Goal: Task Accomplishment & Management: Manage account settings

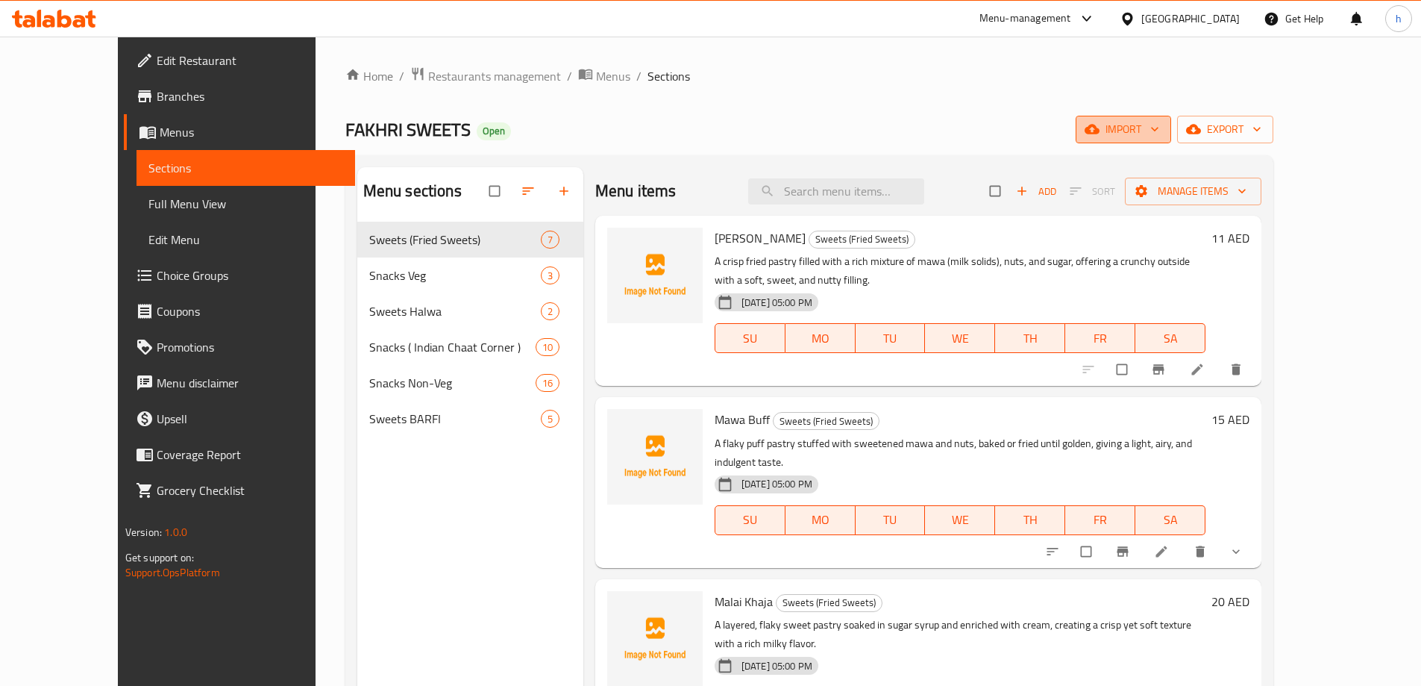
click at [1159, 135] on span "import" at bounding box center [1124, 129] width 72 height 19
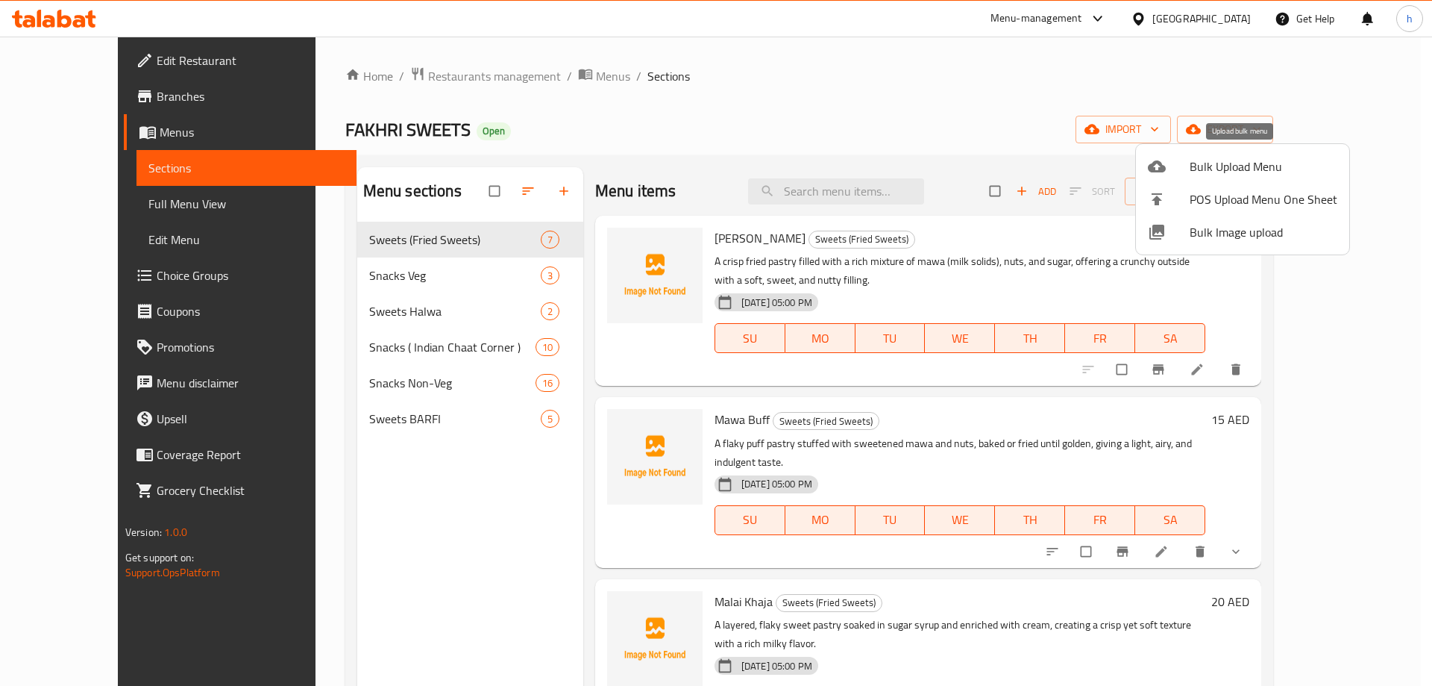
click at [1244, 164] on span "Bulk Upload Menu" at bounding box center [1264, 166] width 148 height 18
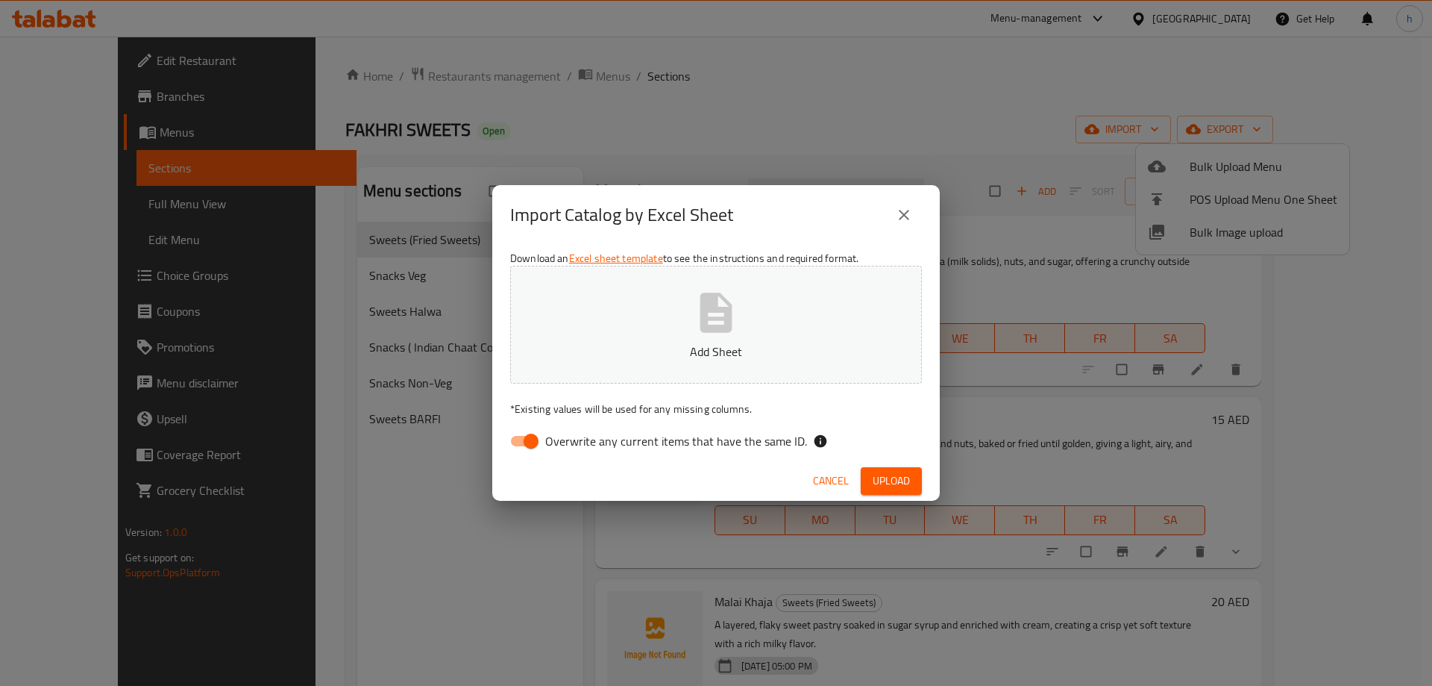
click at [524, 444] on input "Overwrite any current items that have the same ID." at bounding box center [531, 441] width 85 height 28
checkbox input "false"
click at [903, 481] on span "Upload" at bounding box center [891, 480] width 37 height 19
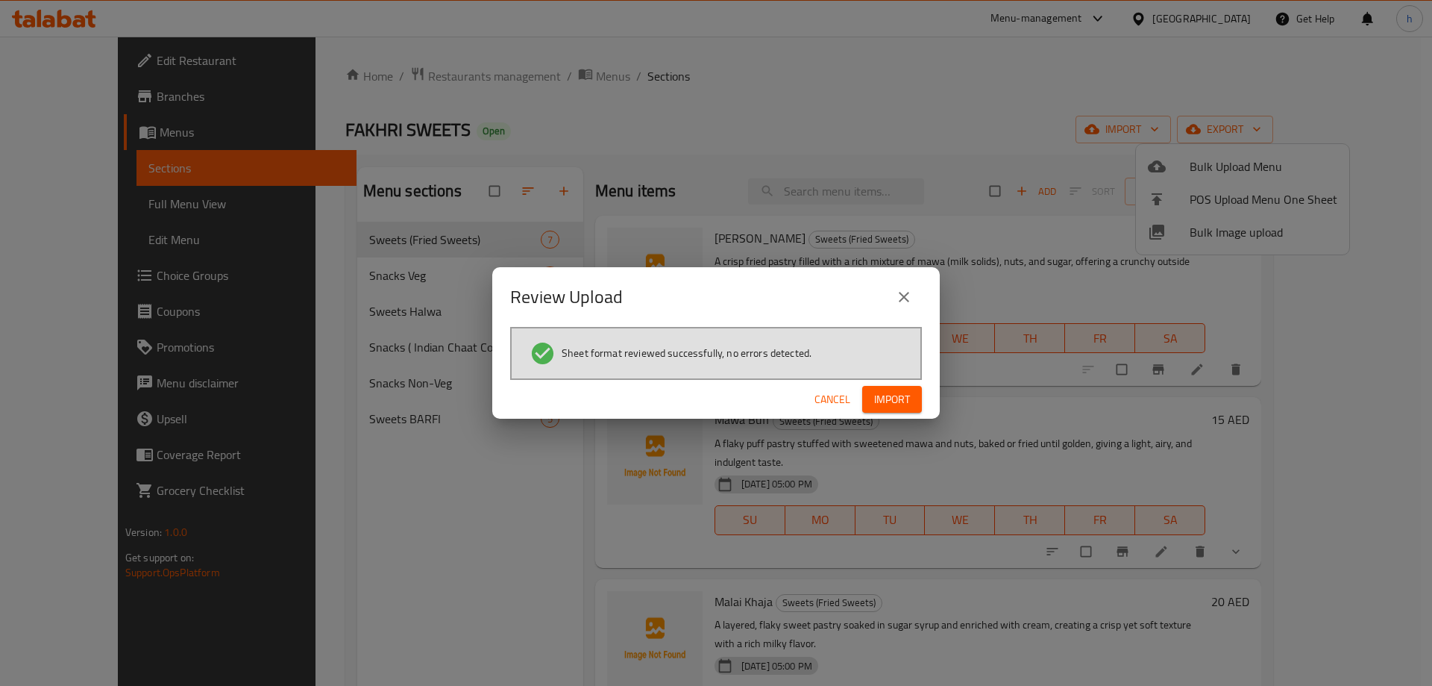
click at [887, 400] on span "Import" at bounding box center [892, 399] width 36 height 19
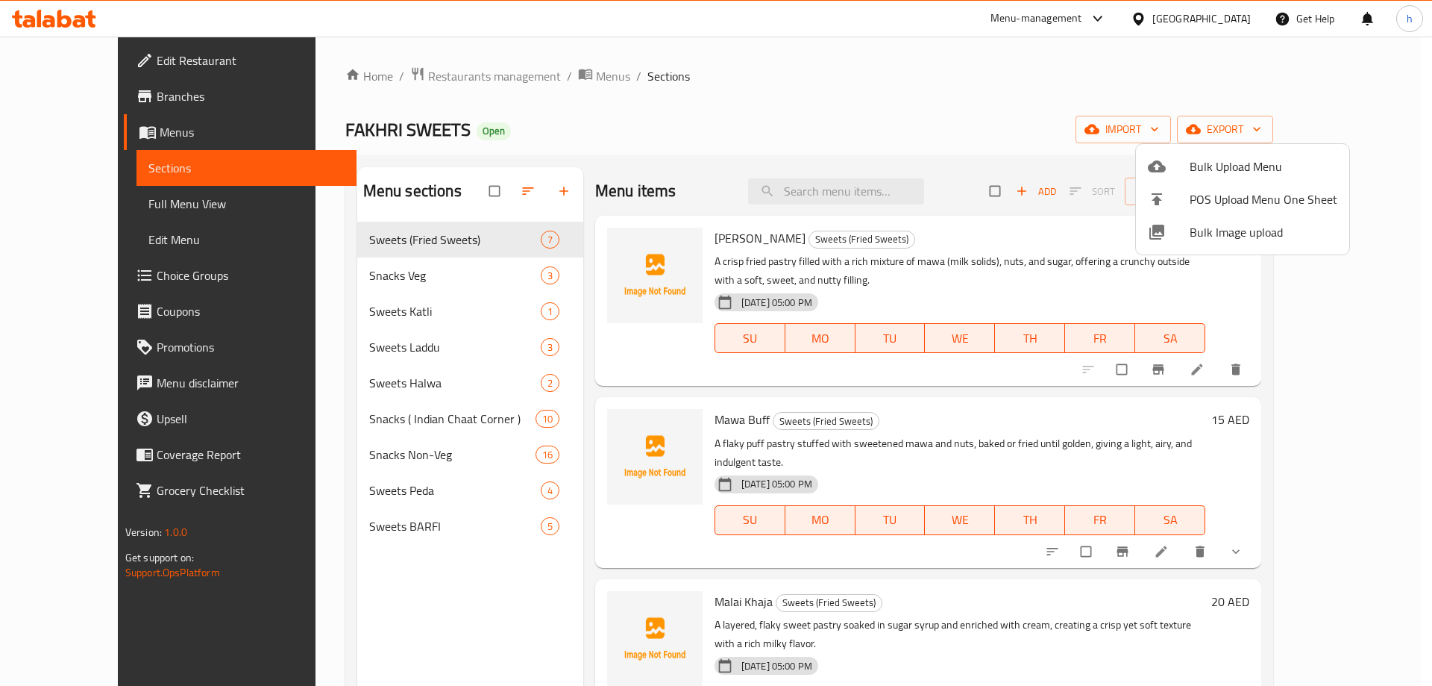
click at [368, 348] on div at bounding box center [716, 343] width 1432 height 686
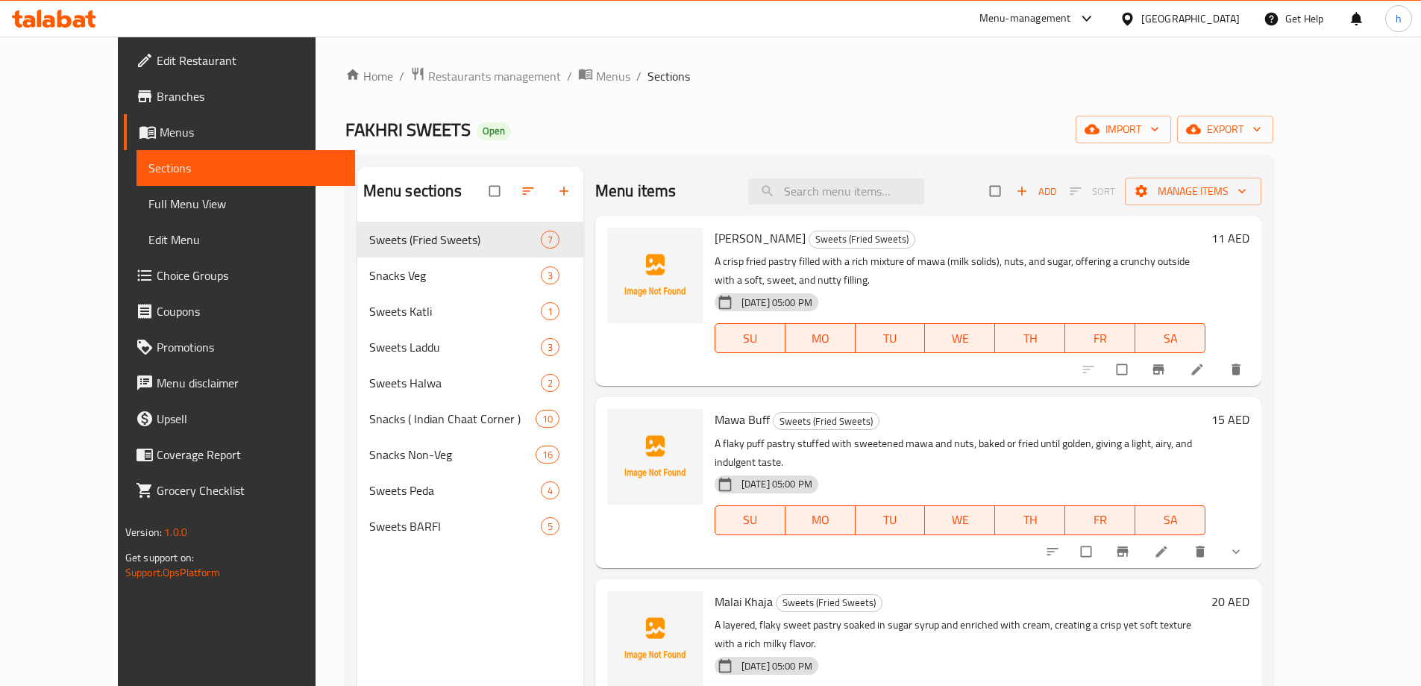
drag, startPoint x: 402, startPoint y: 236, endPoint x: 397, endPoint y: 180, distance: 56.2
click at [397, 180] on div "Menu sections Sweets (Fried Sweets) 7 Snacks Veg 3 Sweets Katli 1 Sweets Laddu …" at bounding box center [470, 358] width 226 height 383
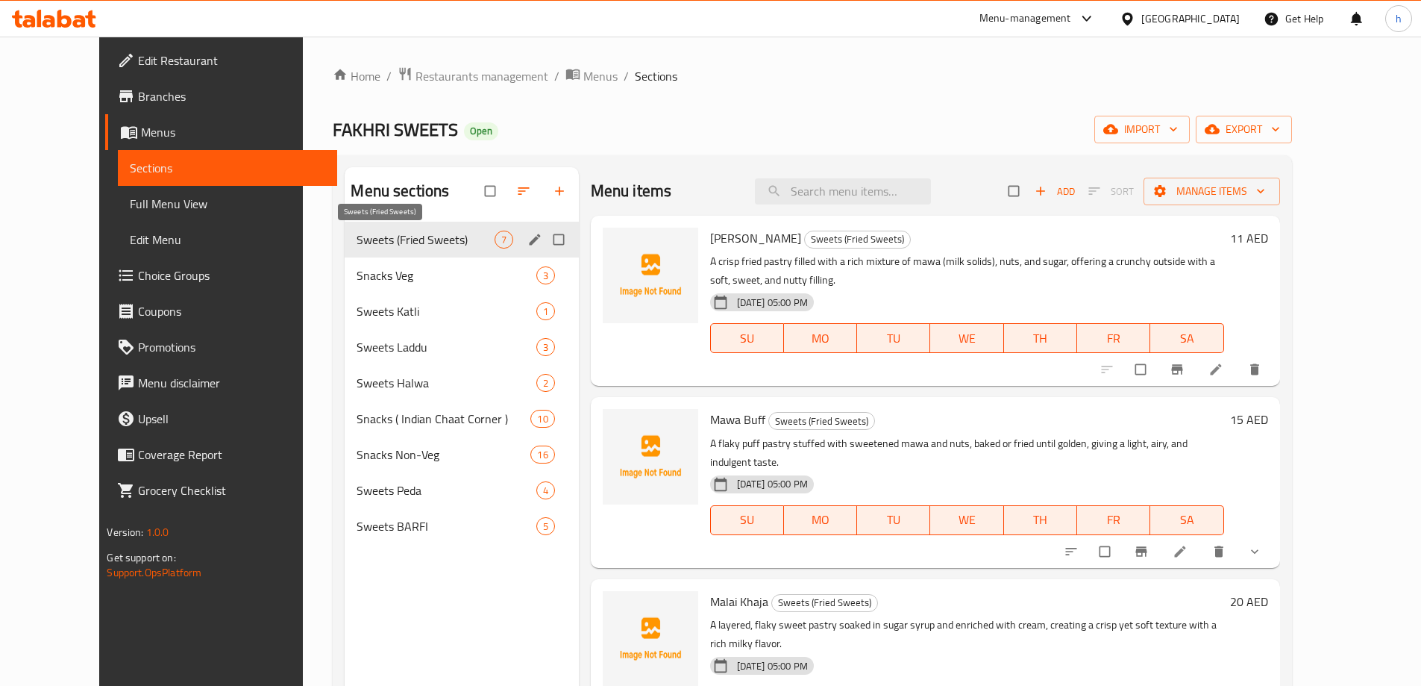
click at [411, 242] on span "Sweets (Fried Sweets)" at bounding box center [425, 240] width 137 height 18
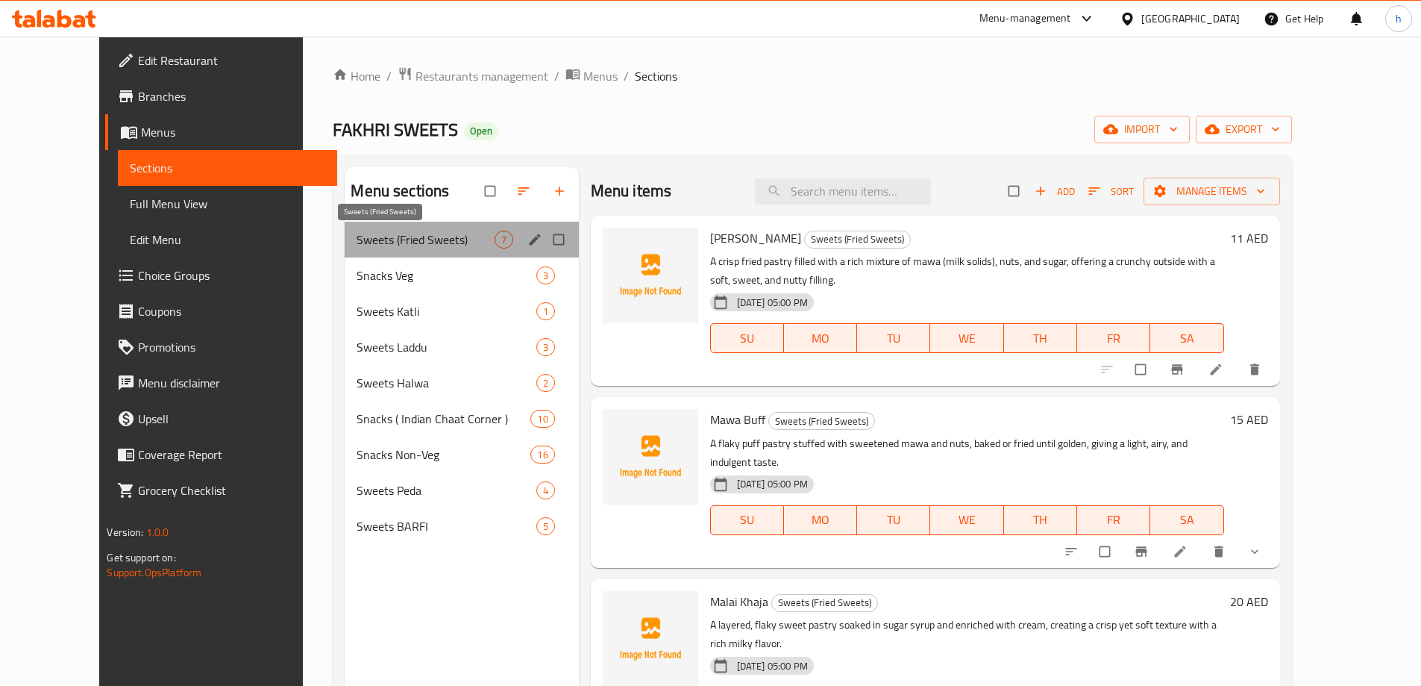
click at [411, 242] on span "Sweets (Fried Sweets)" at bounding box center [425, 240] width 137 height 18
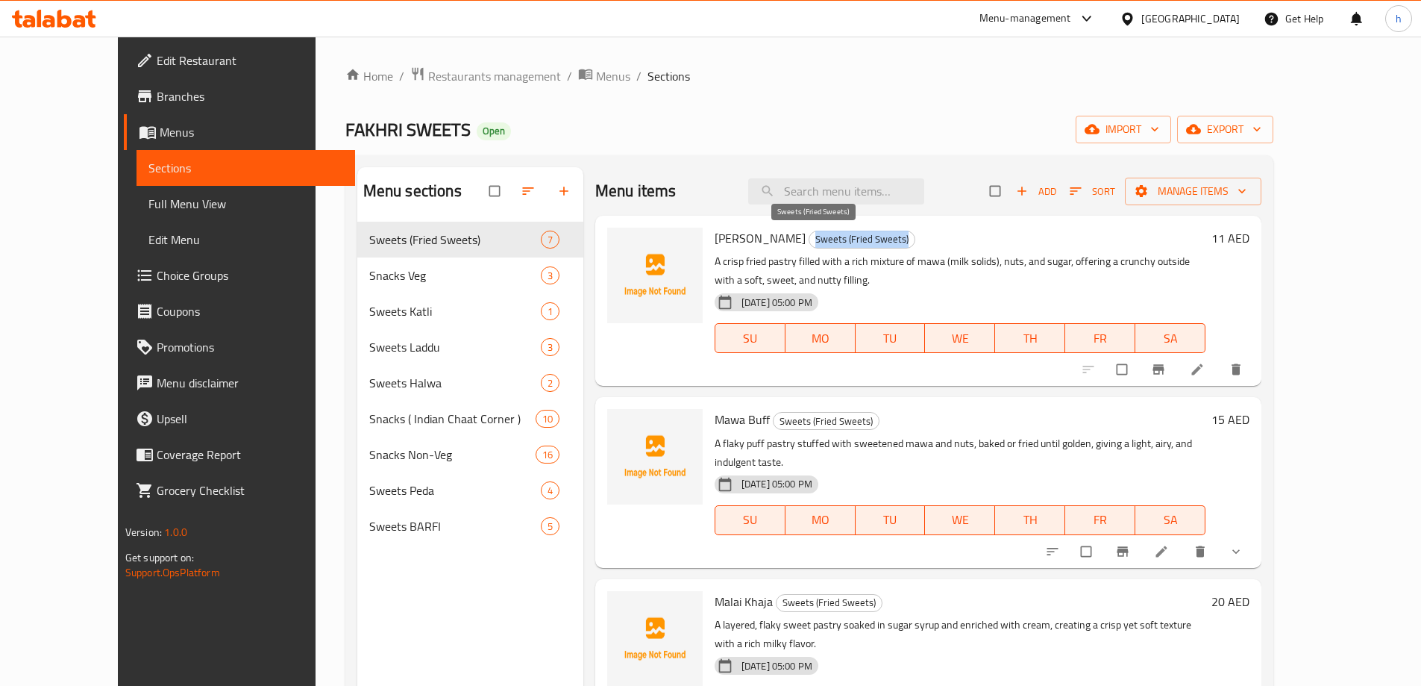
drag, startPoint x: 766, startPoint y: 241, endPoint x: 860, endPoint y: 237, distance: 94.1
click at [860, 237] on span "Sweets (Fried Sweets)" at bounding box center [861, 239] width 105 height 17
copy span "Sweets (Fried Sweets)"
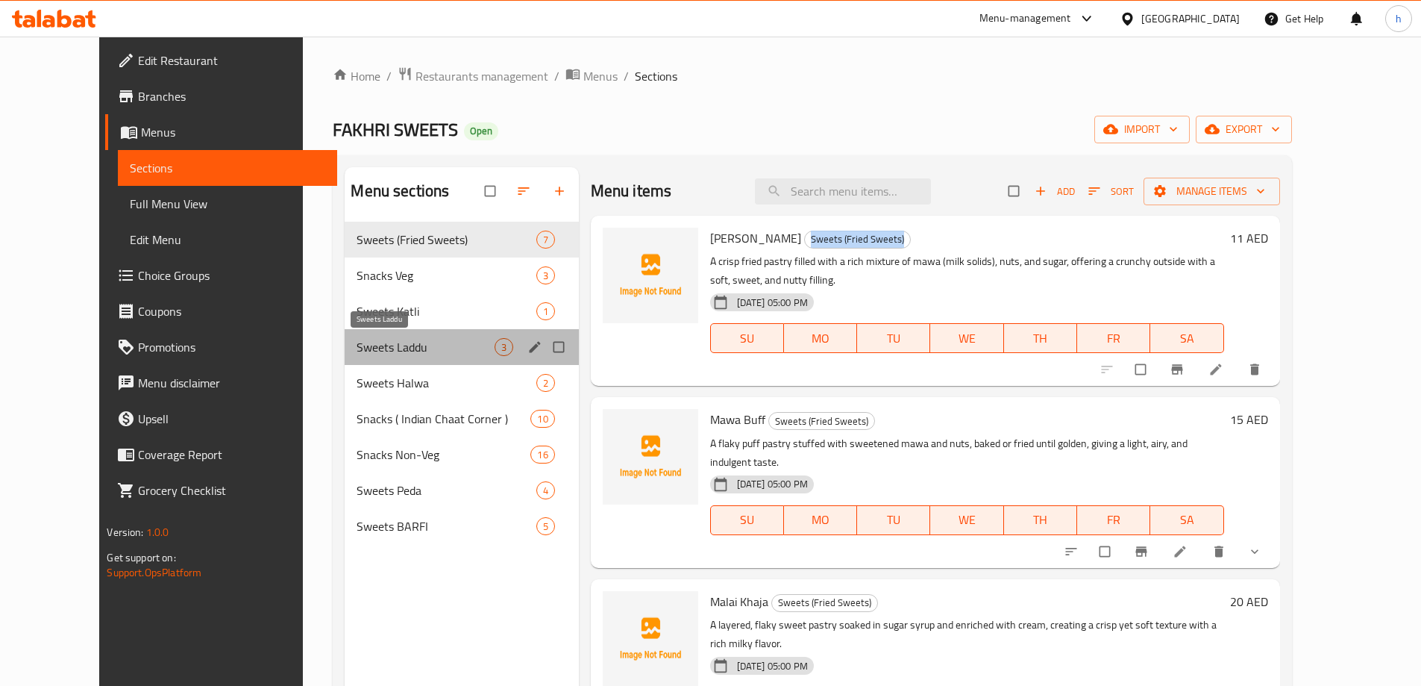
click at [363, 346] on span "Sweets Laddu" at bounding box center [425, 347] width 137 height 18
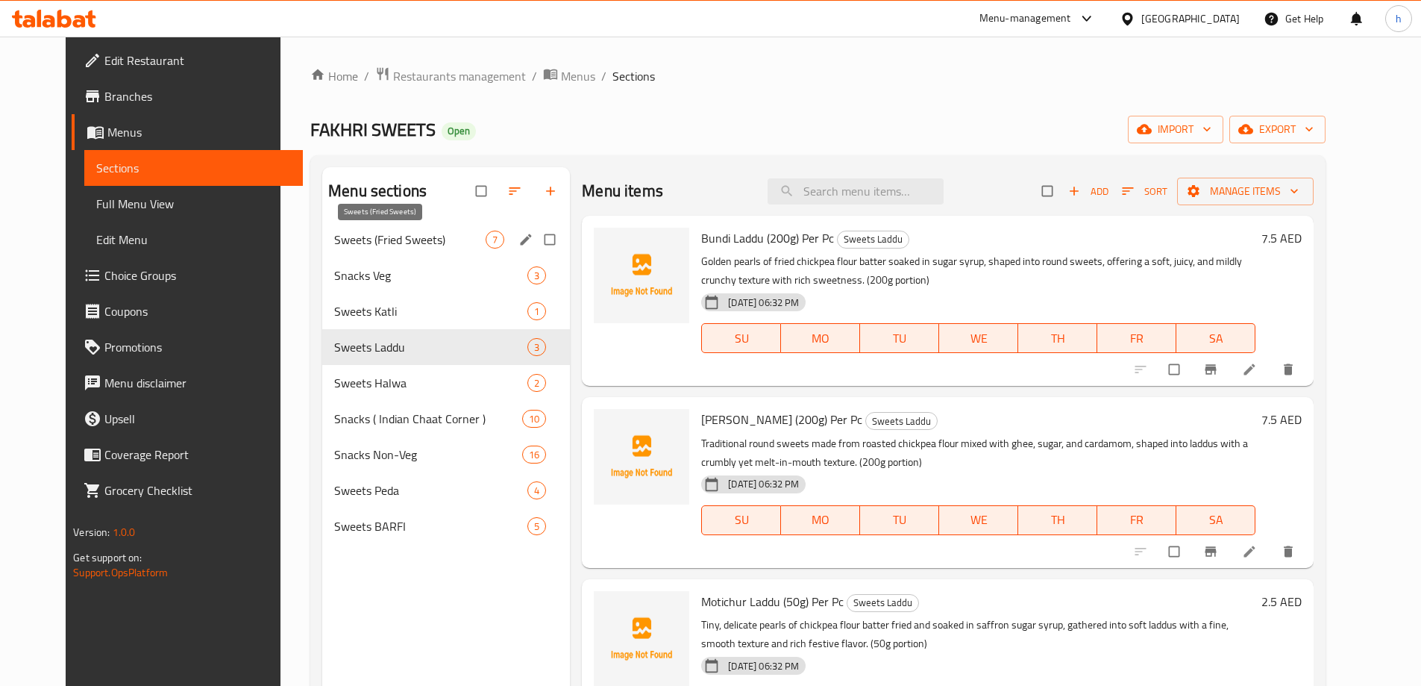
click at [381, 242] on span "Sweets (Fried Sweets)" at bounding box center [409, 240] width 151 height 18
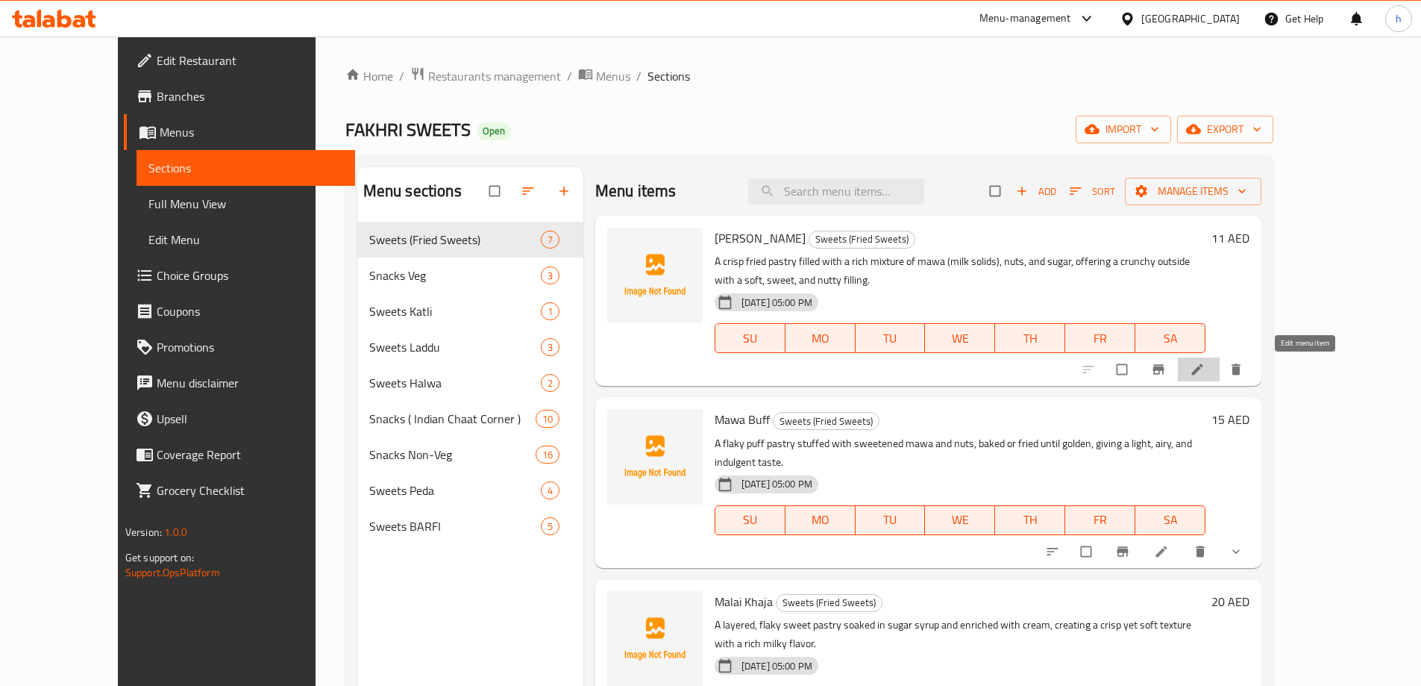
click at [1205, 371] on icon at bounding box center [1197, 369] width 15 height 15
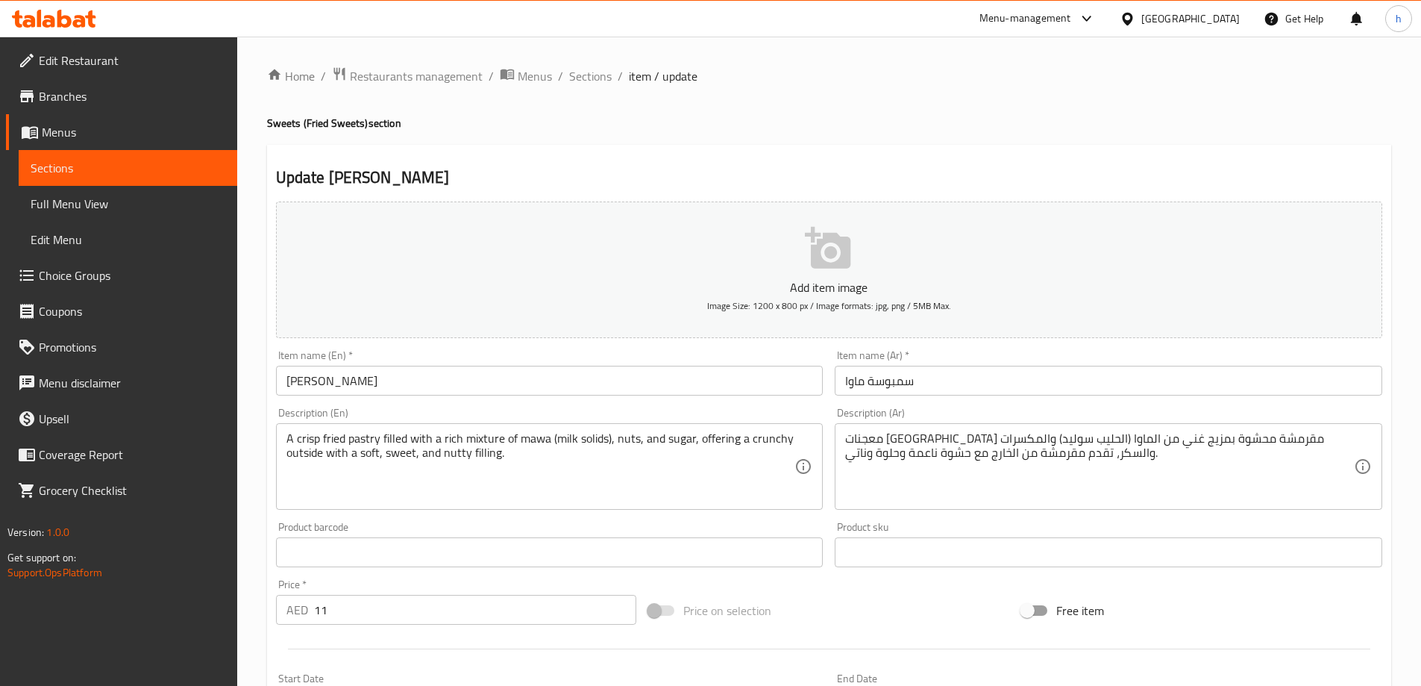
click at [449, 381] on input "[PERSON_NAME]" at bounding box center [550, 381] width 548 height 30
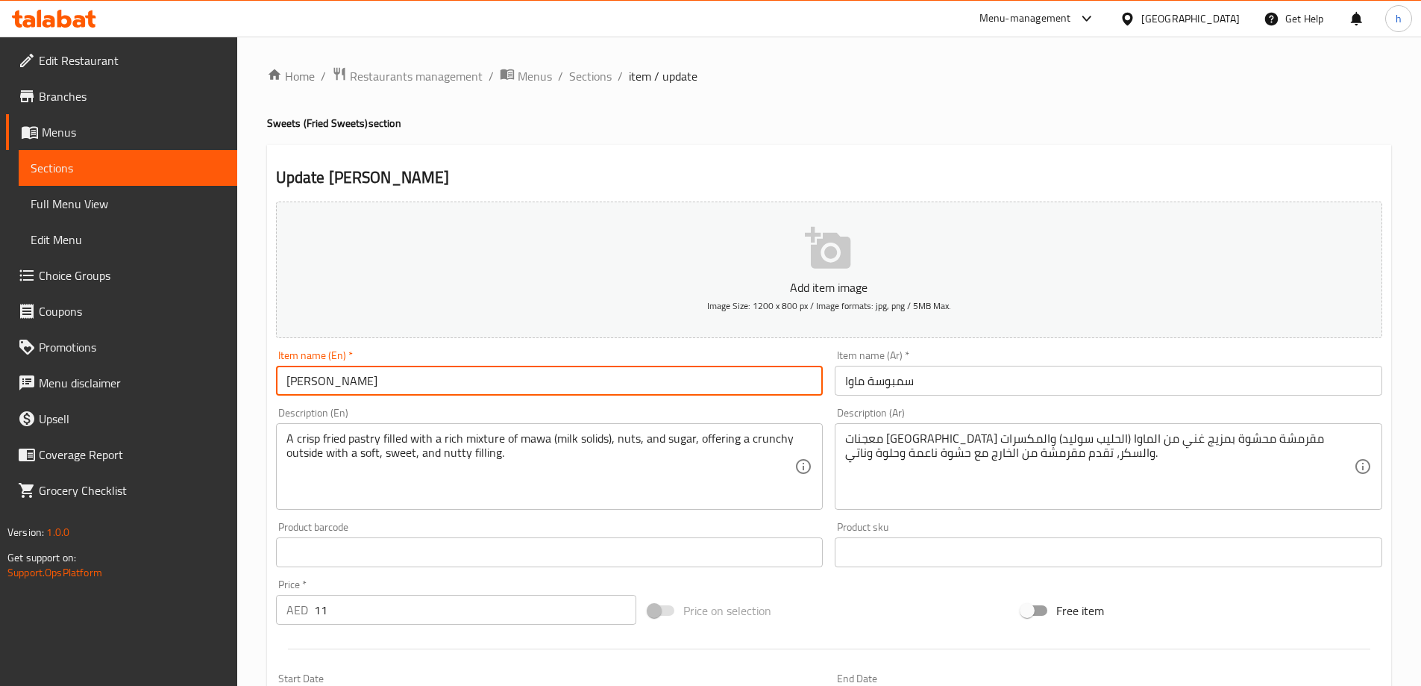
paste input "Per Pc"
type input "Mawa Samosa Per Pc"
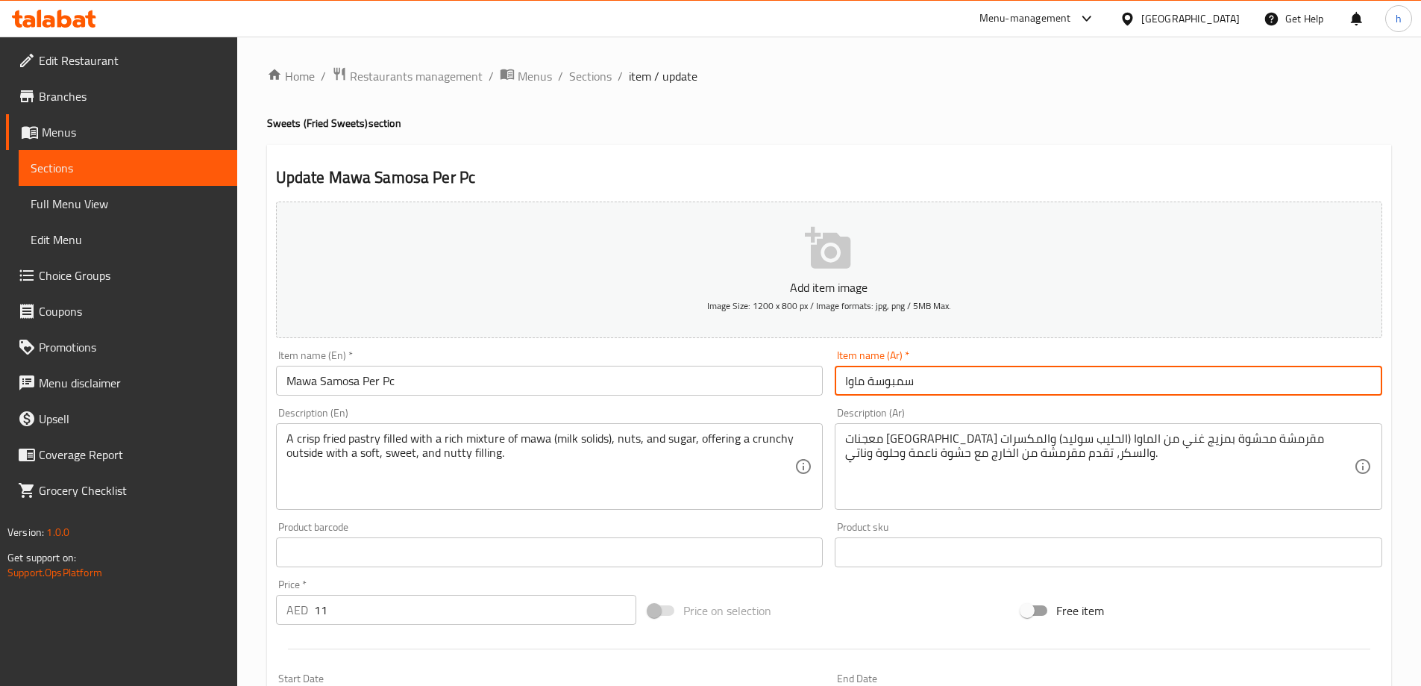
click at [929, 386] on input "سمبوسة ماوا" at bounding box center [1109, 381] width 548 height 30
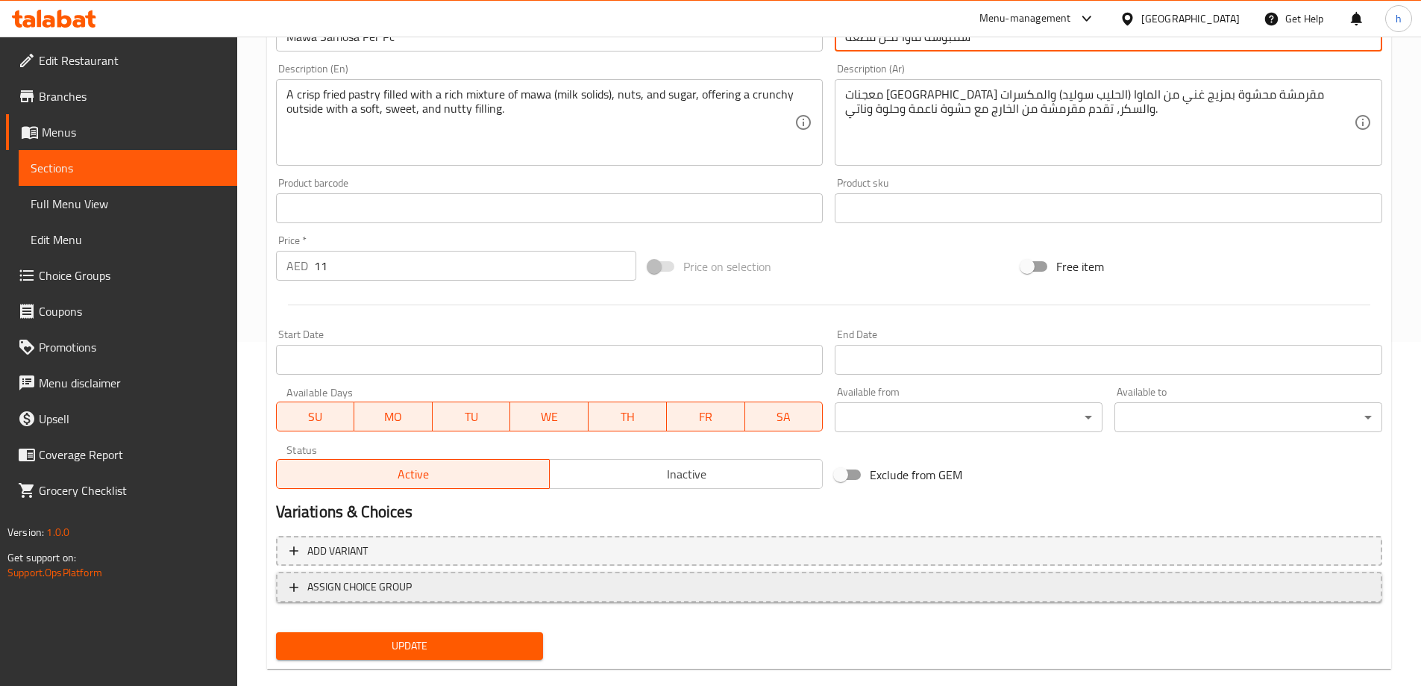
scroll to position [369, 0]
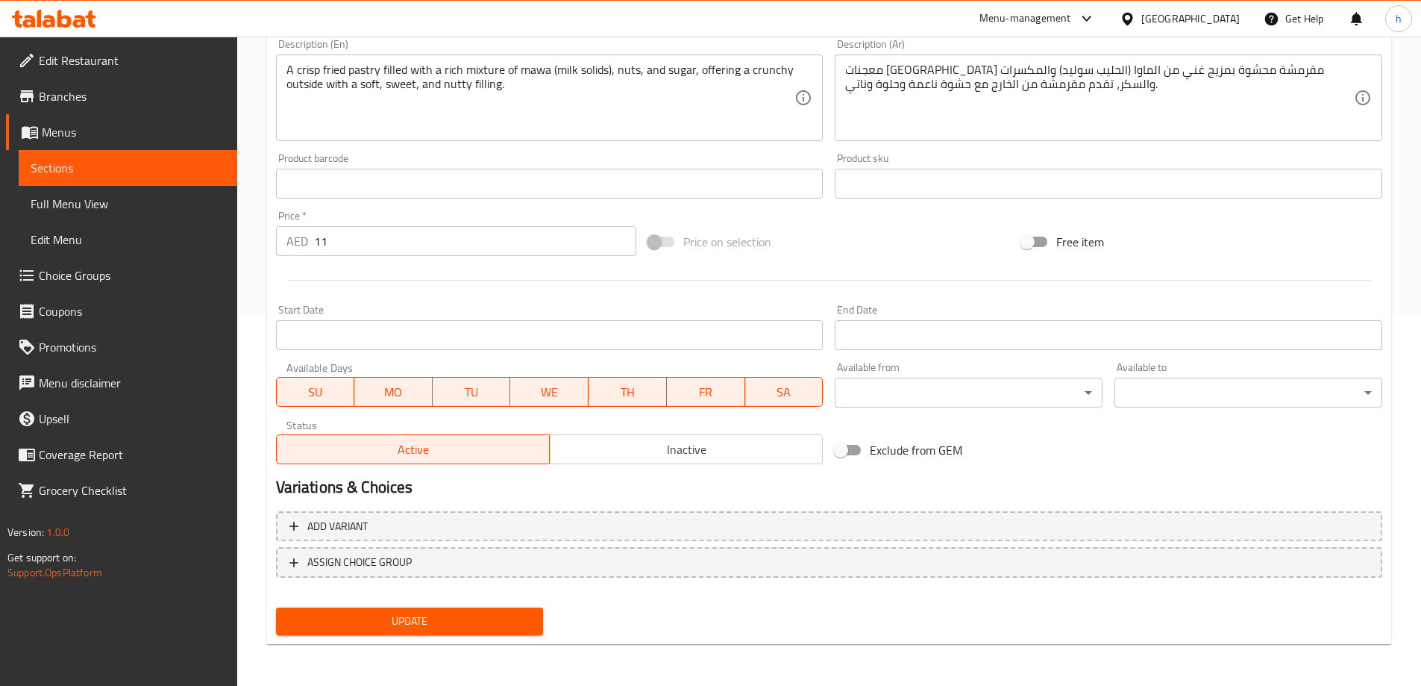
type input "سمبوسة ماوا لكل قطعة"
click at [465, 620] on span "Update" at bounding box center [410, 621] width 244 height 19
click at [178, 162] on span "Sections" at bounding box center [128, 168] width 195 height 18
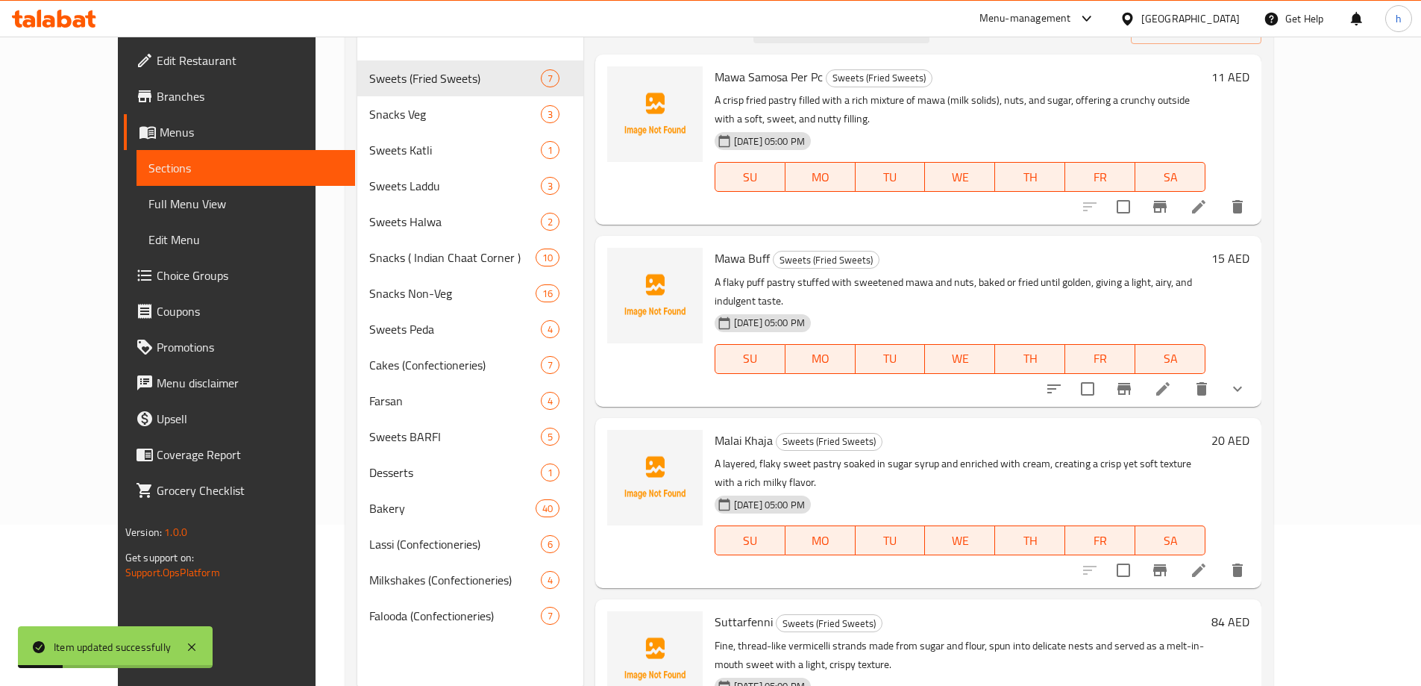
scroll to position [134, 0]
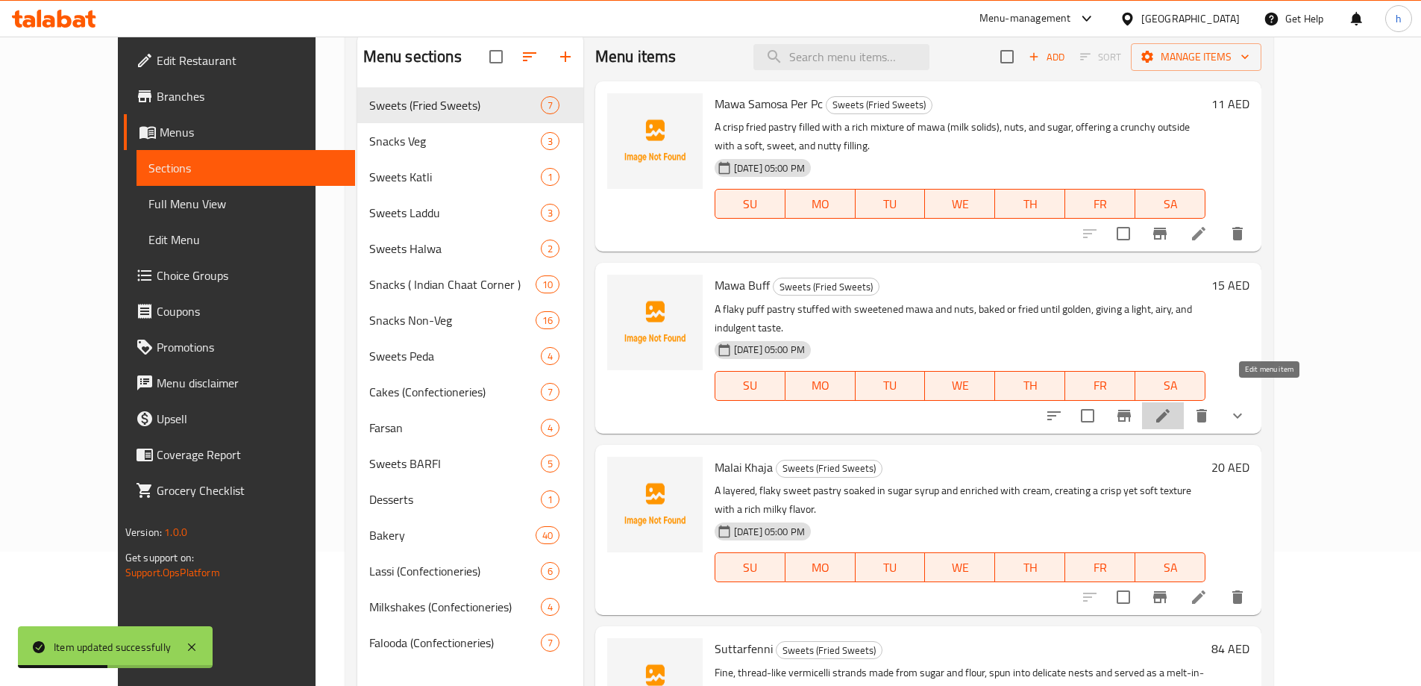
click at [1170, 409] on icon at bounding box center [1162, 415] width 13 height 13
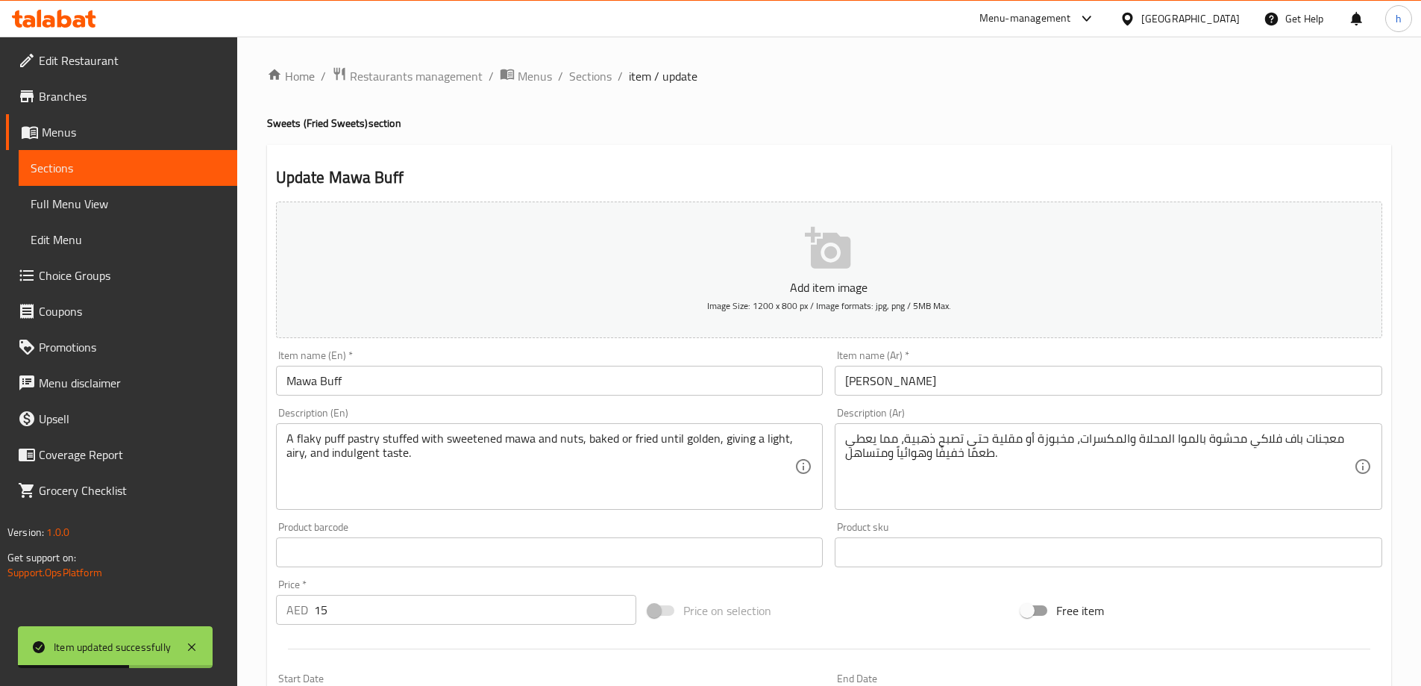
click at [510, 375] on input "Mawa Buff" at bounding box center [550, 381] width 548 height 30
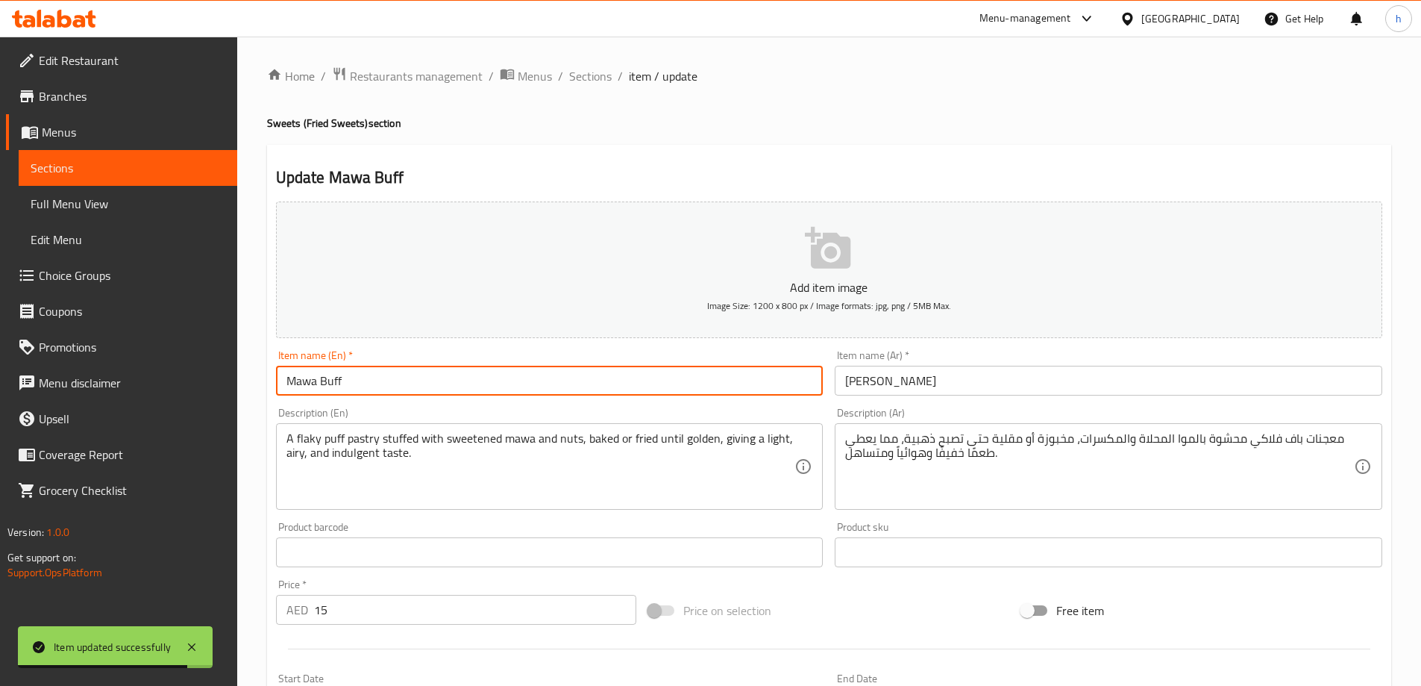
paste input "Per Pc"
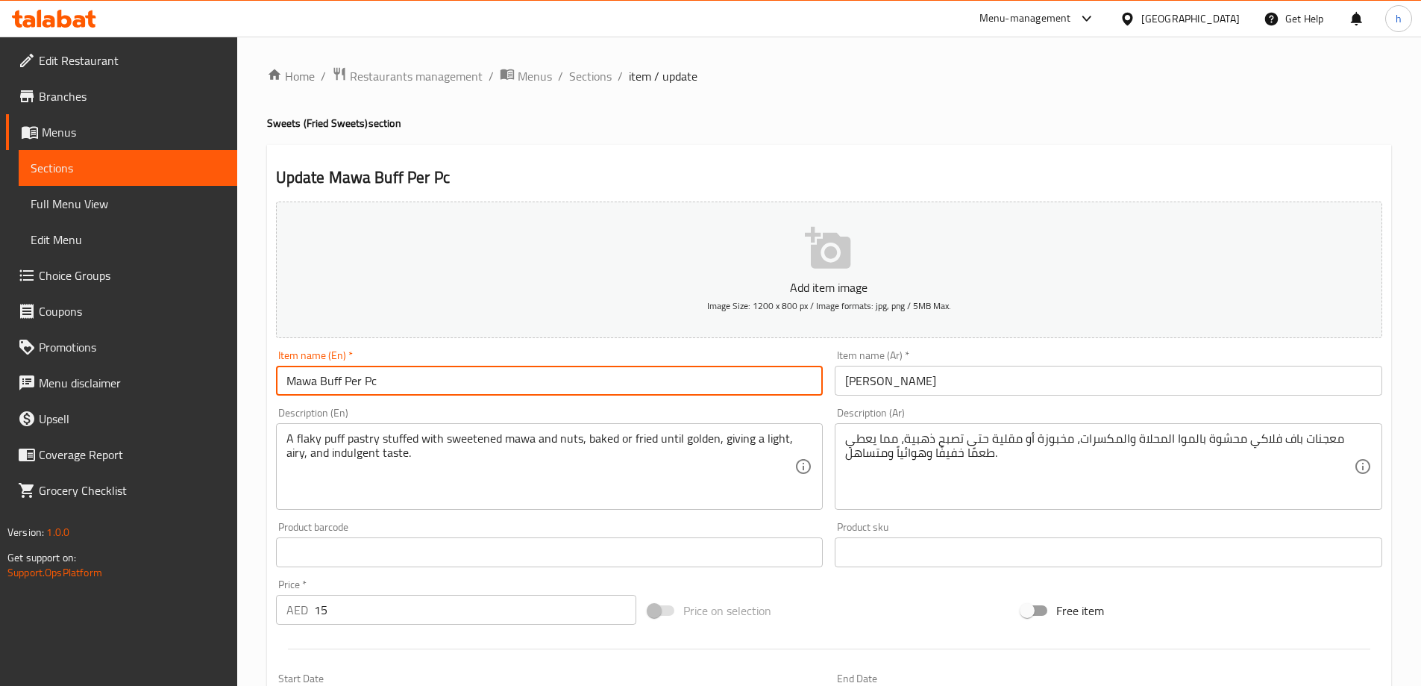
type input "Mawa Buff Per Pc"
click at [929, 383] on input "[PERSON_NAME]" at bounding box center [1109, 381] width 548 height 30
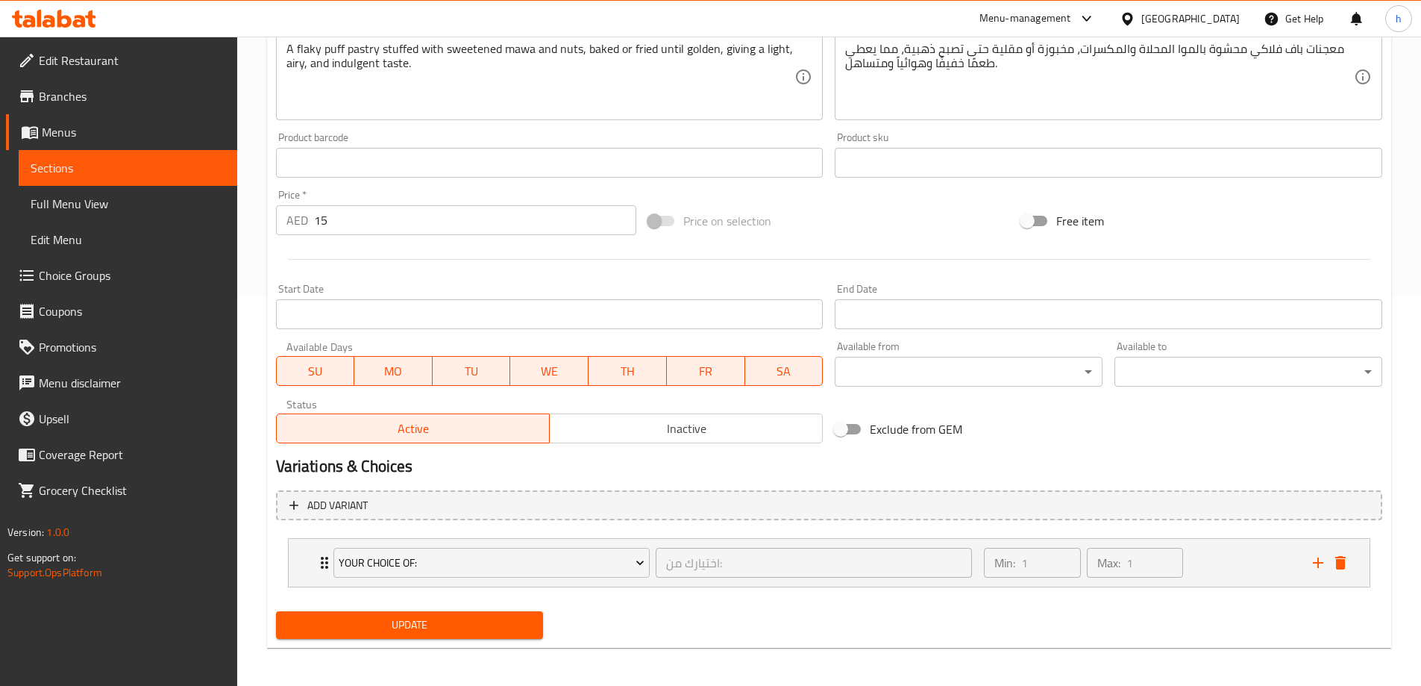
scroll to position [393, 0]
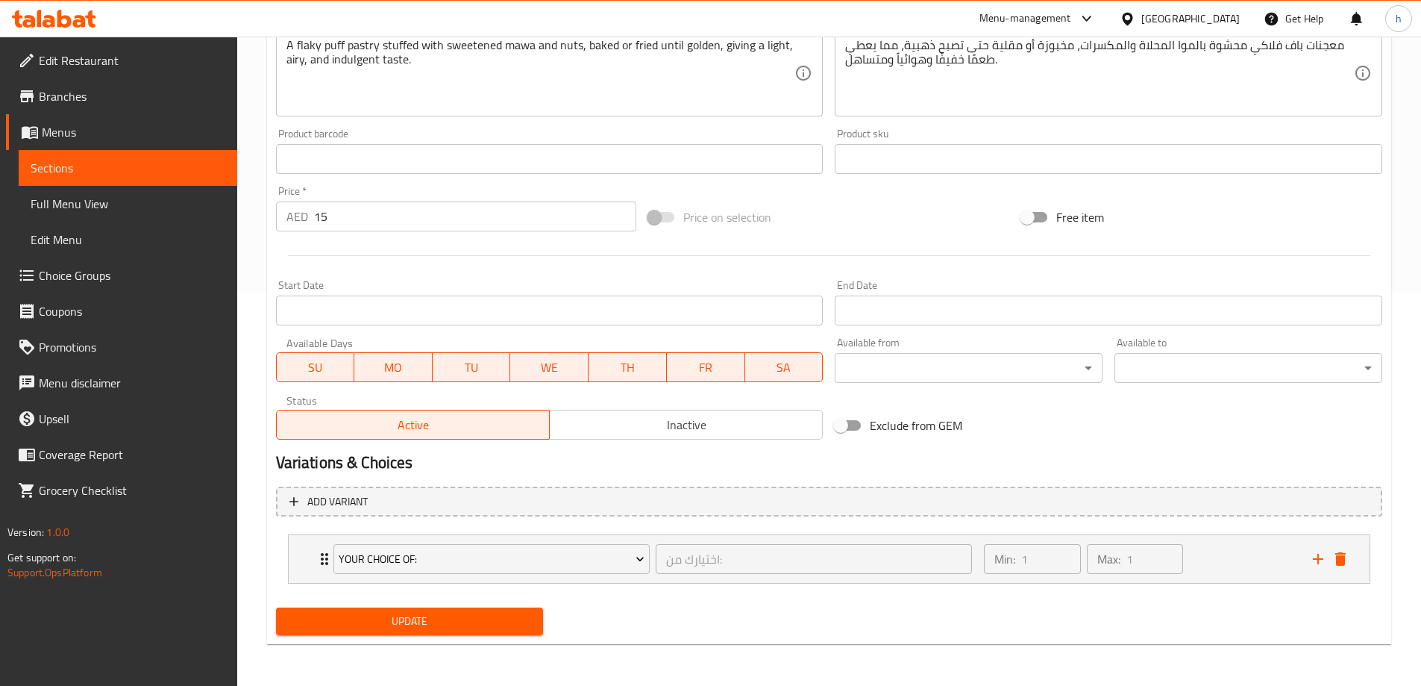
type input "ماوا بوف لكل قطعة"
click at [386, 623] on span "Update" at bounding box center [410, 621] width 244 height 19
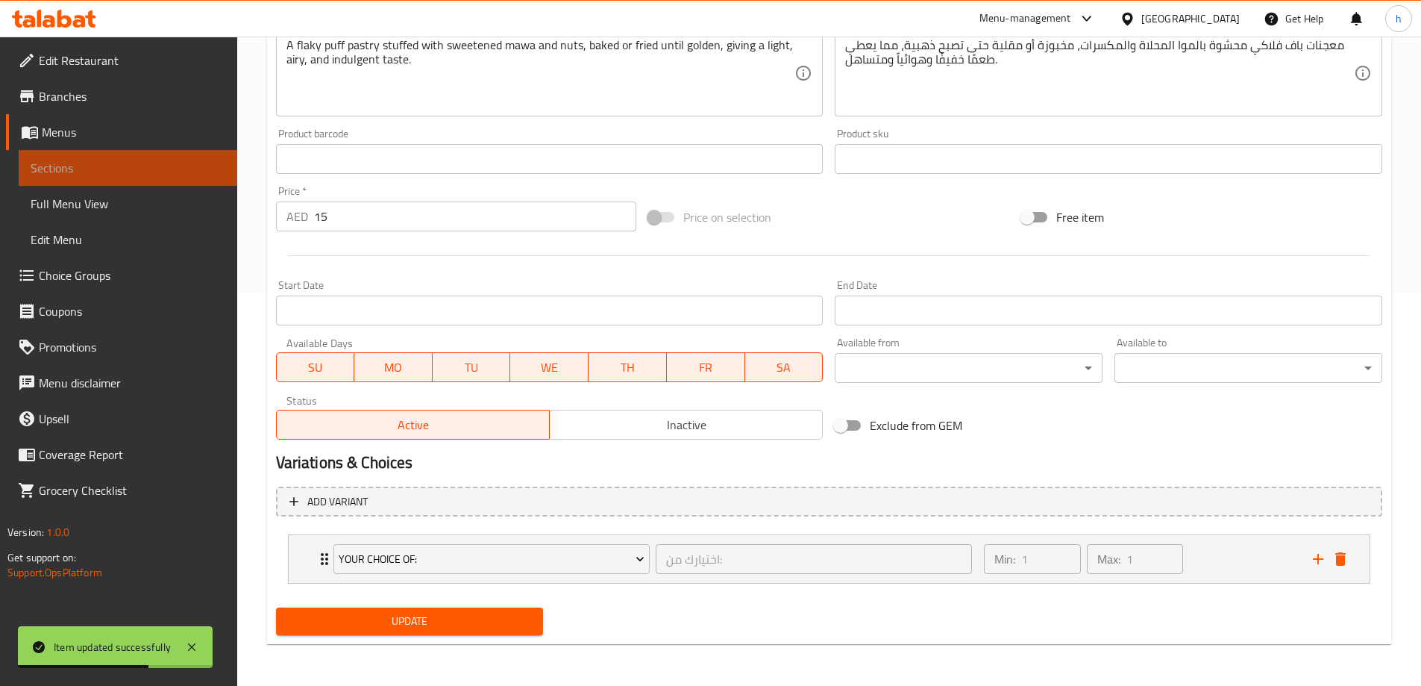
click at [150, 164] on span "Sections" at bounding box center [128, 168] width 195 height 18
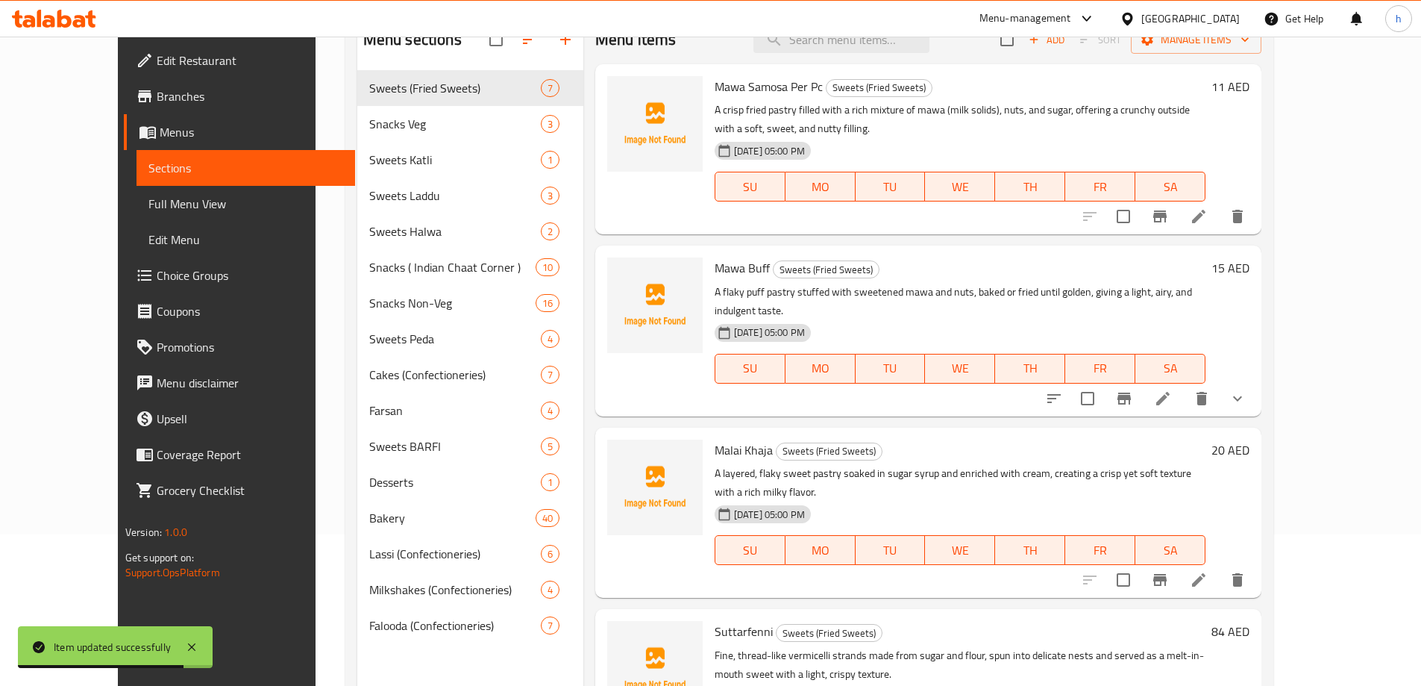
scroll to position [134, 0]
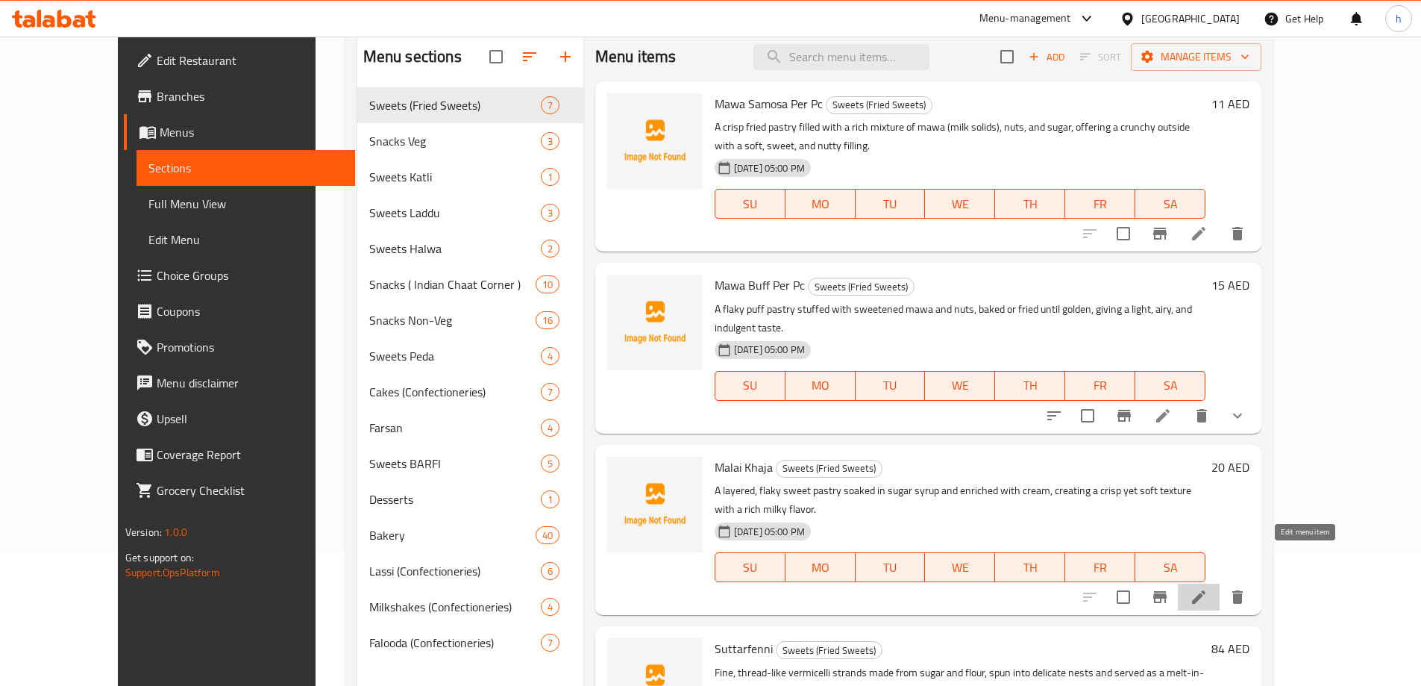
click at [1208, 588] on icon at bounding box center [1199, 597] width 18 height 18
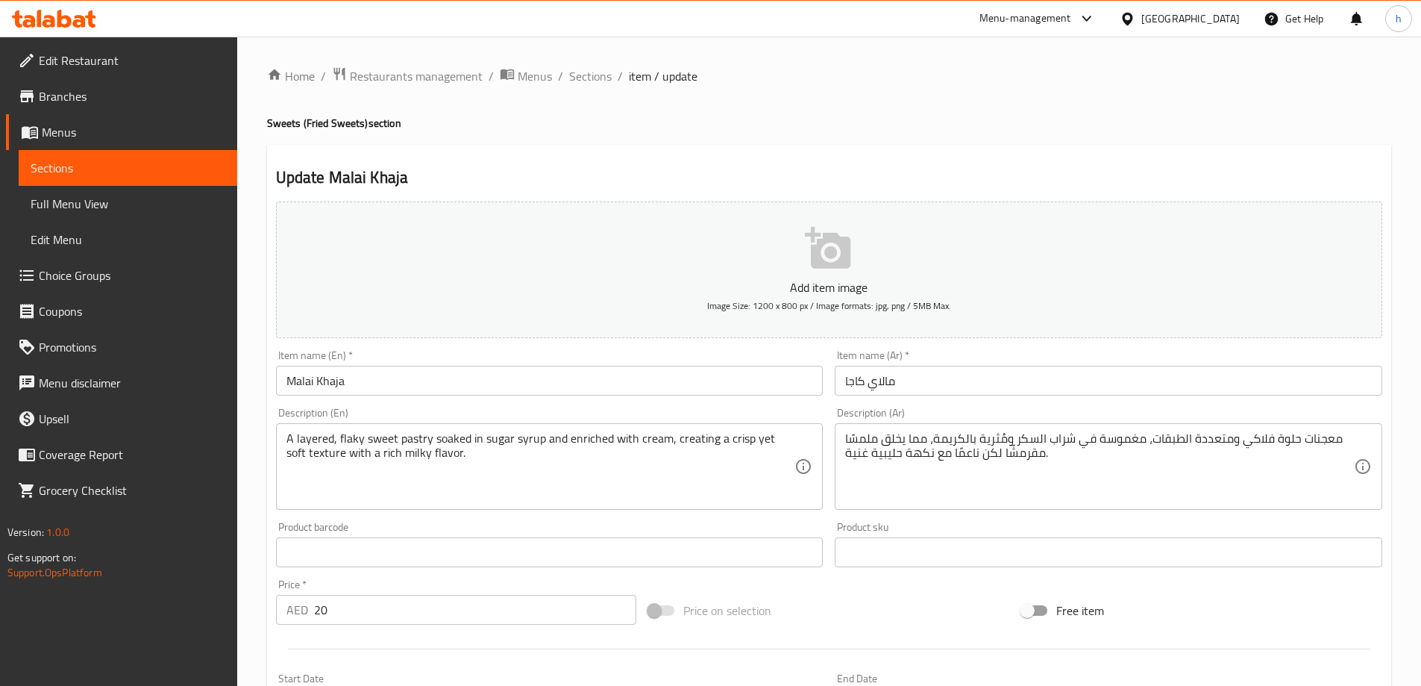
click at [603, 379] on input "Malai Khaja" at bounding box center [550, 381] width 548 height 30
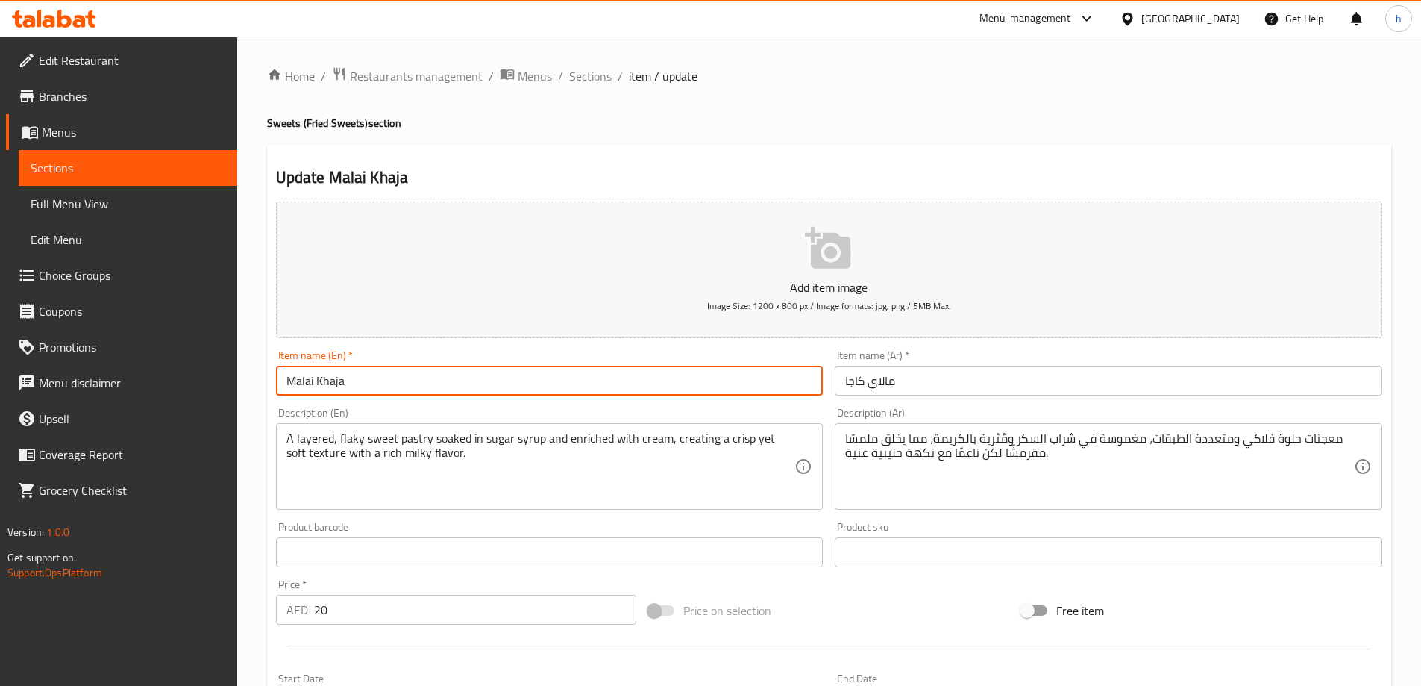
paste input "Per Pc"
type input "Malai Khaja Per Pc"
click at [979, 377] on input "مالاي كاجا" at bounding box center [1109, 381] width 548 height 30
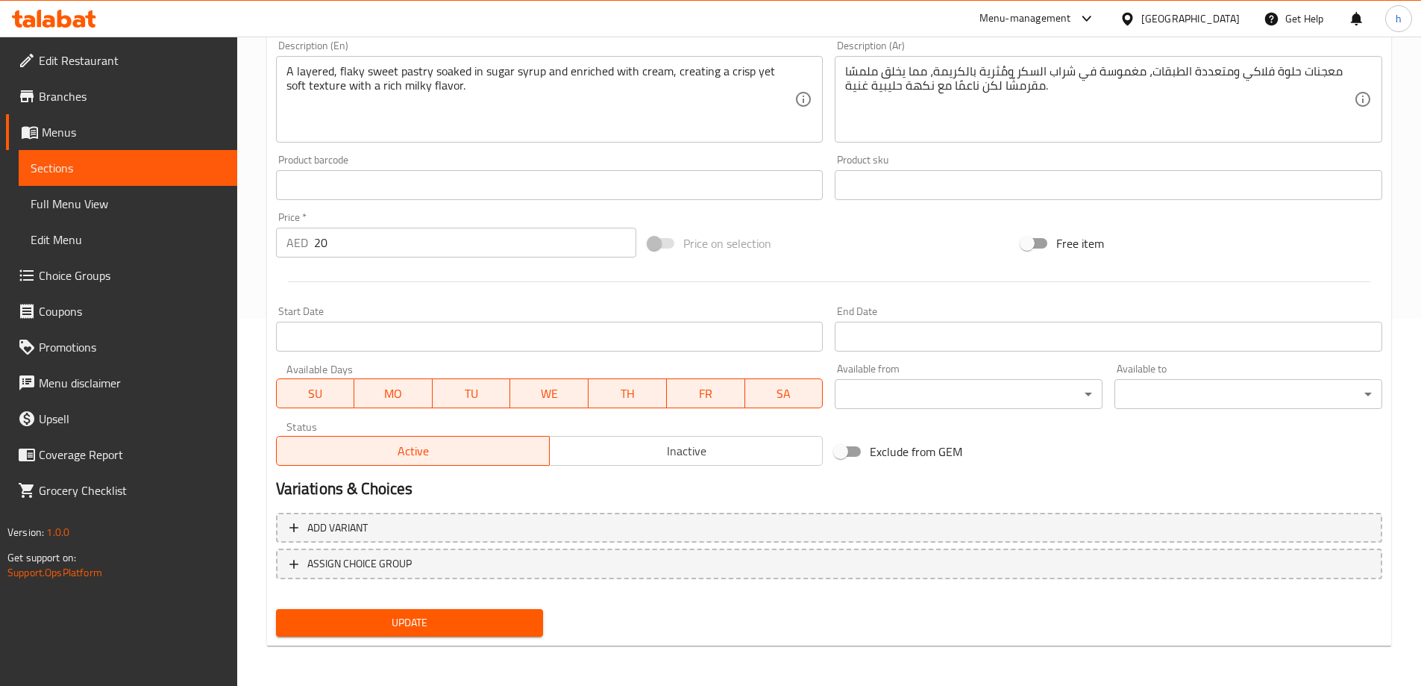
scroll to position [369, 0]
type input "مالاي كاجا لكل قطعة"
click at [461, 620] on span "Update" at bounding box center [410, 621] width 244 height 19
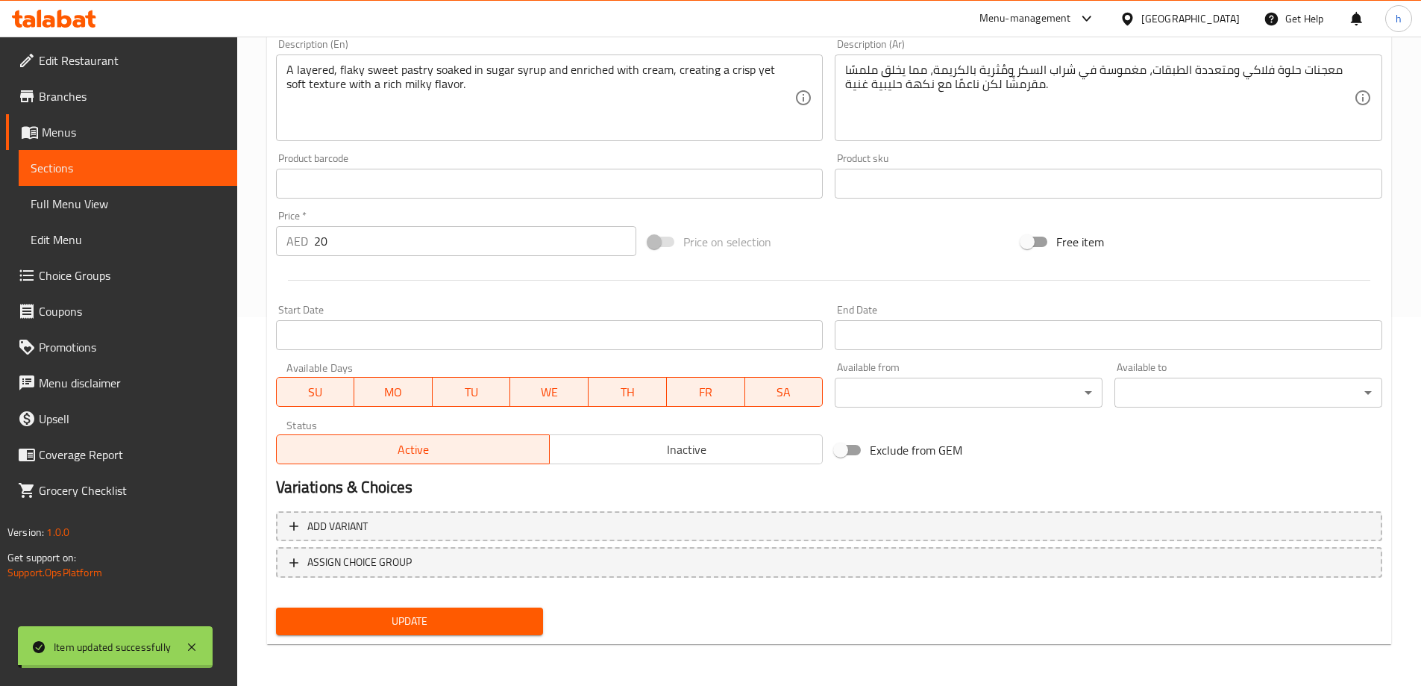
click at [101, 171] on span "Sections" at bounding box center [128, 168] width 195 height 18
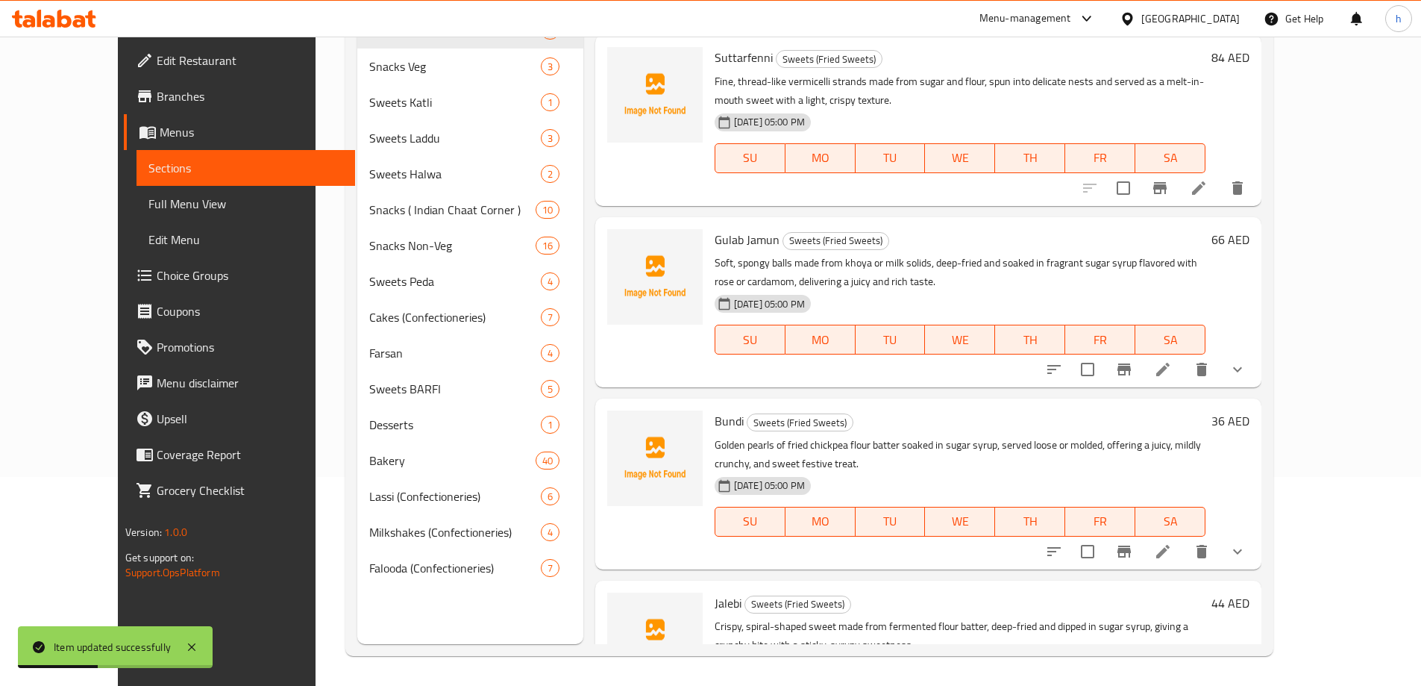
scroll to position [522, 0]
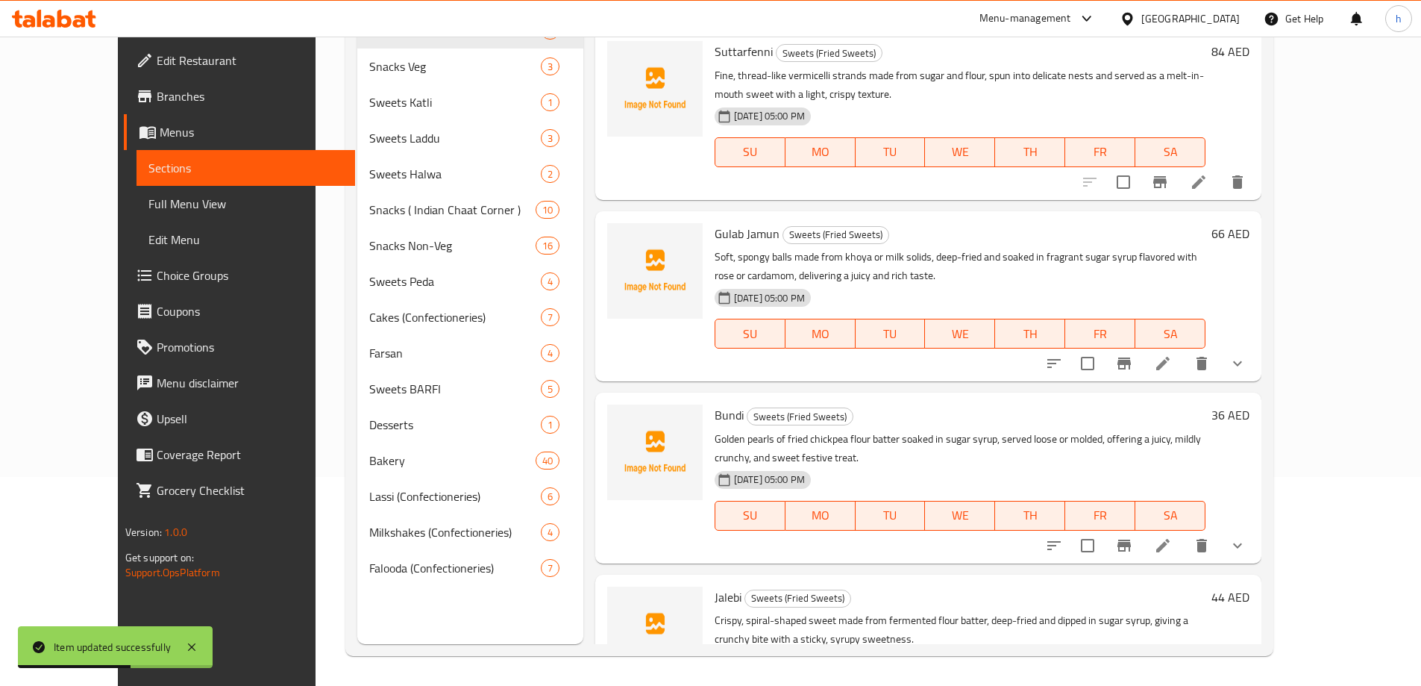
click at [1206, 175] on icon at bounding box center [1198, 181] width 13 height 13
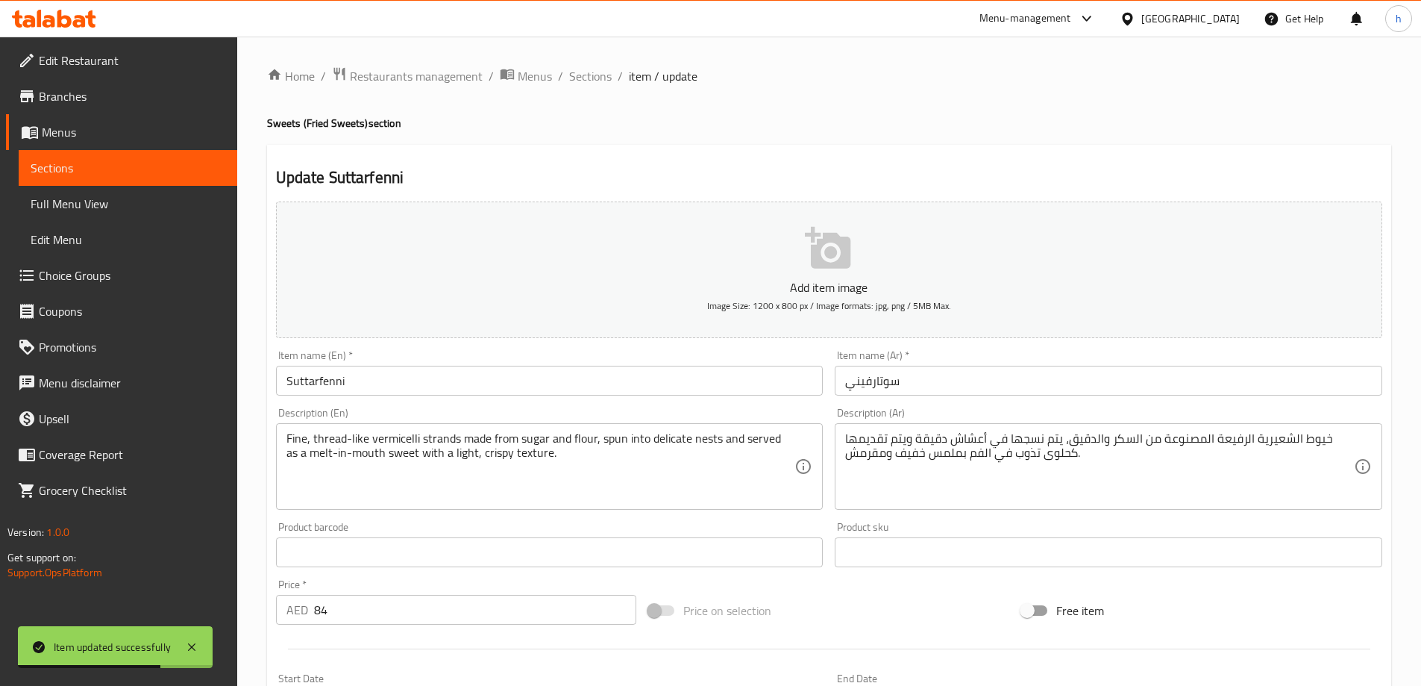
click at [483, 386] on input "Suttarfenni" at bounding box center [550, 381] width 548 height 30
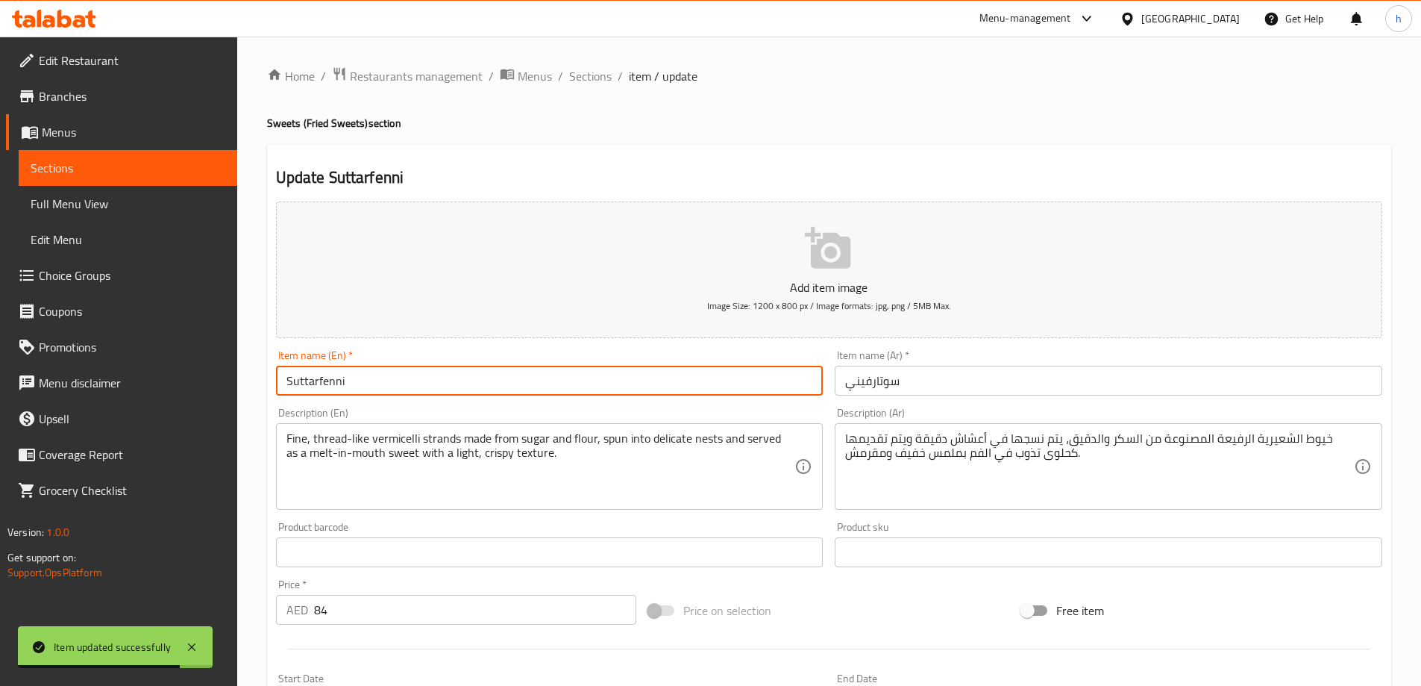
paste input "Per Pc"
type input "Suttarfenni Per Pc"
click at [942, 386] on input "سوتارفيني" at bounding box center [1109, 381] width 548 height 30
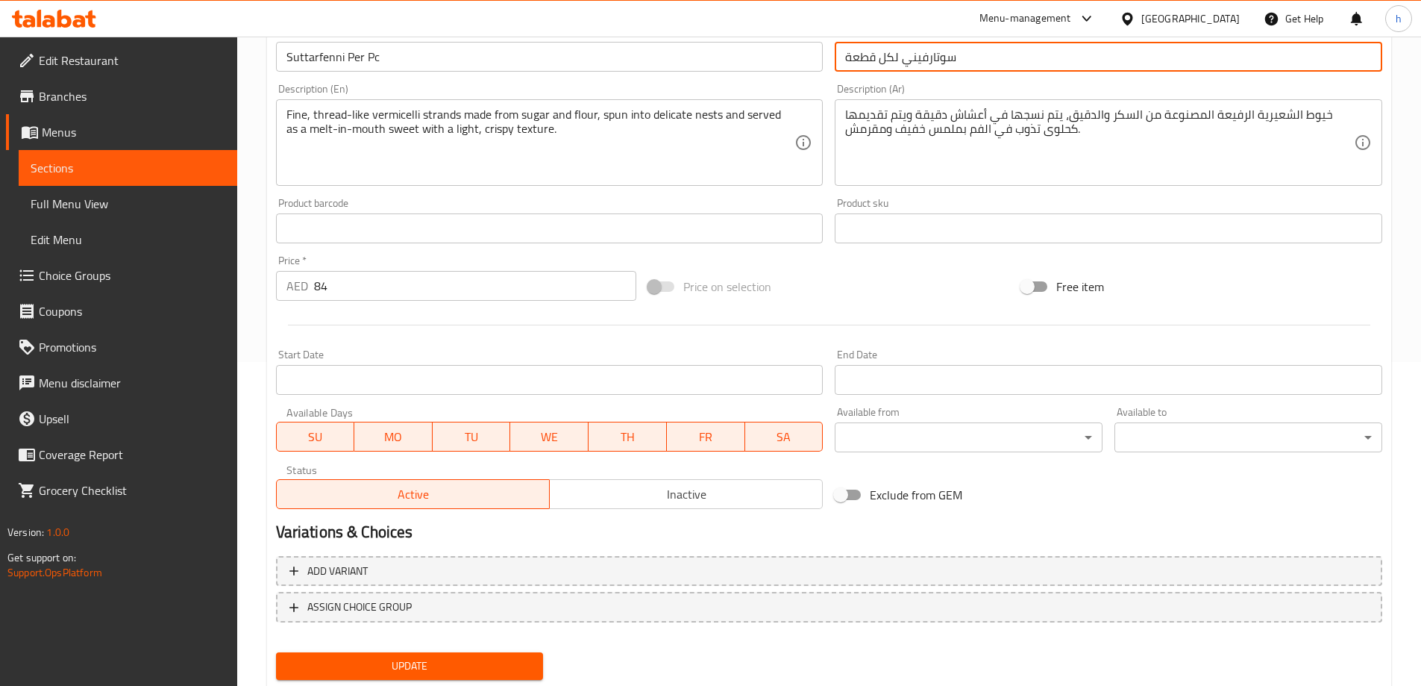
scroll to position [369, 0]
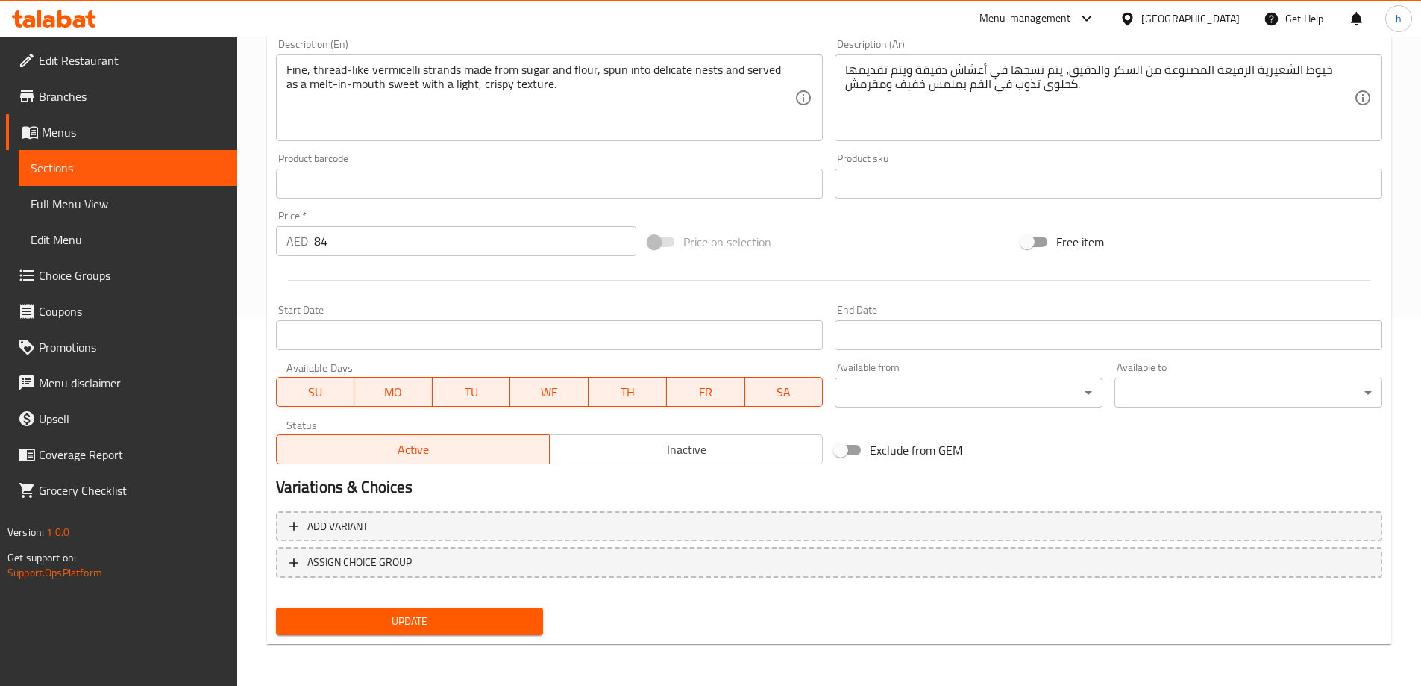
type input "سوتارفيني لكل قطعة"
click at [495, 630] on span "Update" at bounding box center [410, 621] width 244 height 19
click at [113, 170] on span "Sections" at bounding box center [128, 168] width 195 height 18
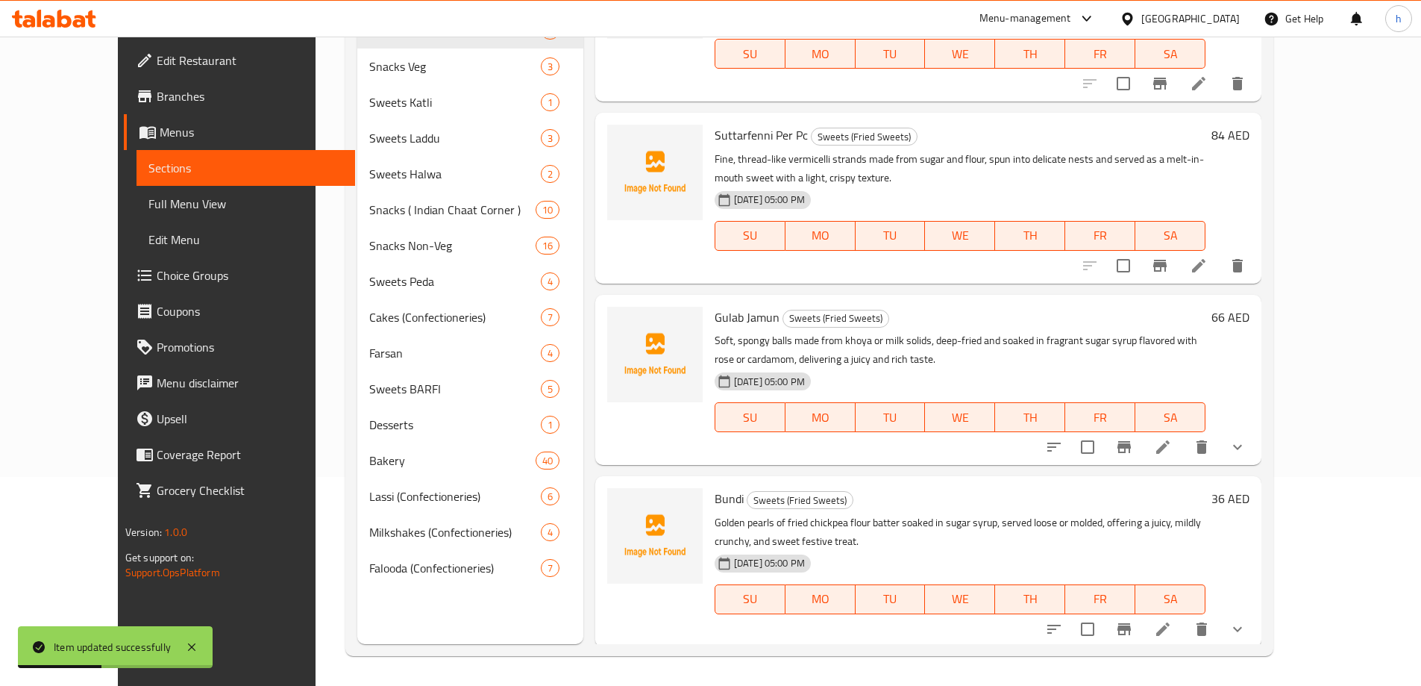
scroll to position [448, 0]
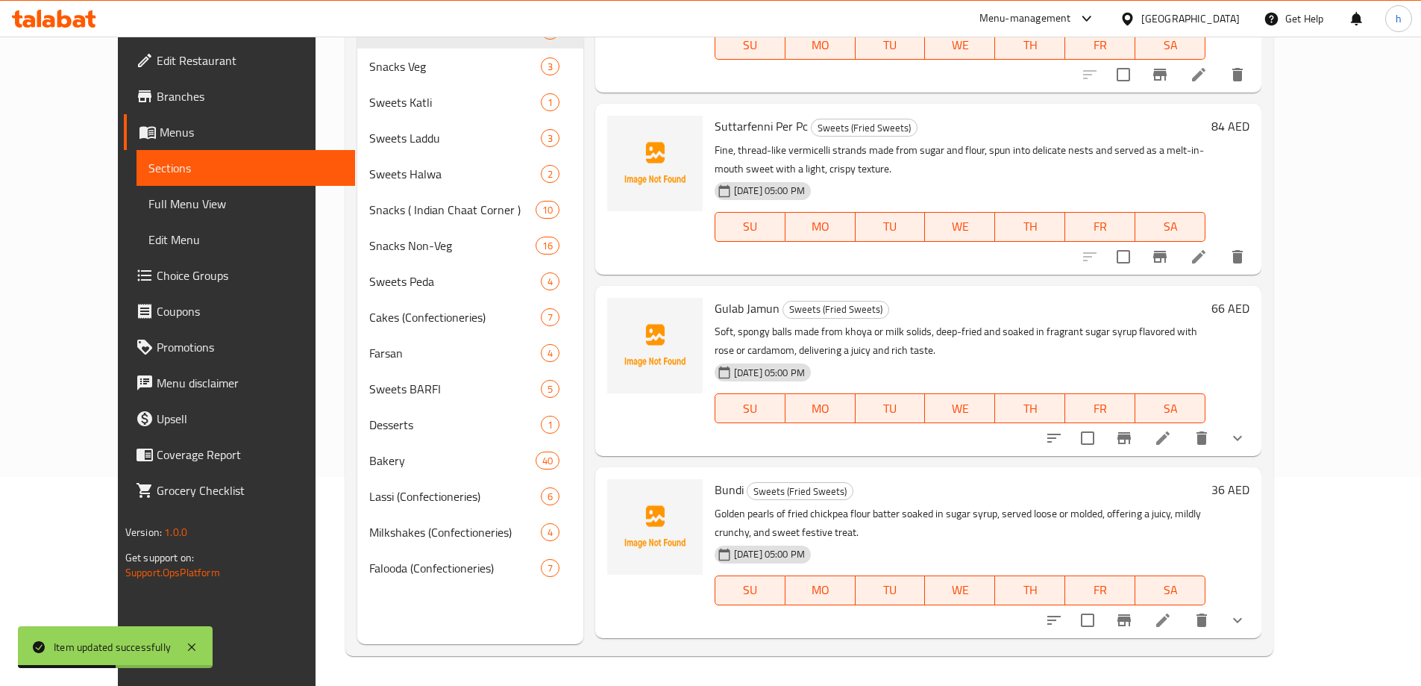
click at [1172, 429] on icon at bounding box center [1163, 438] width 18 height 18
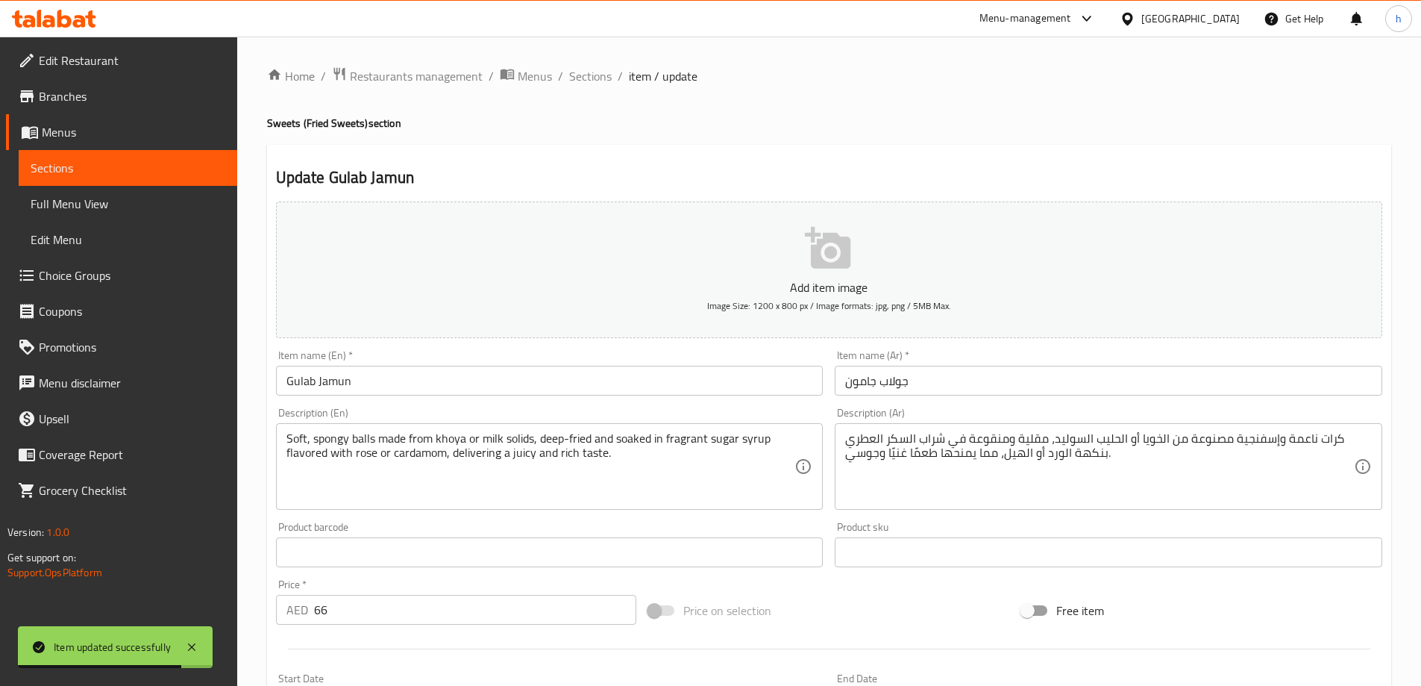
click at [483, 383] on input "Gulab Jamun" at bounding box center [550, 381] width 548 height 30
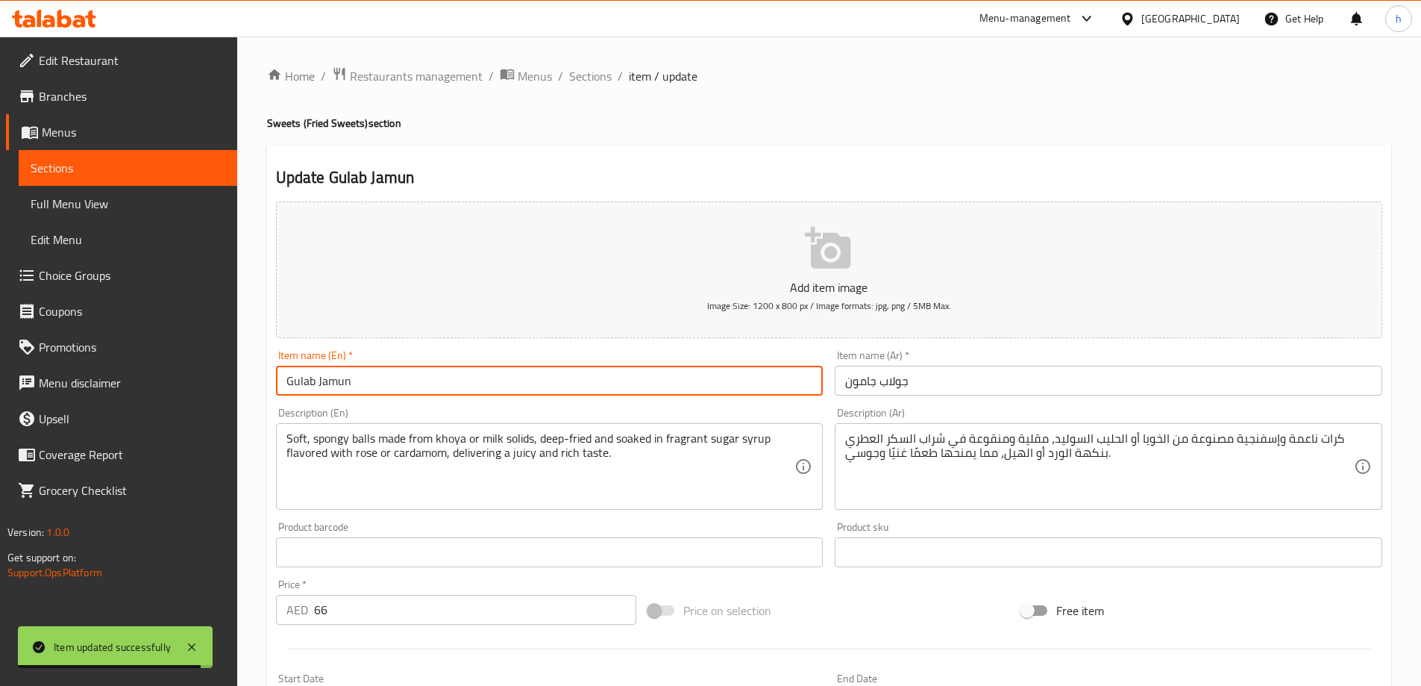
paste input "Per Pc"
type input "Gulab Jamun Per Pc"
click at [959, 366] on input "جولاب جامون" at bounding box center [1109, 381] width 548 height 30
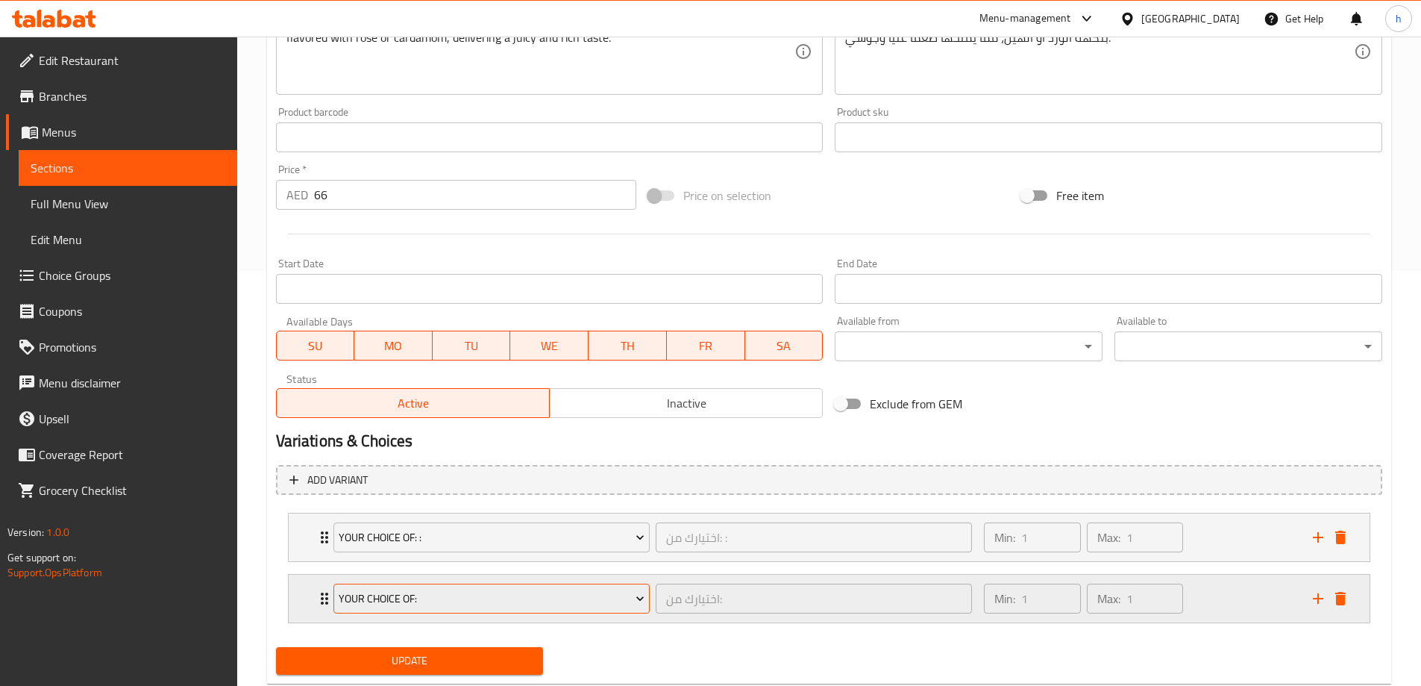
scroll to position [454, 0]
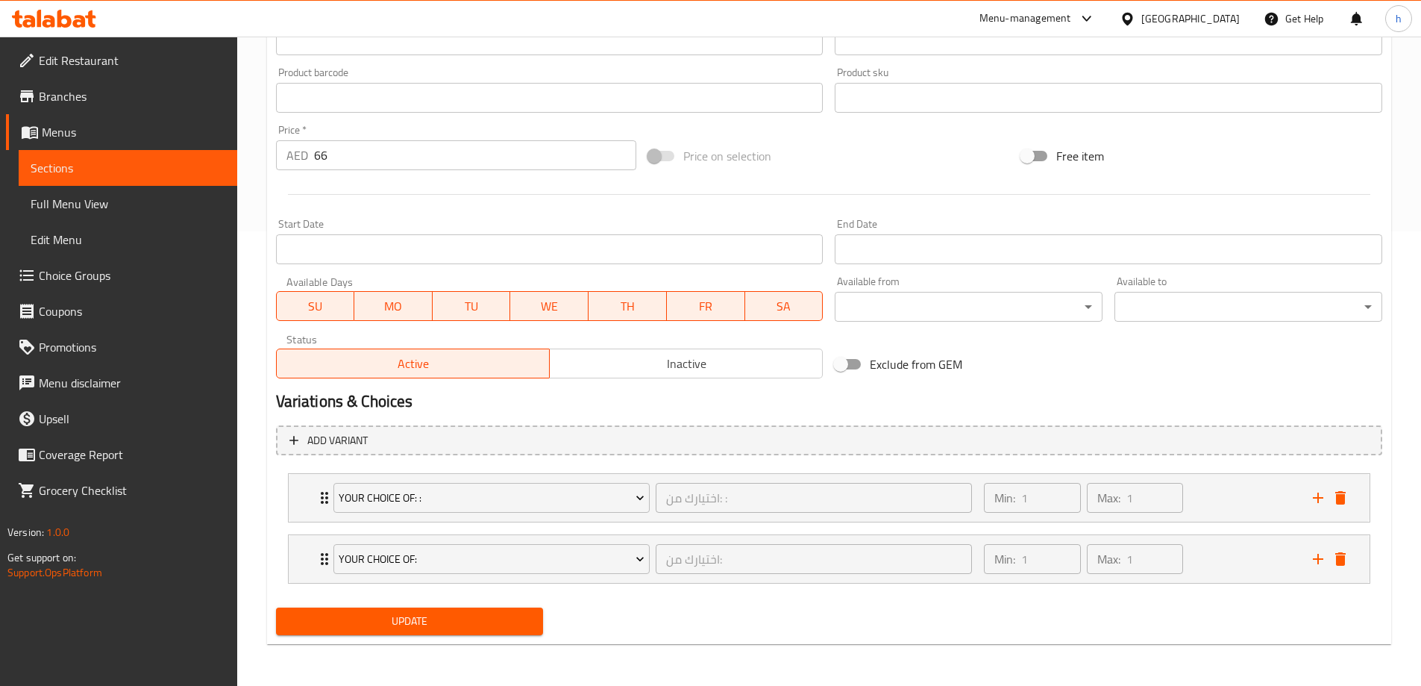
type input "جولاب جامون لكل قطعة"
click at [477, 618] on span "Update" at bounding box center [410, 621] width 244 height 19
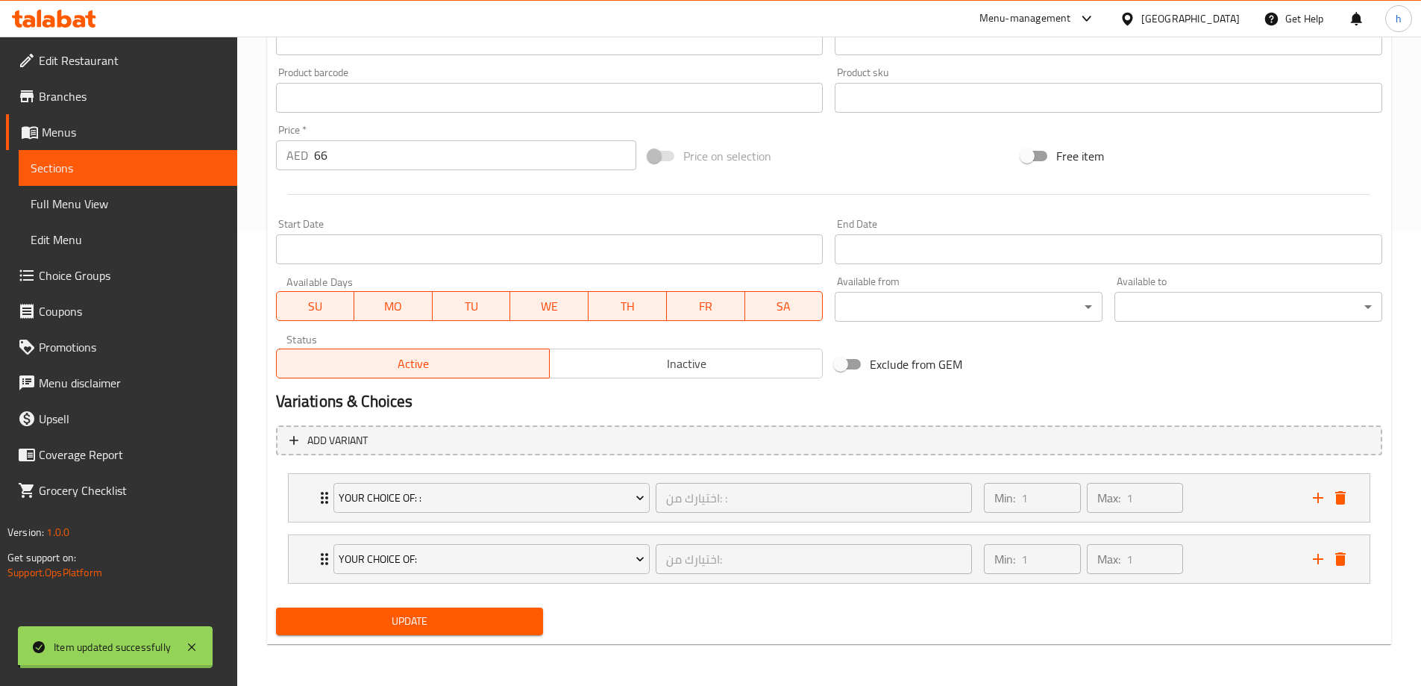
click at [131, 172] on span "Sections" at bounding box center [128, 168] width 195 height 18
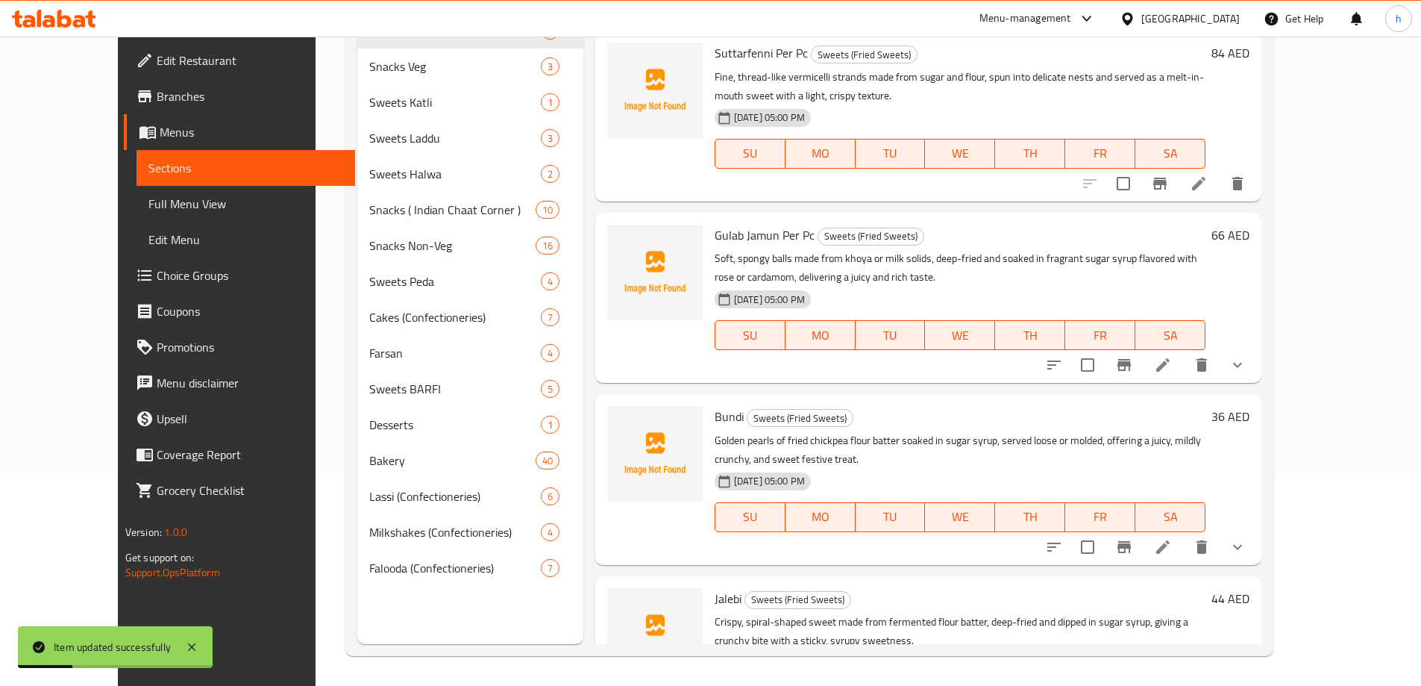
scroll to position [586, 0]
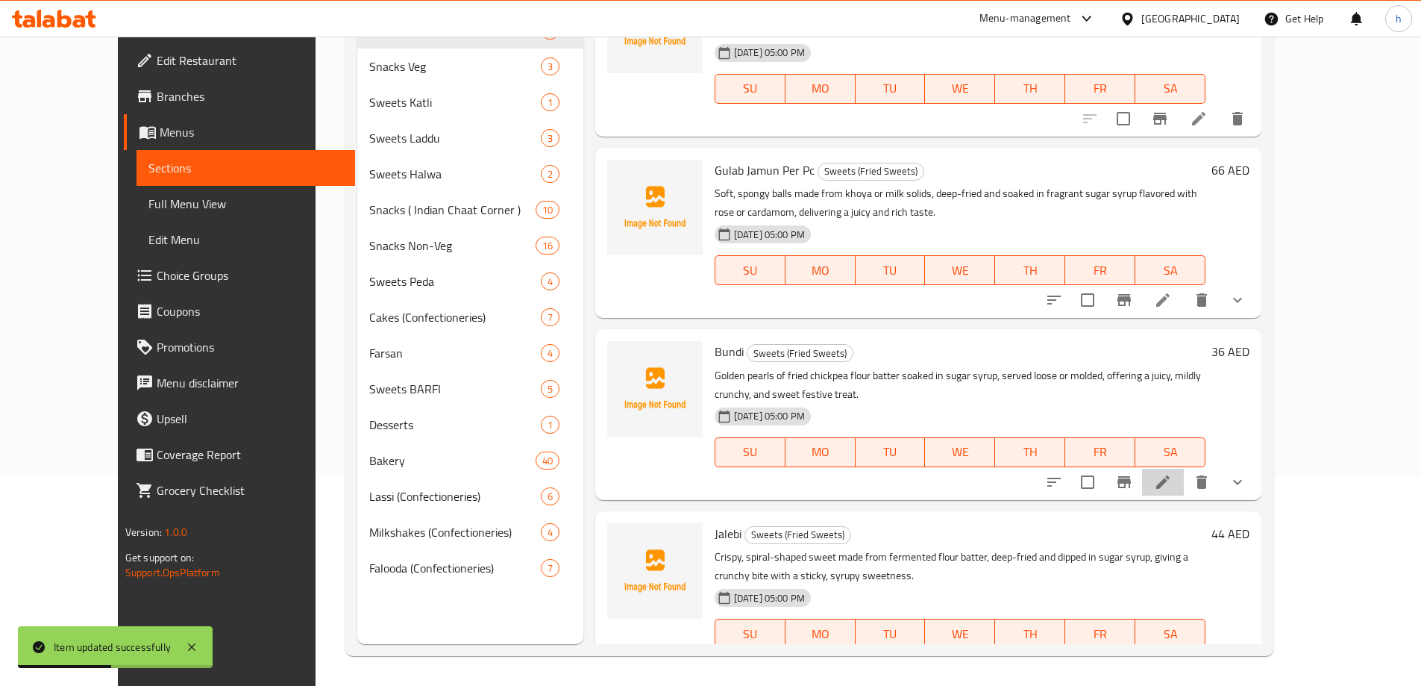
click at [1170, 475] on icon at bounding box center [1162, 481] width 13 height 13
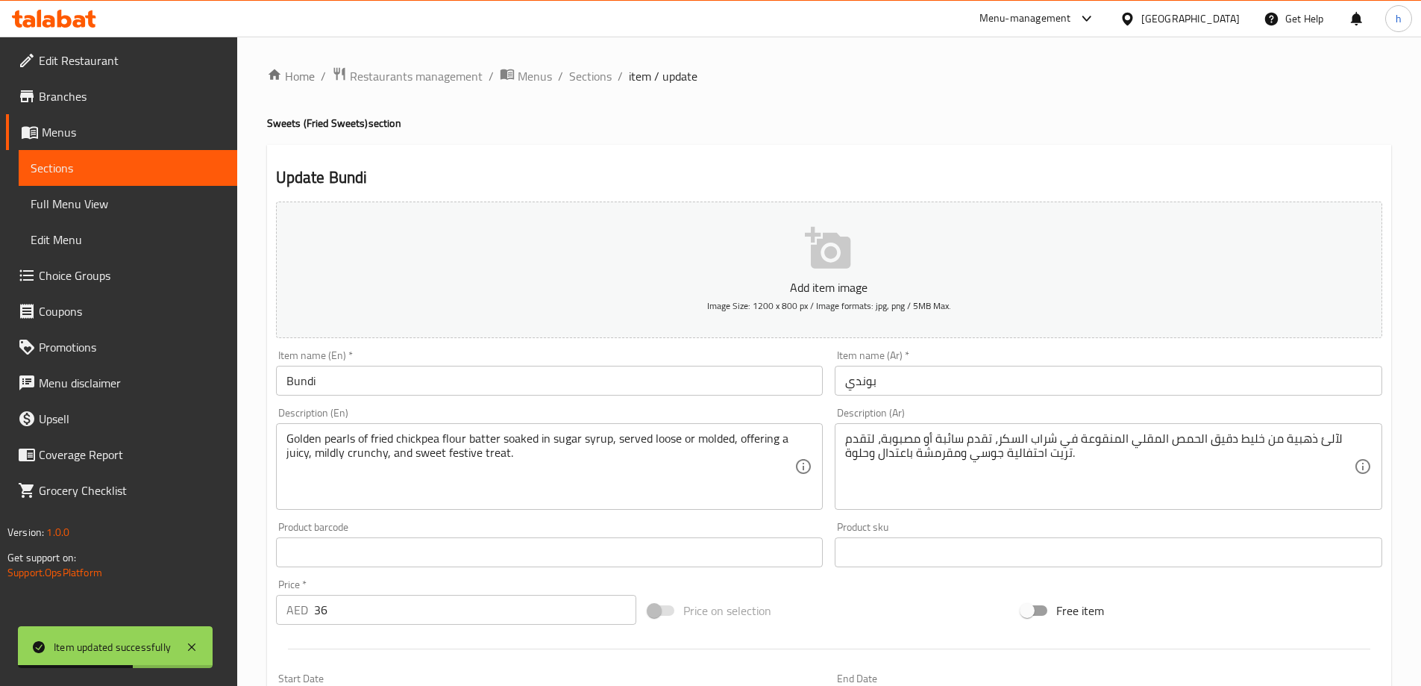
click at [448, 382] on input "Bundi" at bounding box center [550, 381] width 548 height 30
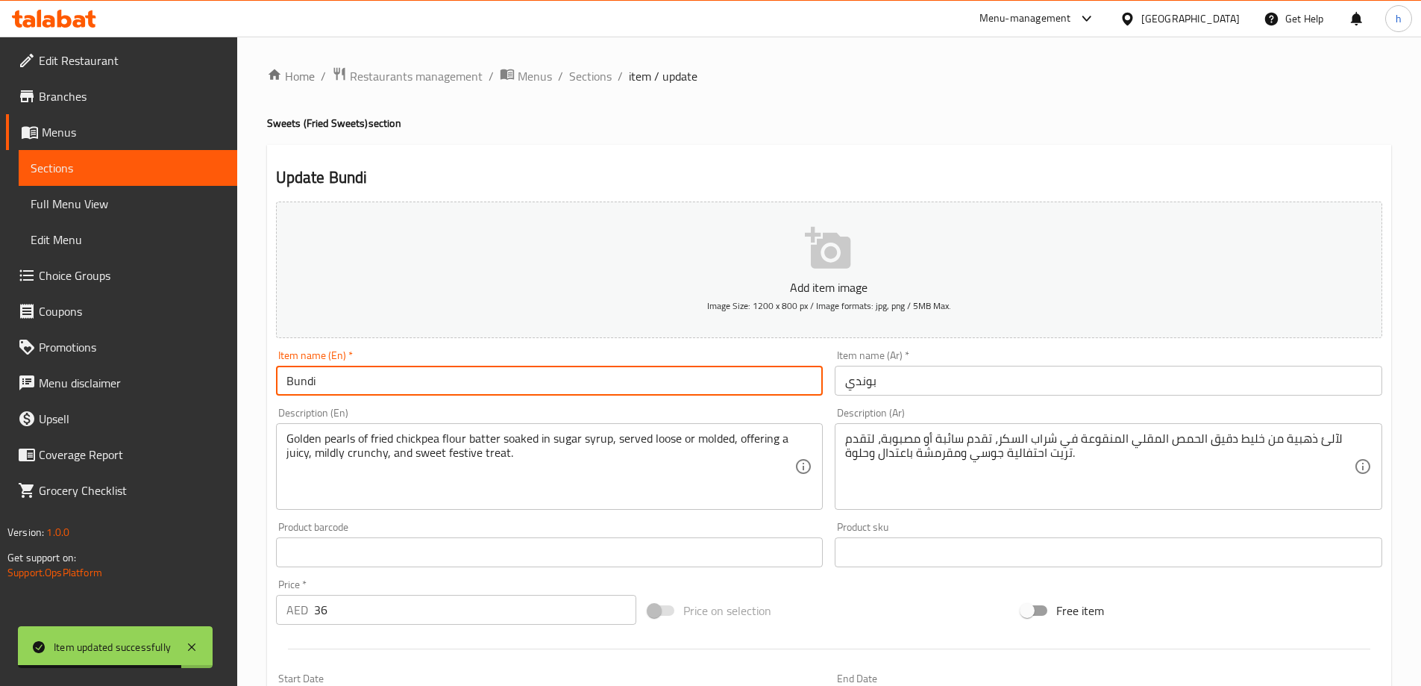
paste input "Per Pc"
type input "Bundi Per Pc"
click at [990, 380] on input "بوندي" at bounding box center [1109, 381] width 548 height 30
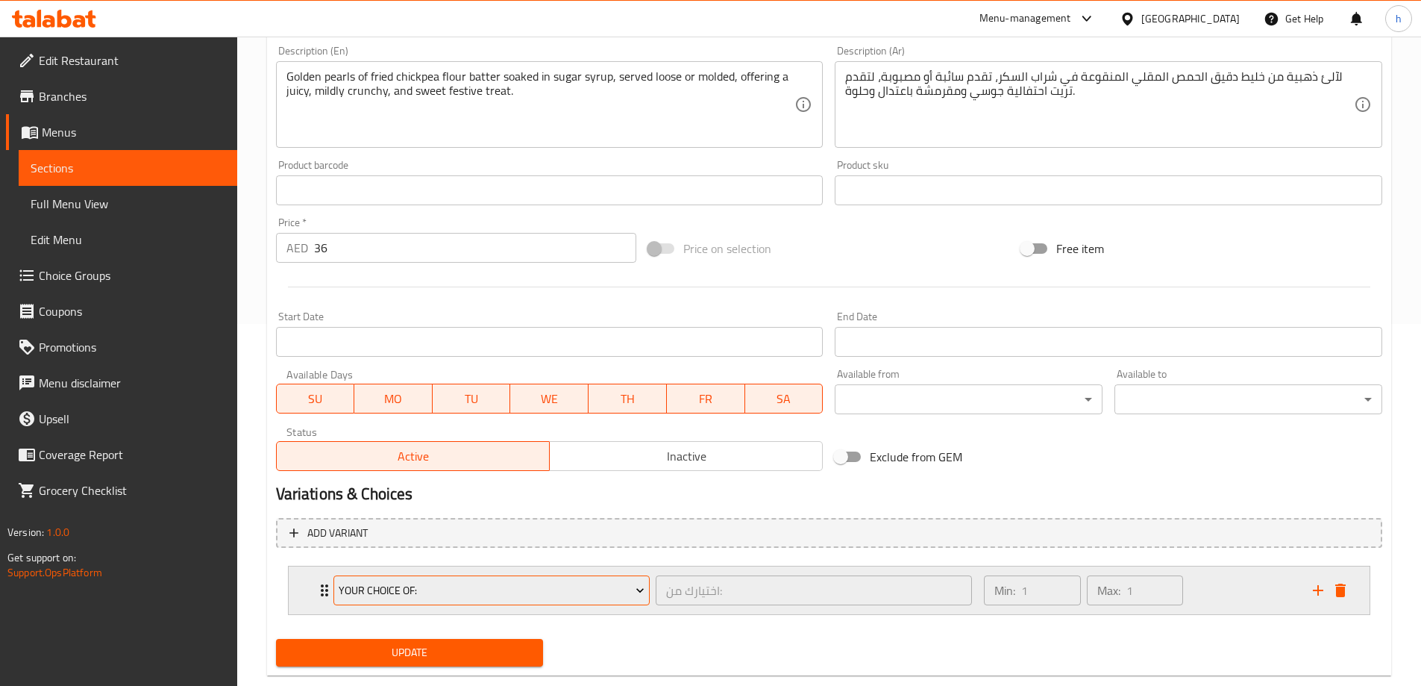
scroll to position [373, 0]
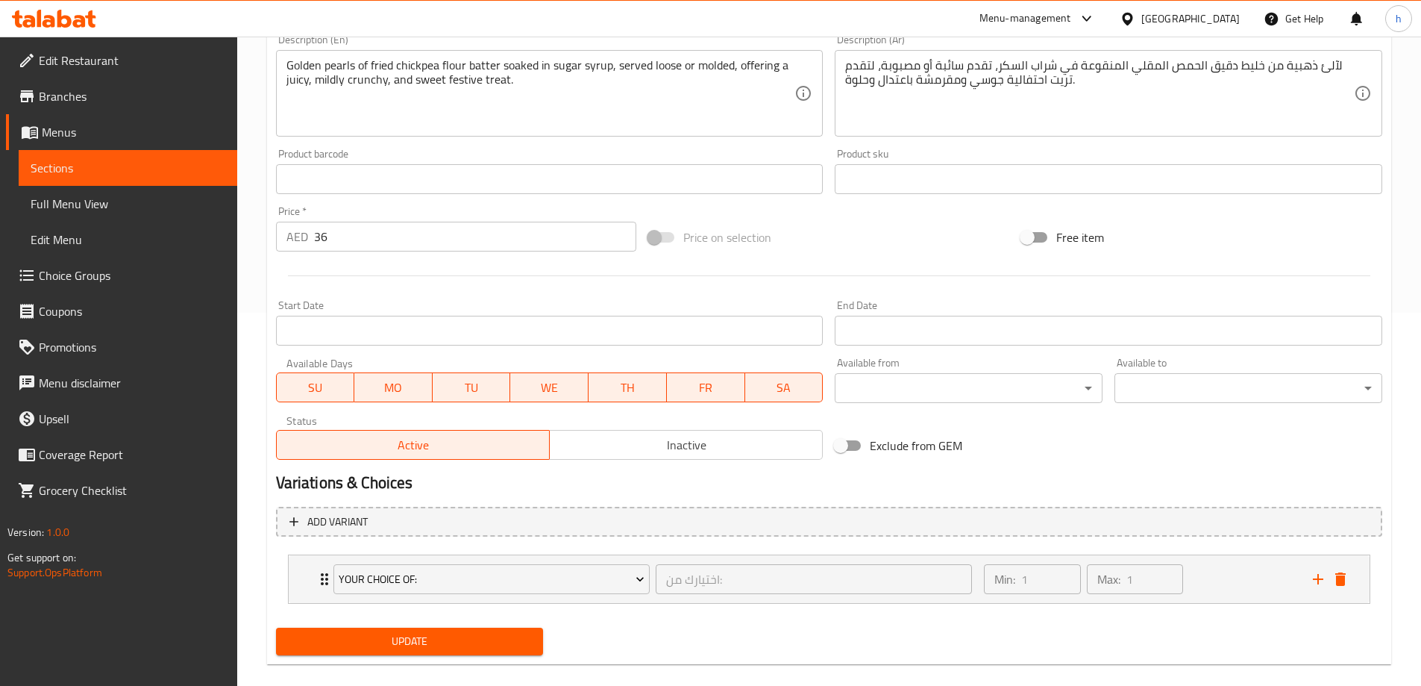
type input "بوندي لكل قطعة"
click at [488, 640] on span "Update" at bounding box center [410, 641] width 244 height 19
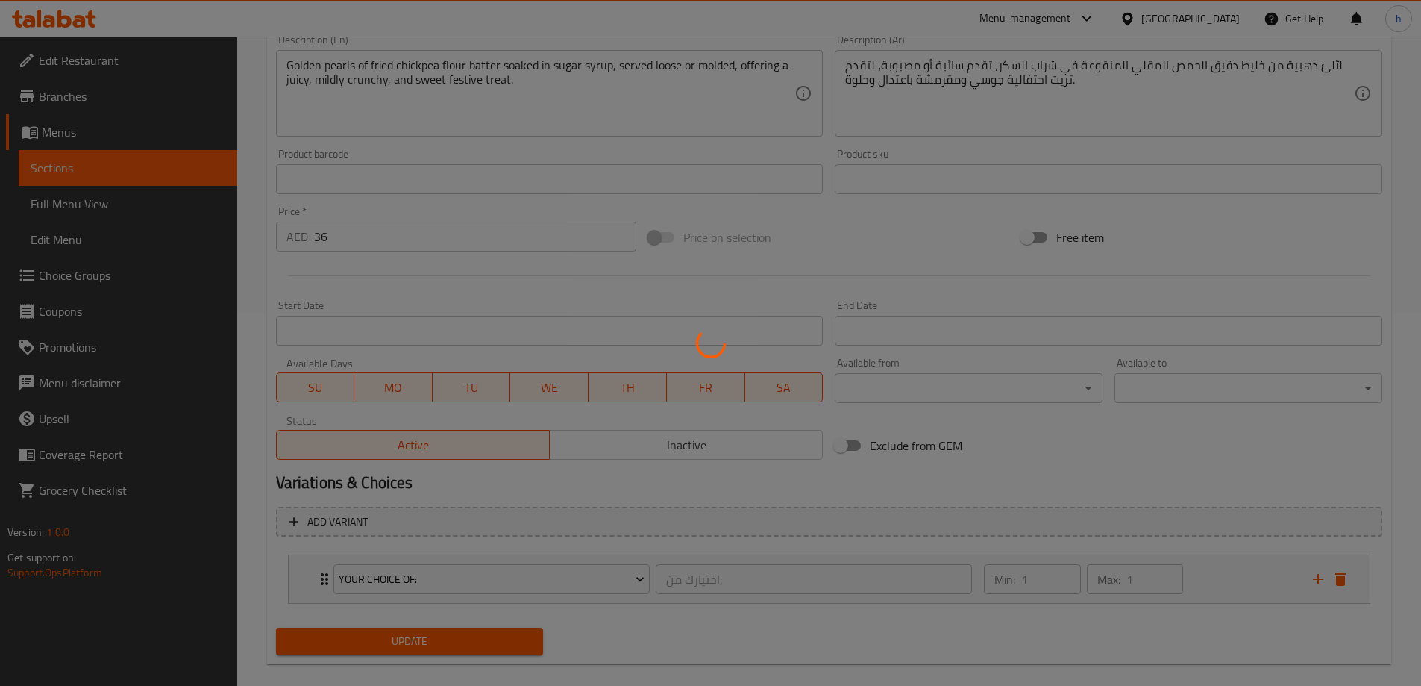
click at [175, 156] on div at bounding box center [710, 343] width 1421 height 686
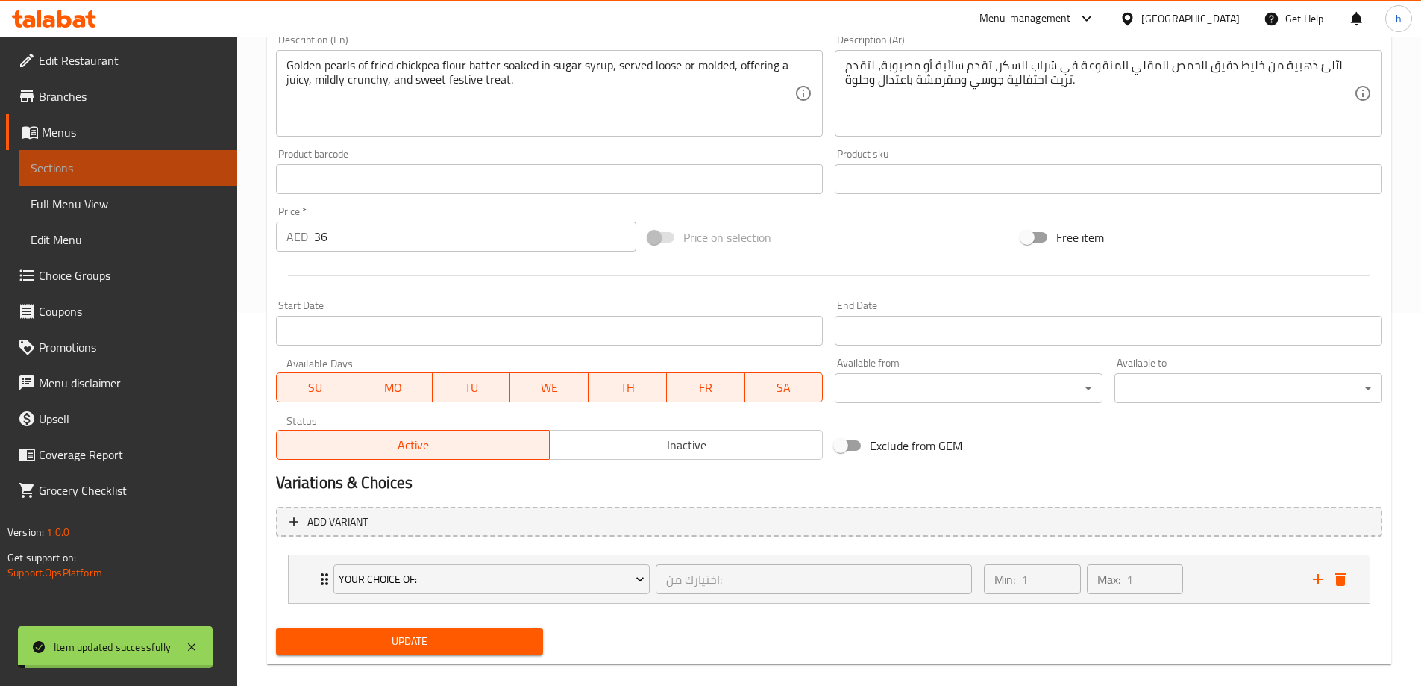
click at [176, 168] on span "Sections" at bounding box center [128, 168] width 195 height 18
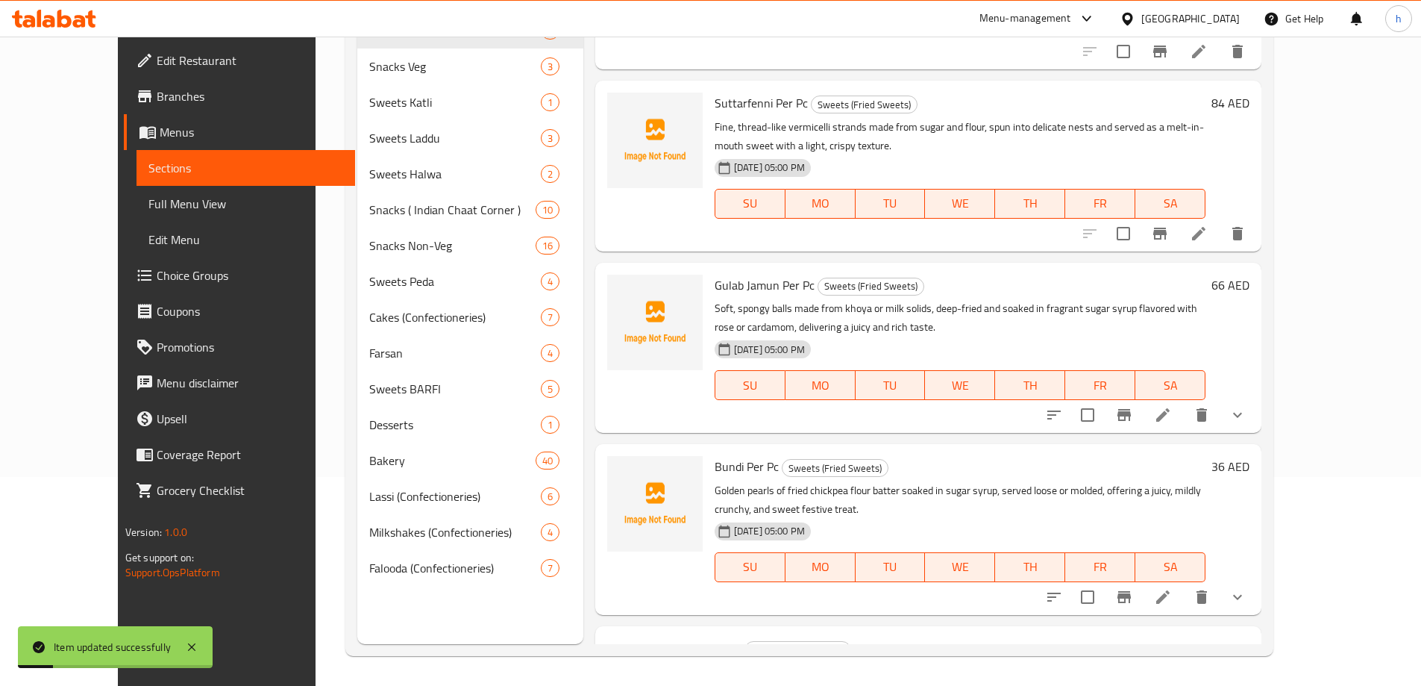
scroll to position [586, 0]
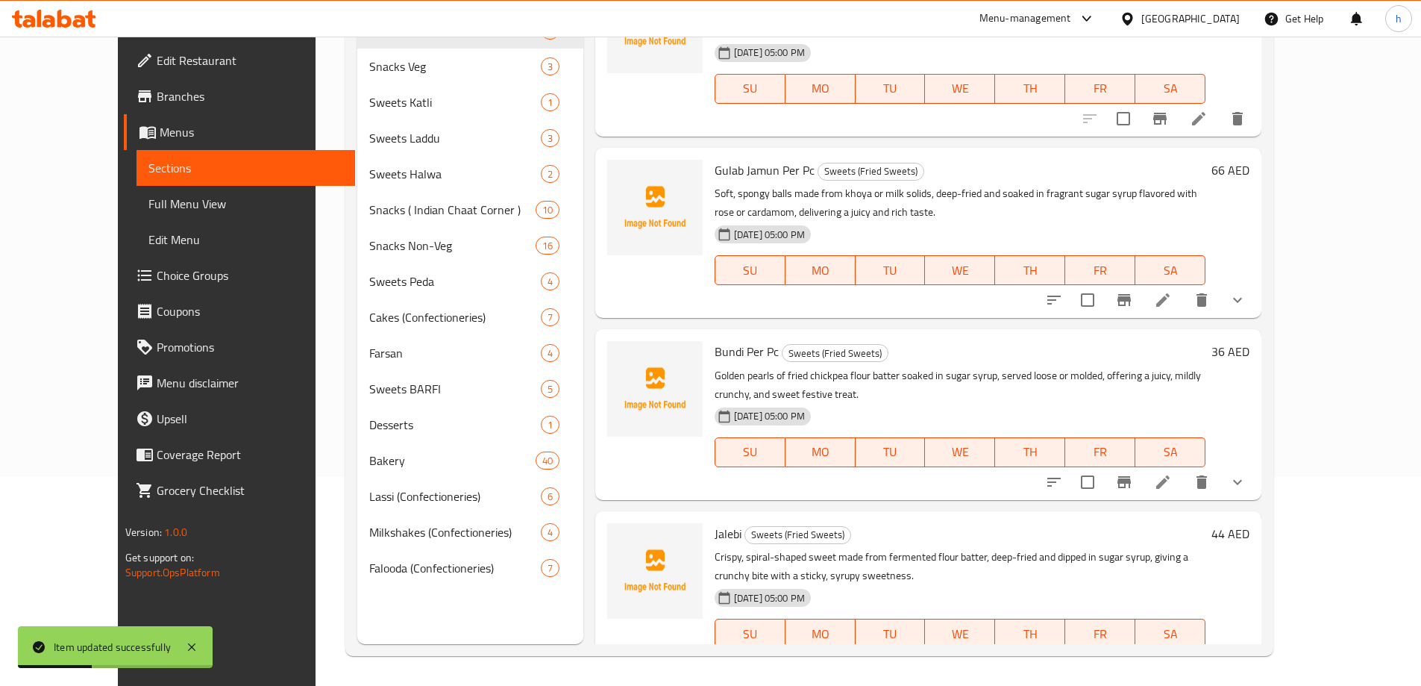
click at [1208, 654] on icon at bounding box center [1199, 663] width 18 height 18
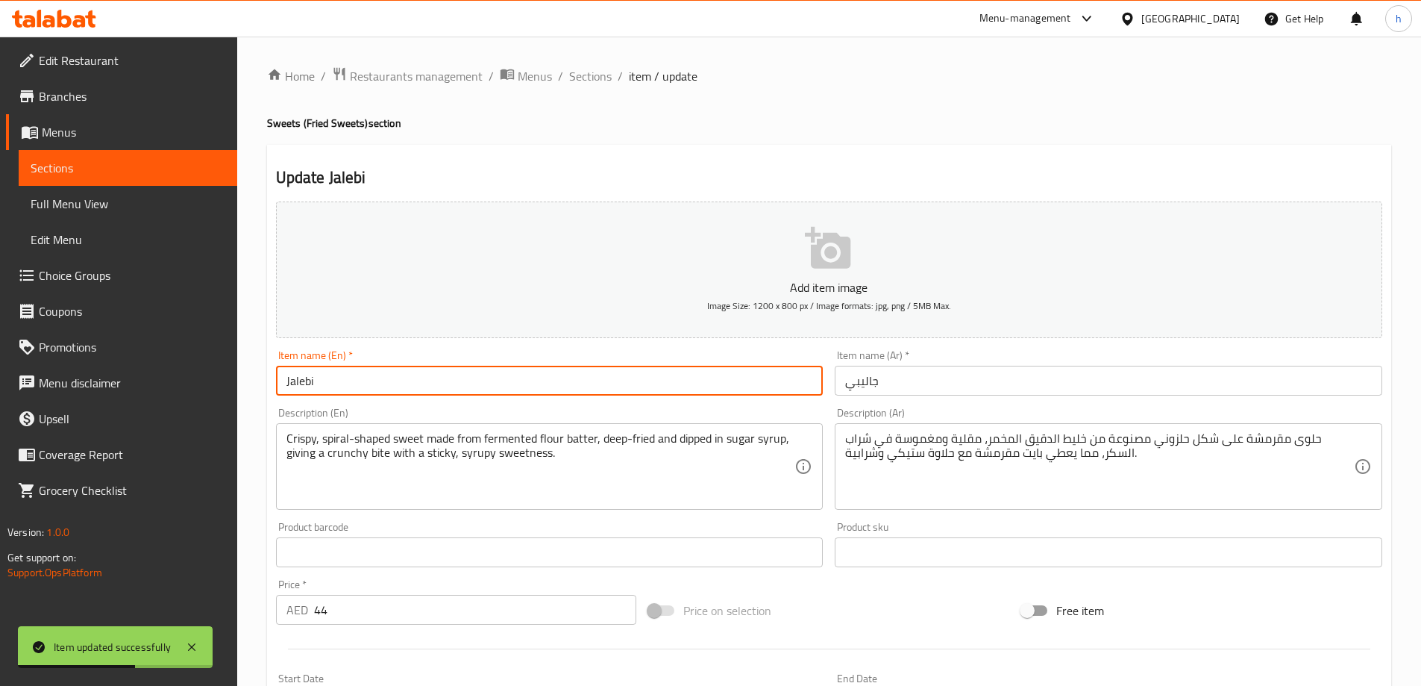
click at [475, 369] on input "Jalebi" at bounding box center [550, 381] width 548 height 30
paste input "Per Pc"
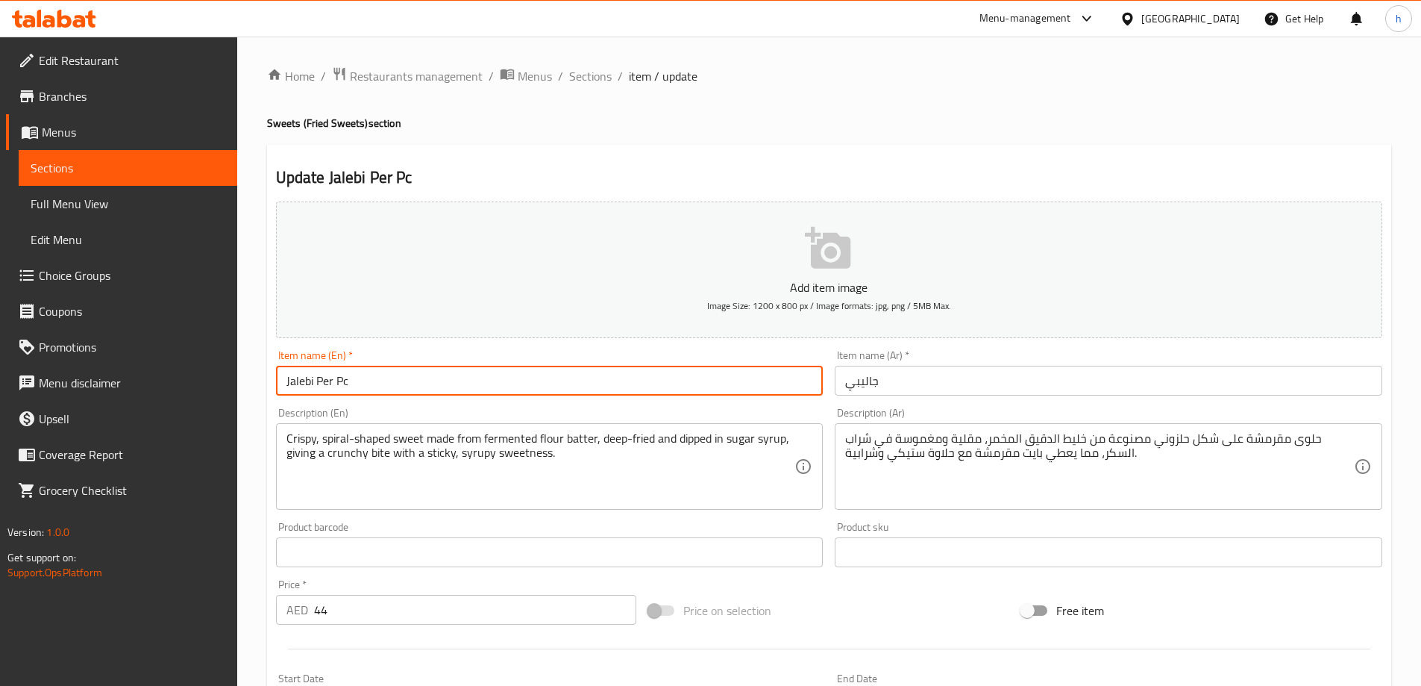
type input "Jalebi Per Pc"
click at [922, 373] on input "جاليبي" at bounding box center [1109, 381] width 548 height 30
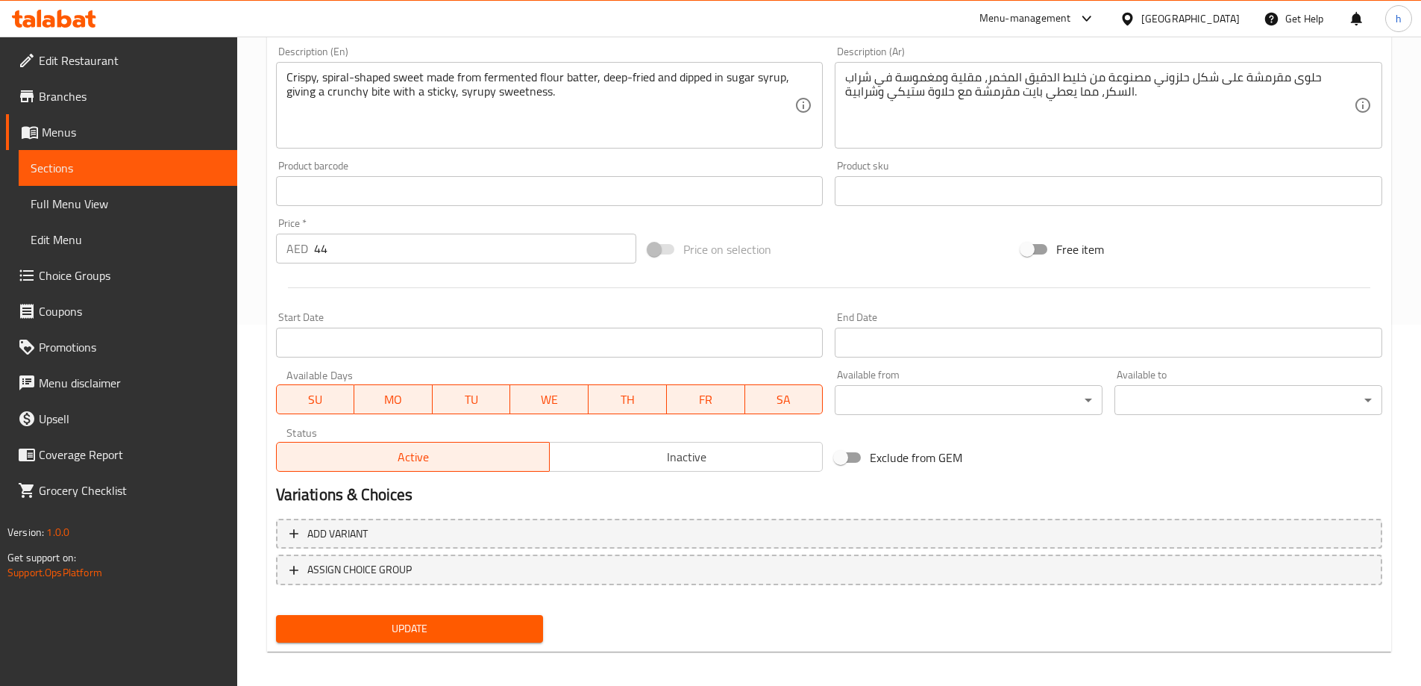
scroll to position [369, 0]
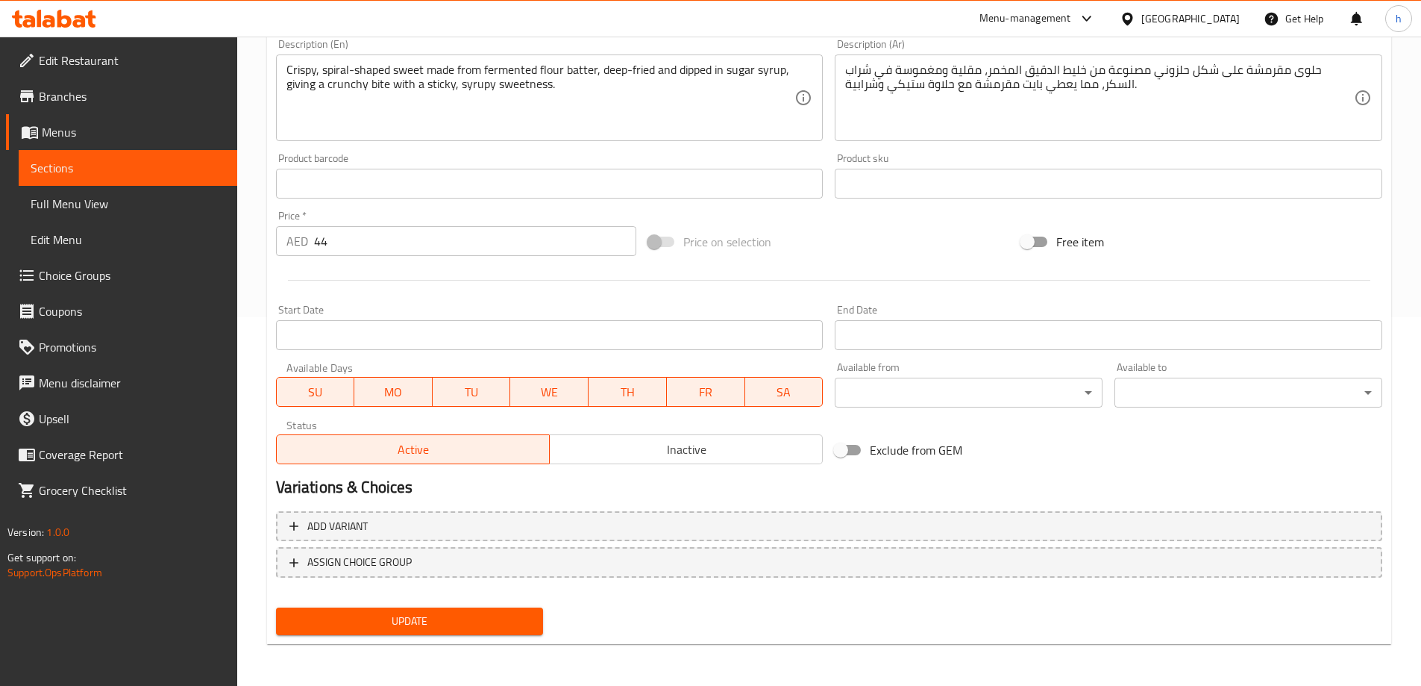
type input "جاليبي لكل قطعة"
click at [464, 616] on span "Update" at bounding box center [410, 621] width 244 height 19
click at [95, 169] on span "Sections" at bounding box center [128, 168] width 195 height 18
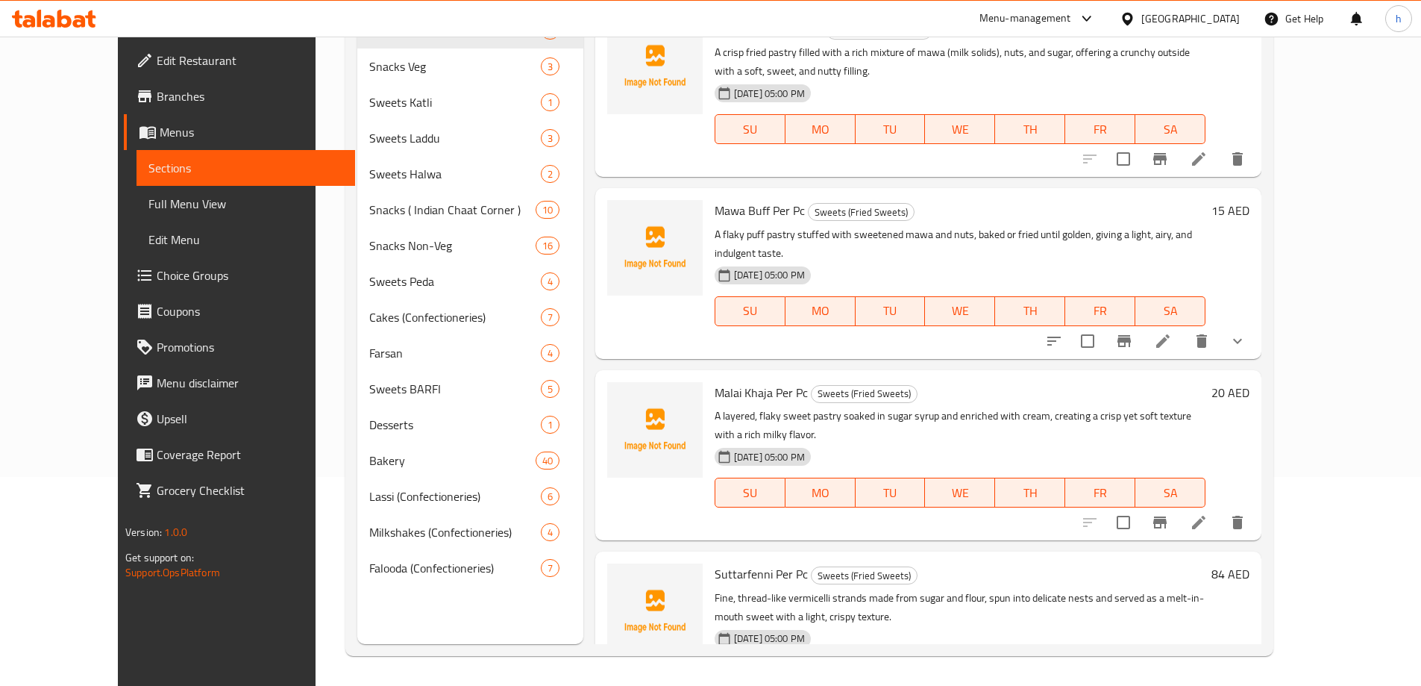
scroll to position [209, 0]
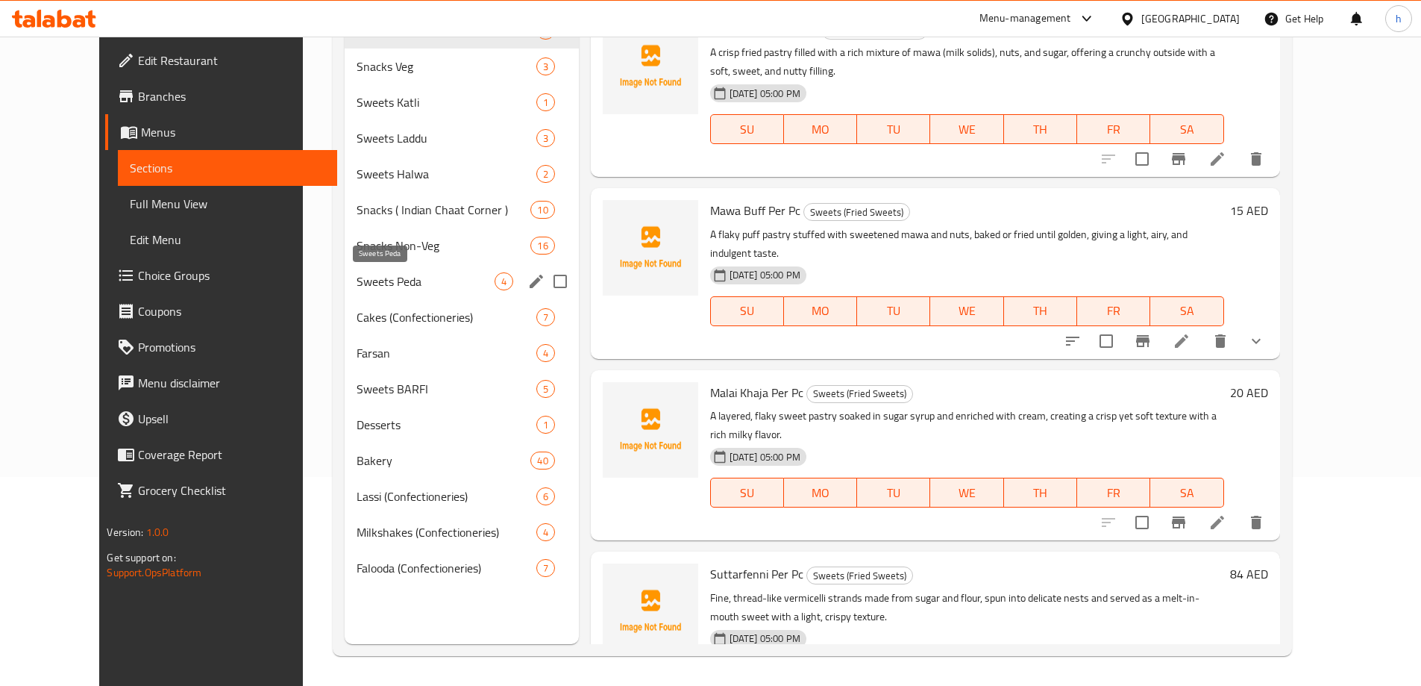
click at [373, 287] on span "Sweets Peda" at bounding box center [425, 281] width 137 height 18
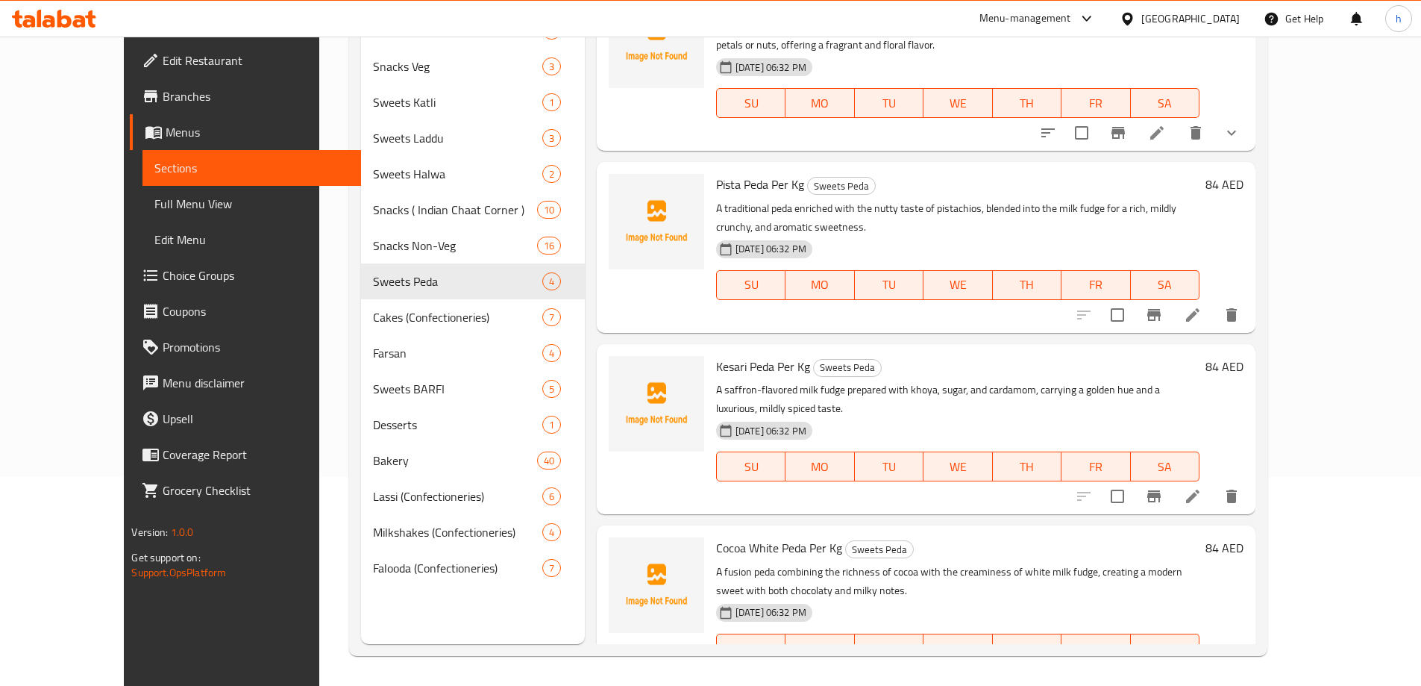
scroll to position [41, 0]
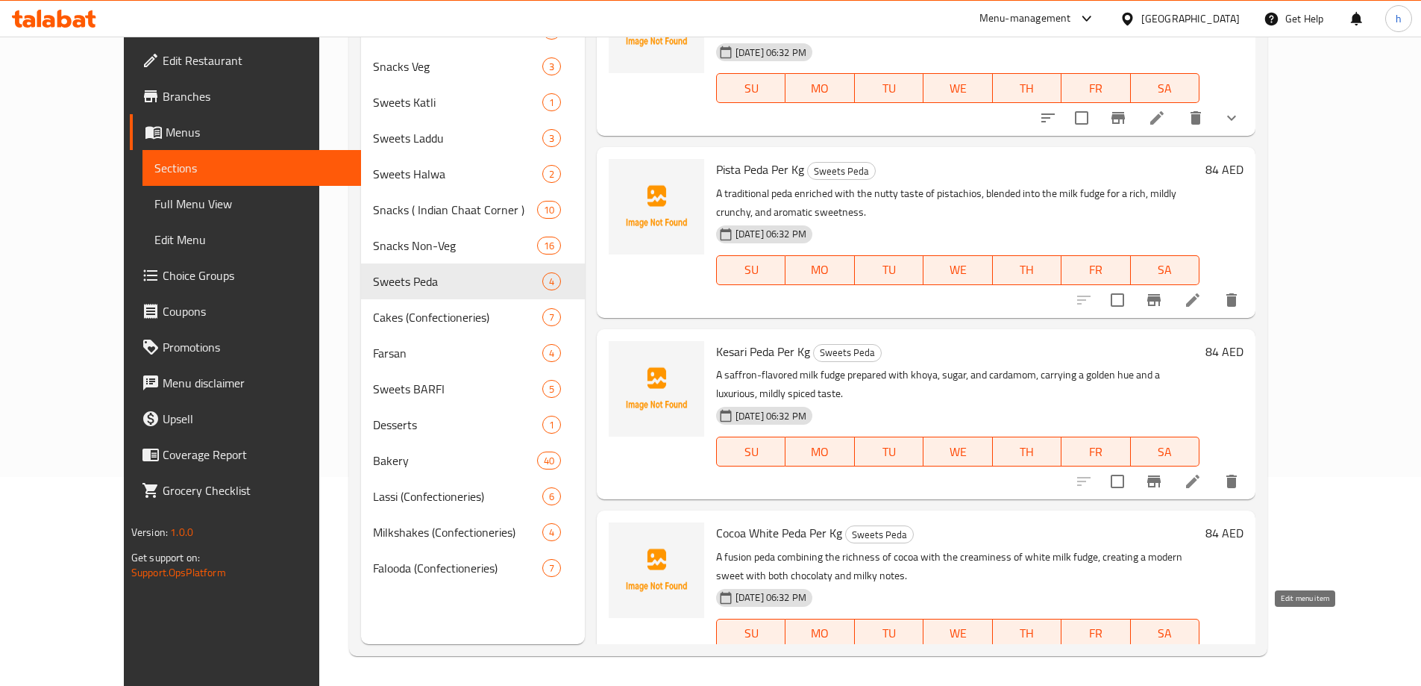
click at [1202, 654] on icon at bounding box center [1193, 663] width 18 height 18
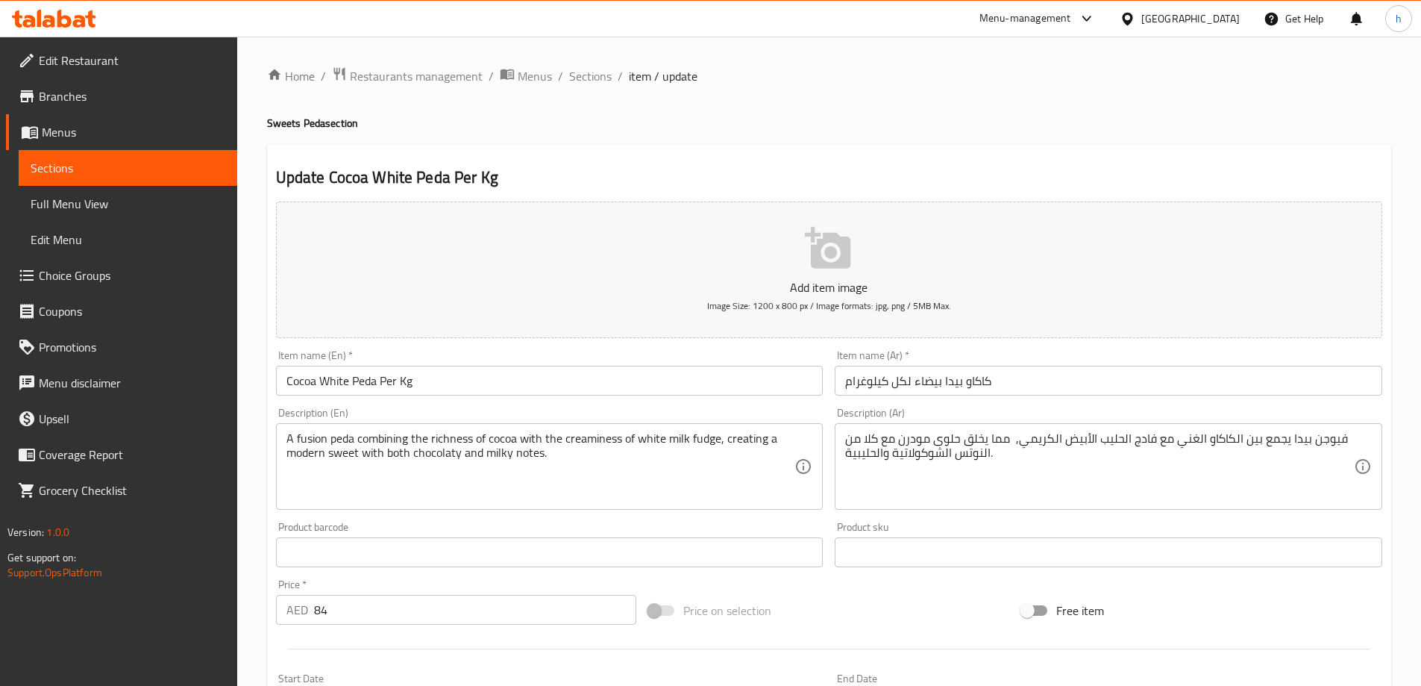
click at [125, 163] on span "Sections" at bounding box center [128, 168] width 195 height 18
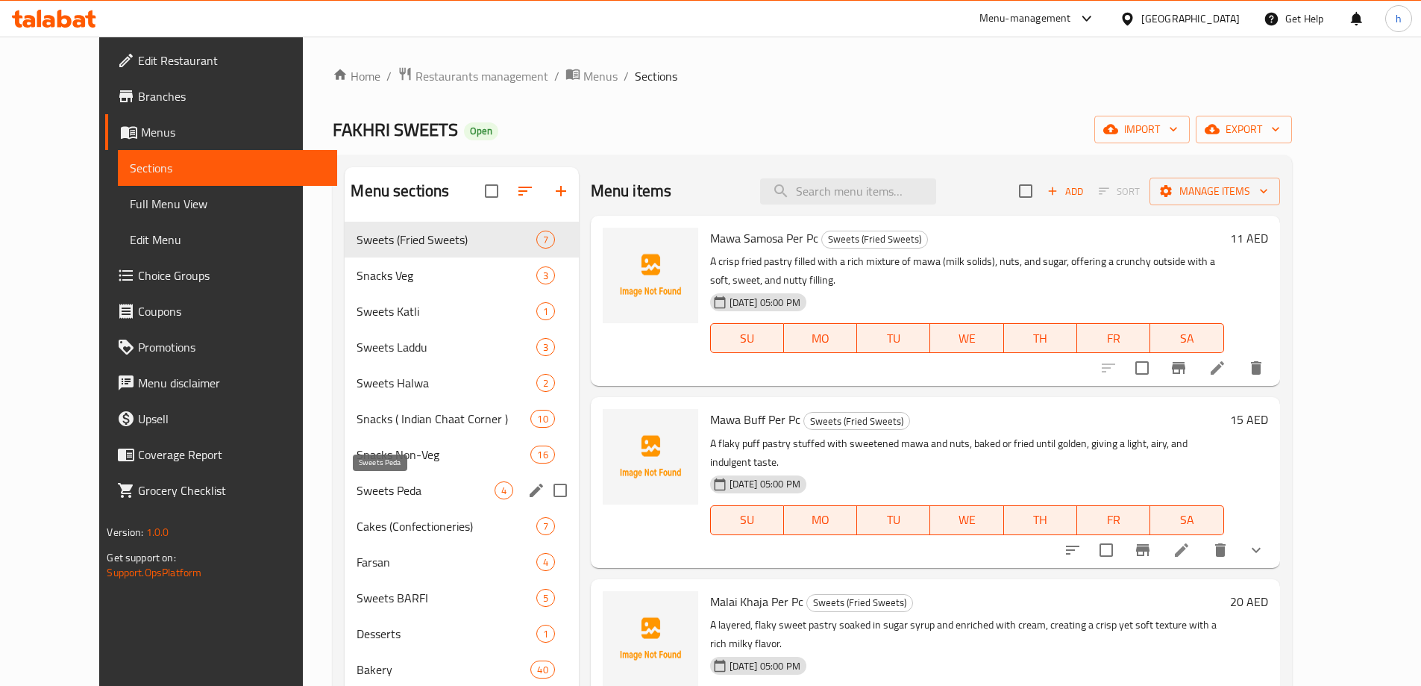
click at [357, 487] on span "Sweets Peda" at bounding box center [425, 490] width 137 height 18
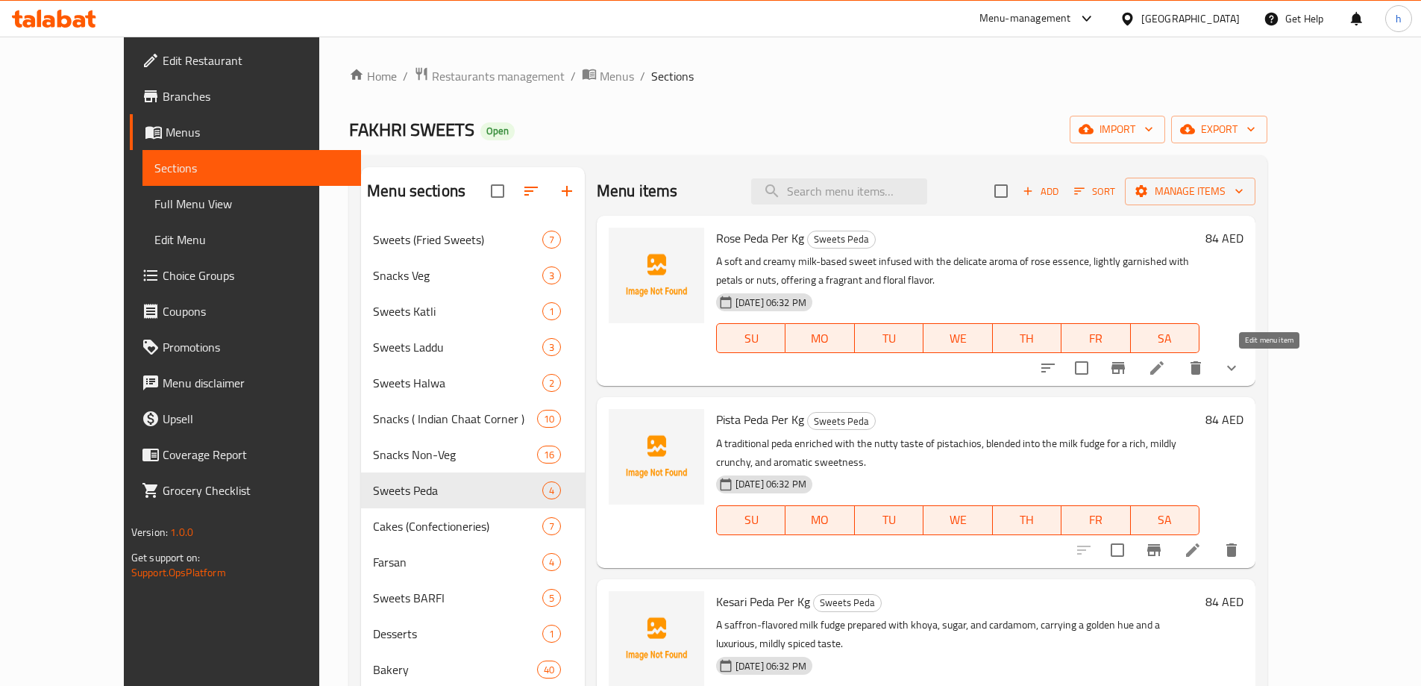
click at [1166, 369] on icon at bounding box center [1157, 368] width 18 height 18
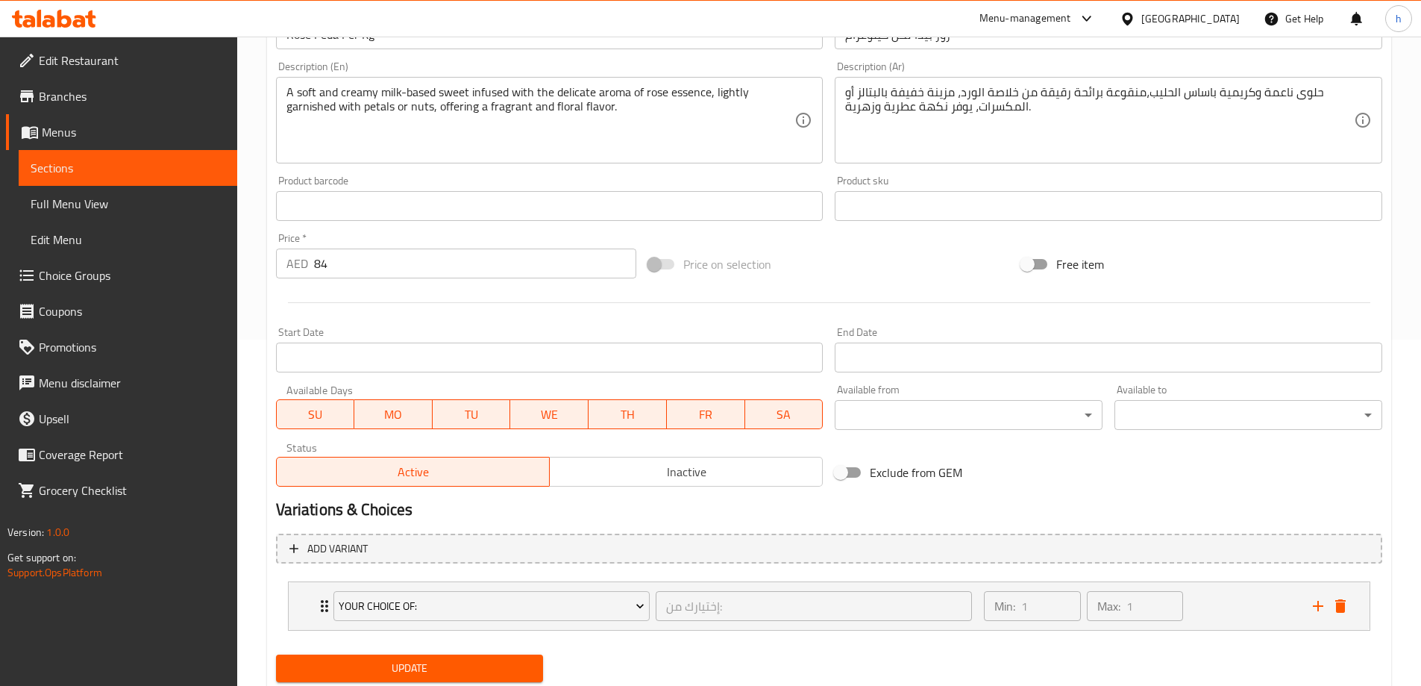
scroll to position [393, 0]
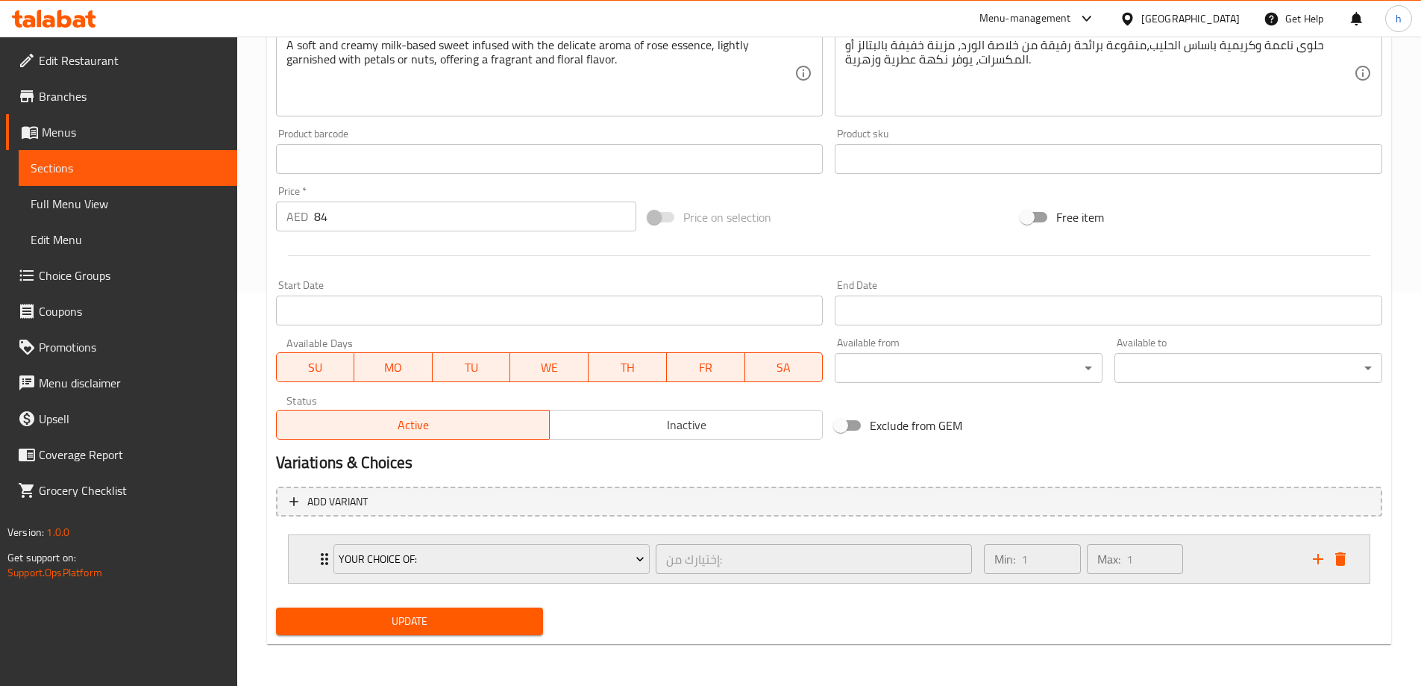
click at [1225, 549] on div "Min: 1 ​ Max: 1 ​" at bounding box center [1139, 559] width 328 height 48
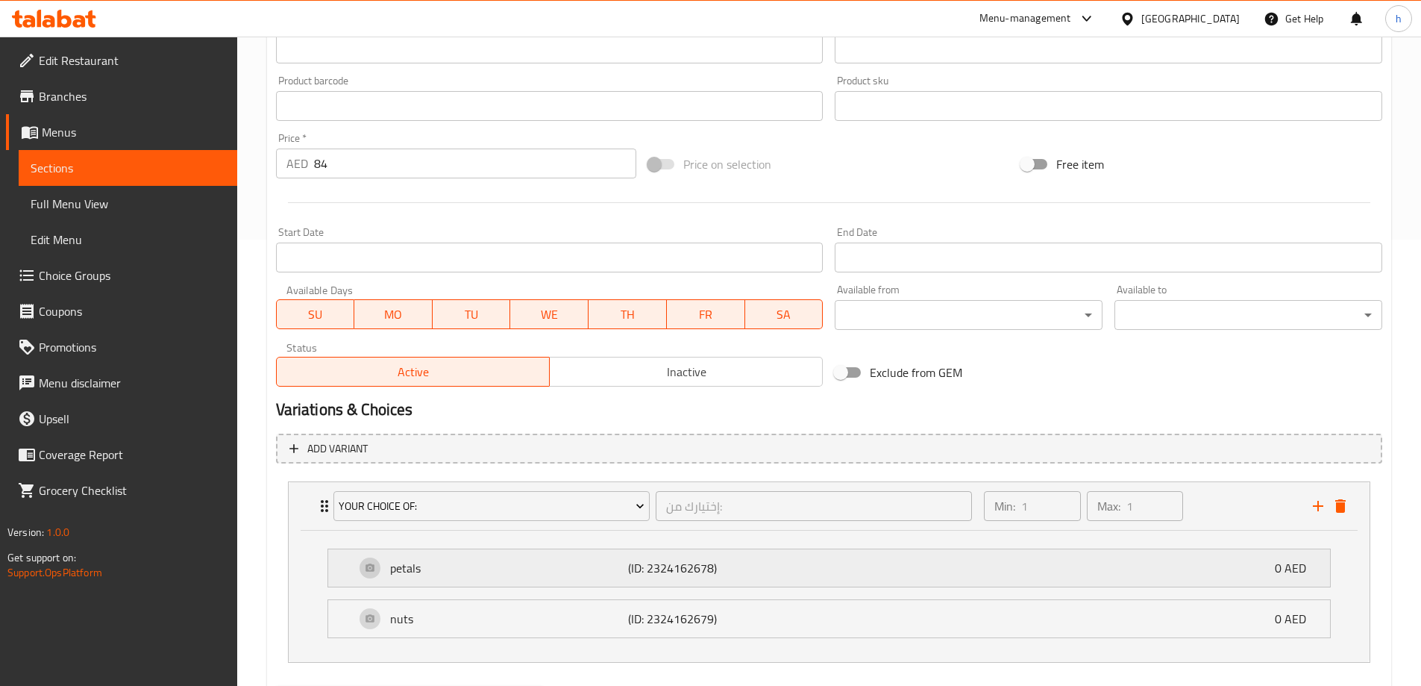
scroll to position [525, 0]
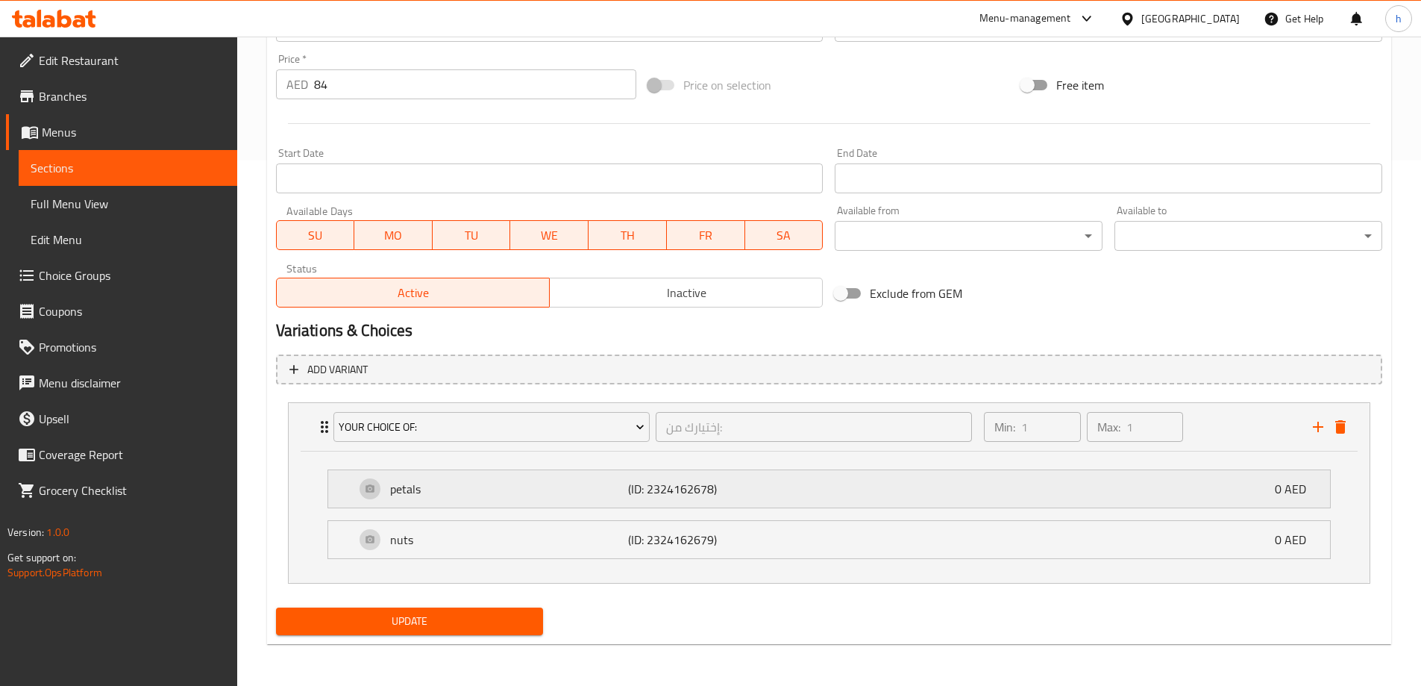
click at [940, 495] on div "petals (ID: 2324162678) 0 AED" at bounding box center [833, 488] width 957 height 37
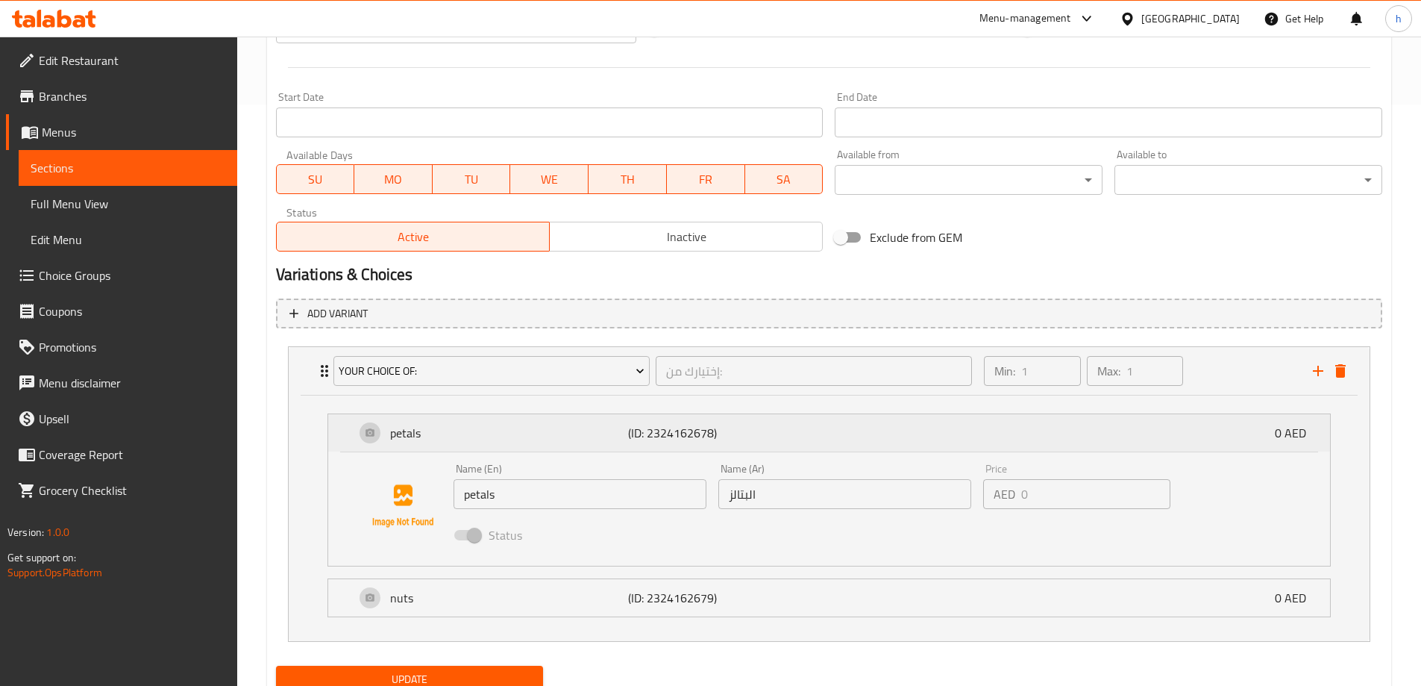
scroll to position [639, 0]
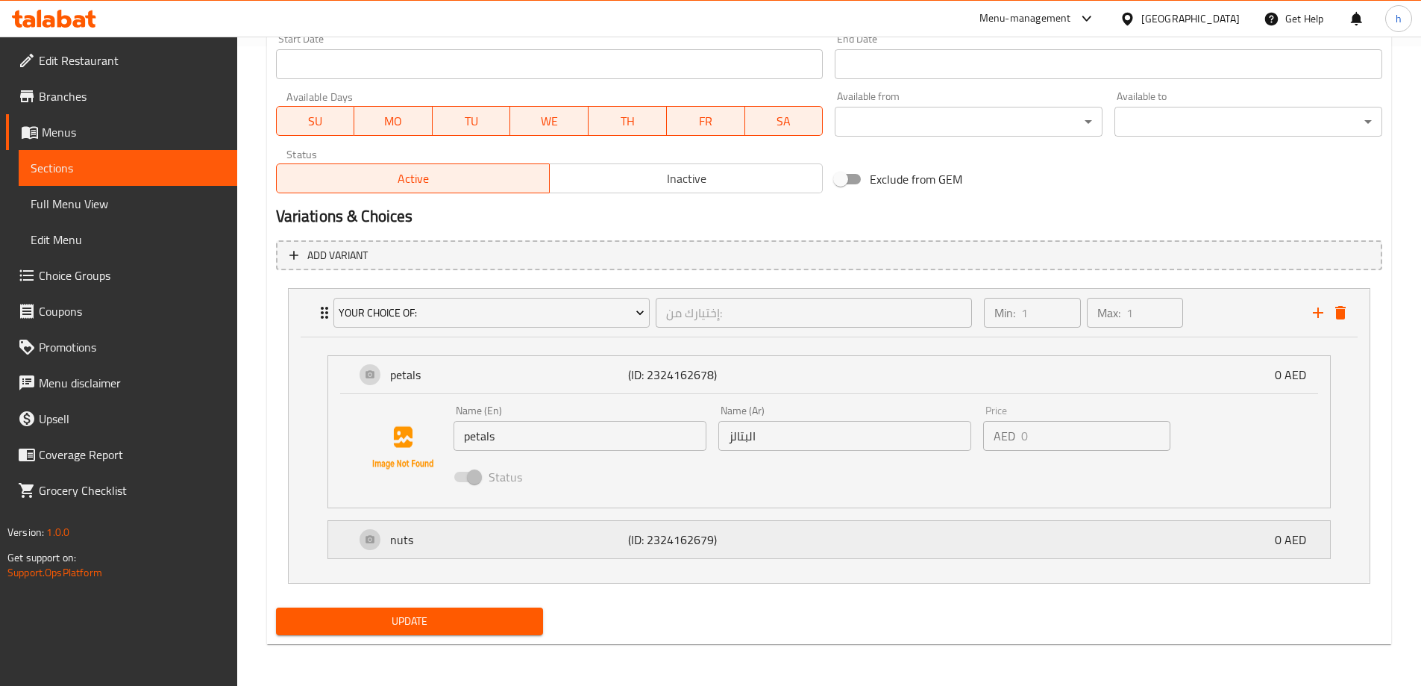
click at [941, 537] on div "nuts (ID: 2324162679) 0 AED" at bounding box center [833, 539] width 957 height 37
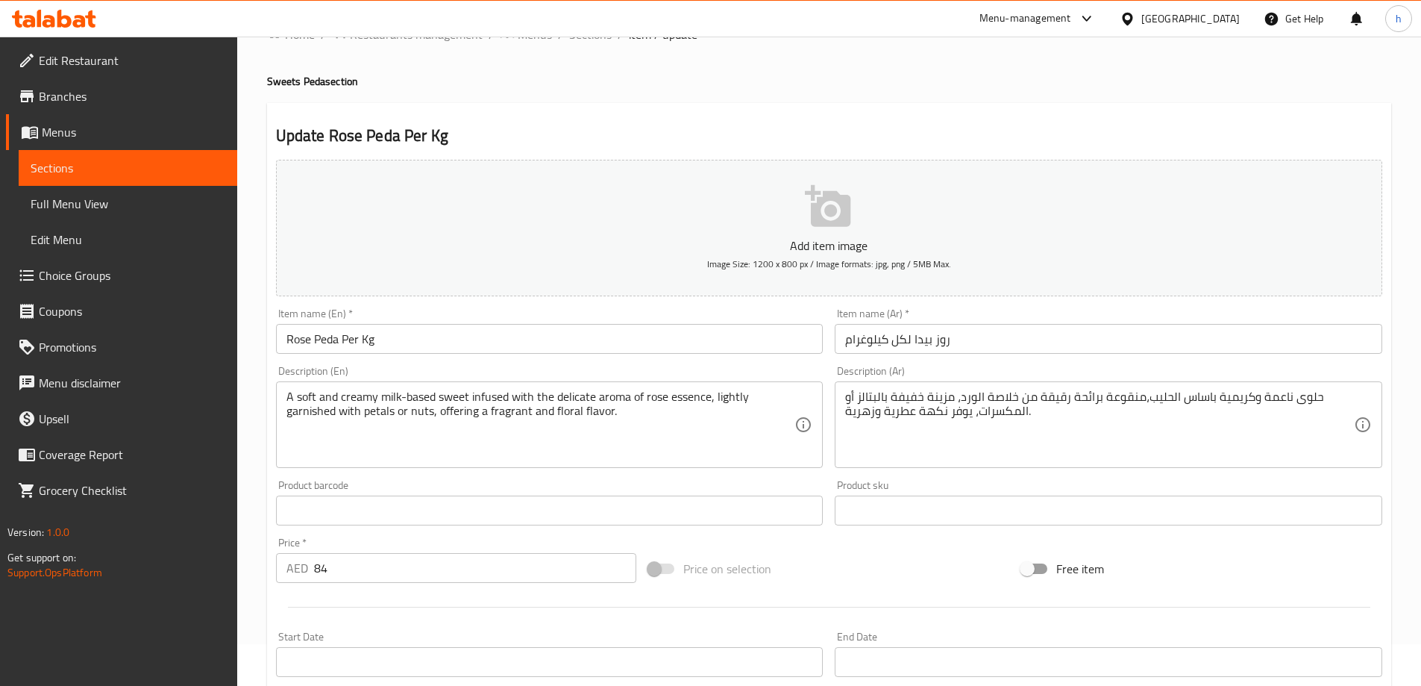
scroll to position [0, 0]
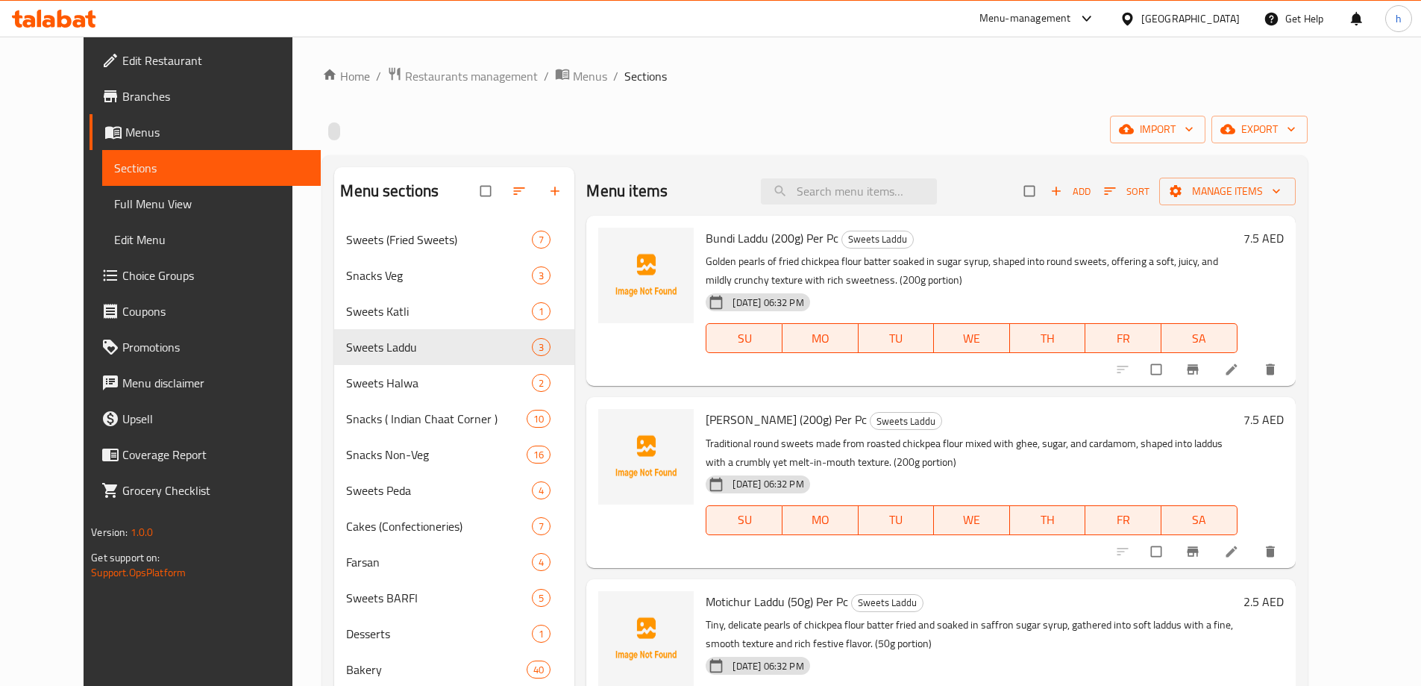
click at [137, 205] on span "Full Menu View" at bounding box center [211, 204] width 195 height 18
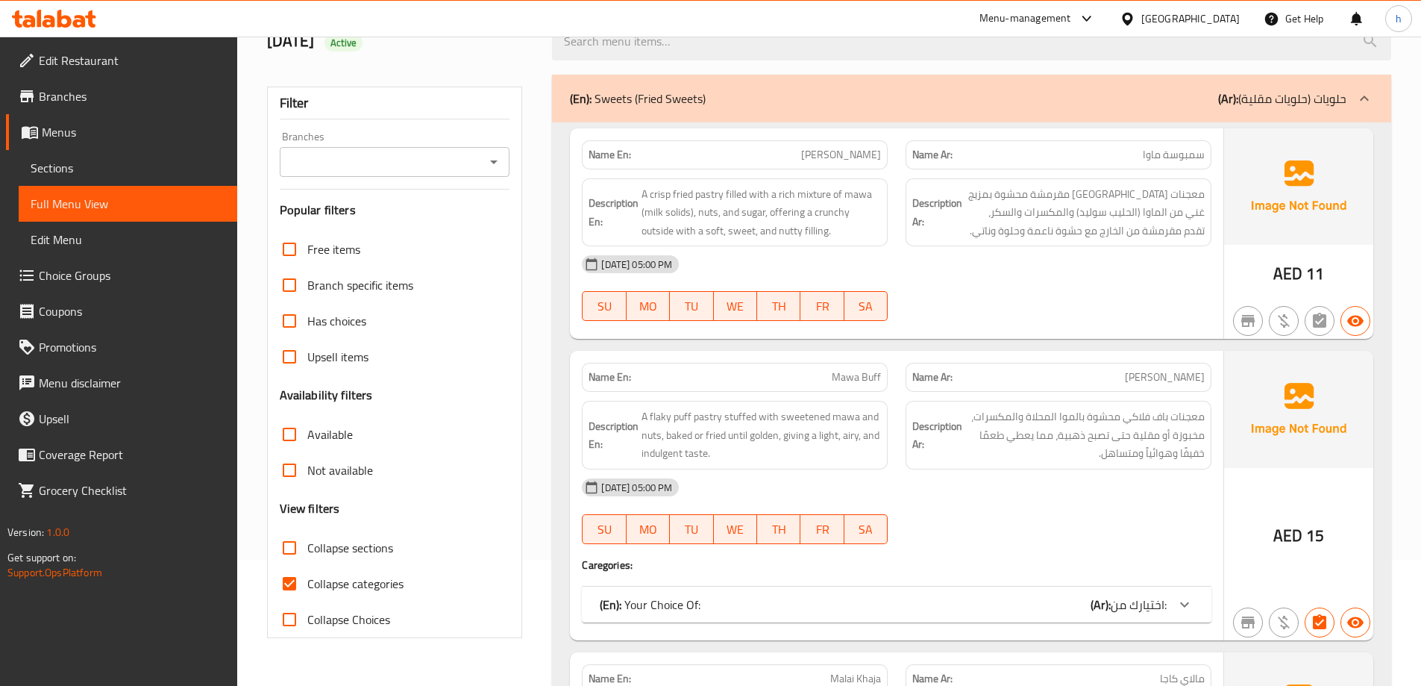
scroll to position [149, 0]
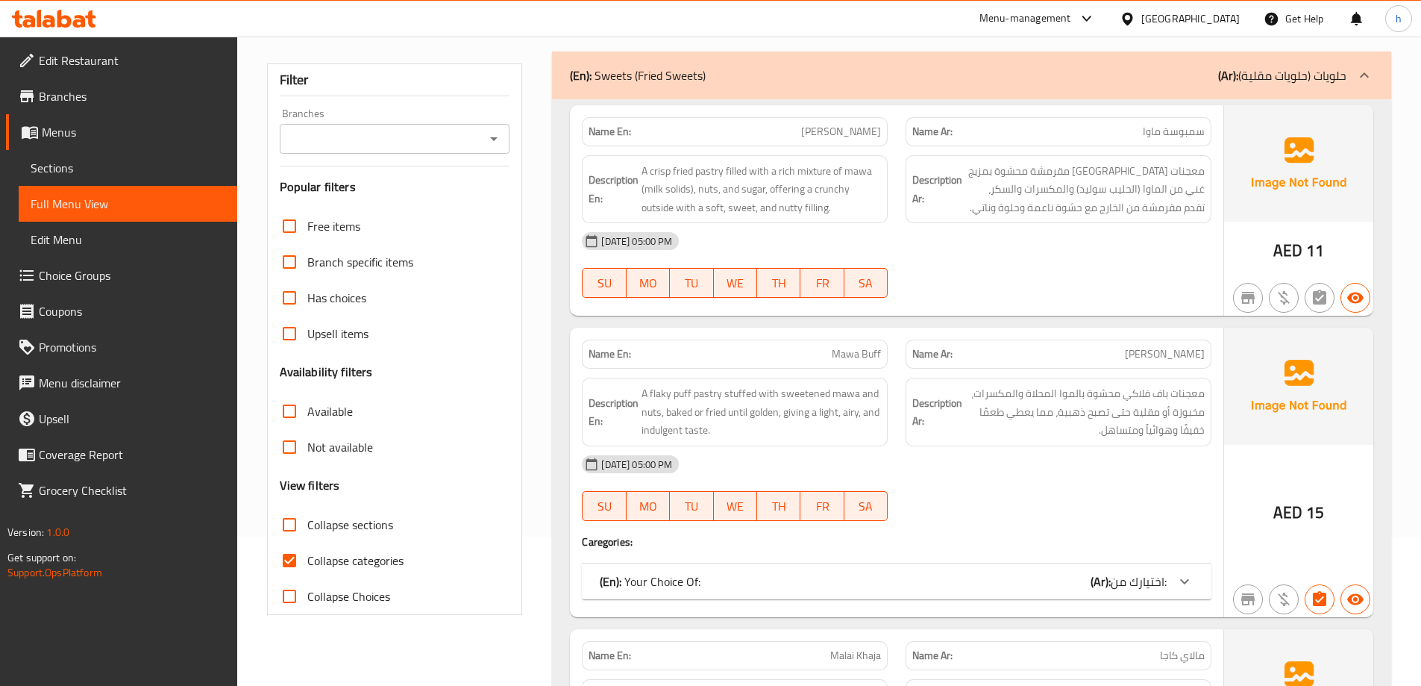
click at [286, 565] on input "Collapse categories" at bounding box center [290, 560] width 36 height 36
checkbox input "false"
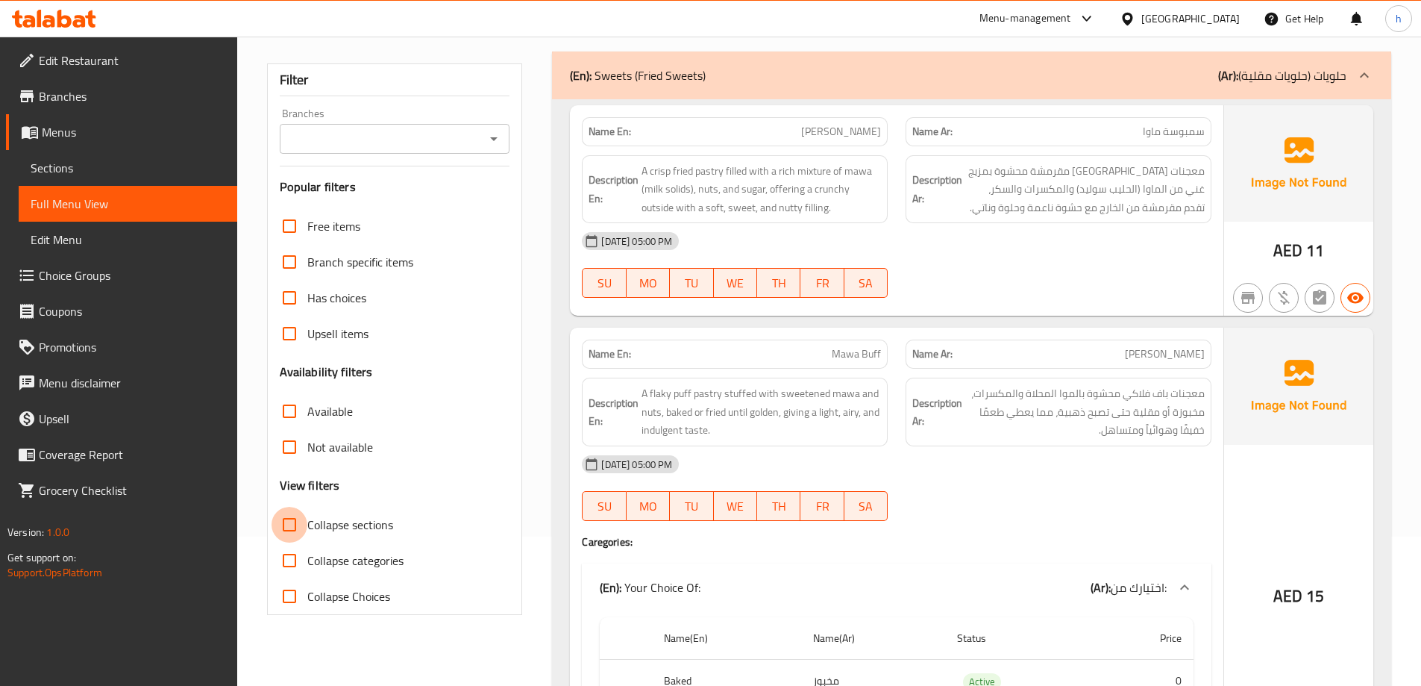
click at [288, 529] on input "Collapse sections" at bounding box center [290, 525] width 36 height 36
checkbox input "true"
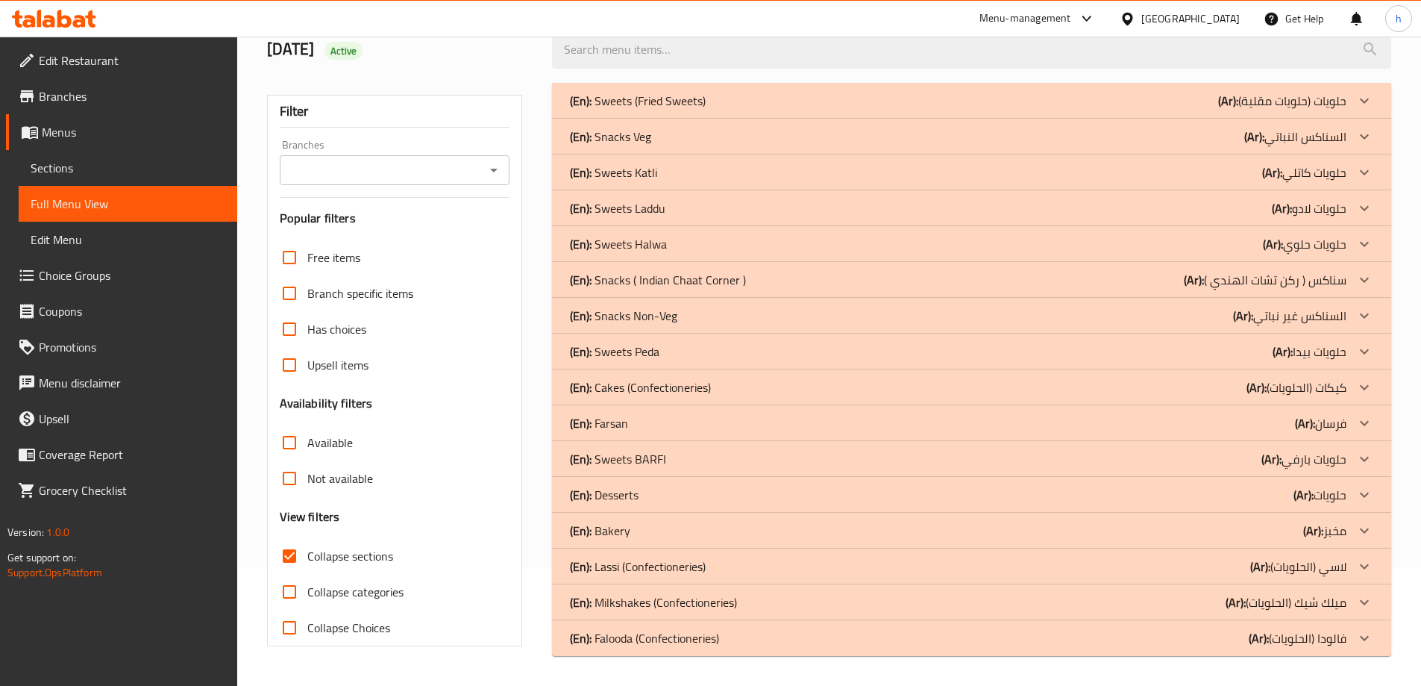
scroll to position [118, 0]
click at [627, 357] on p "(En): Sweets Peda" at bounding box center [615, 351] width 90 height 18
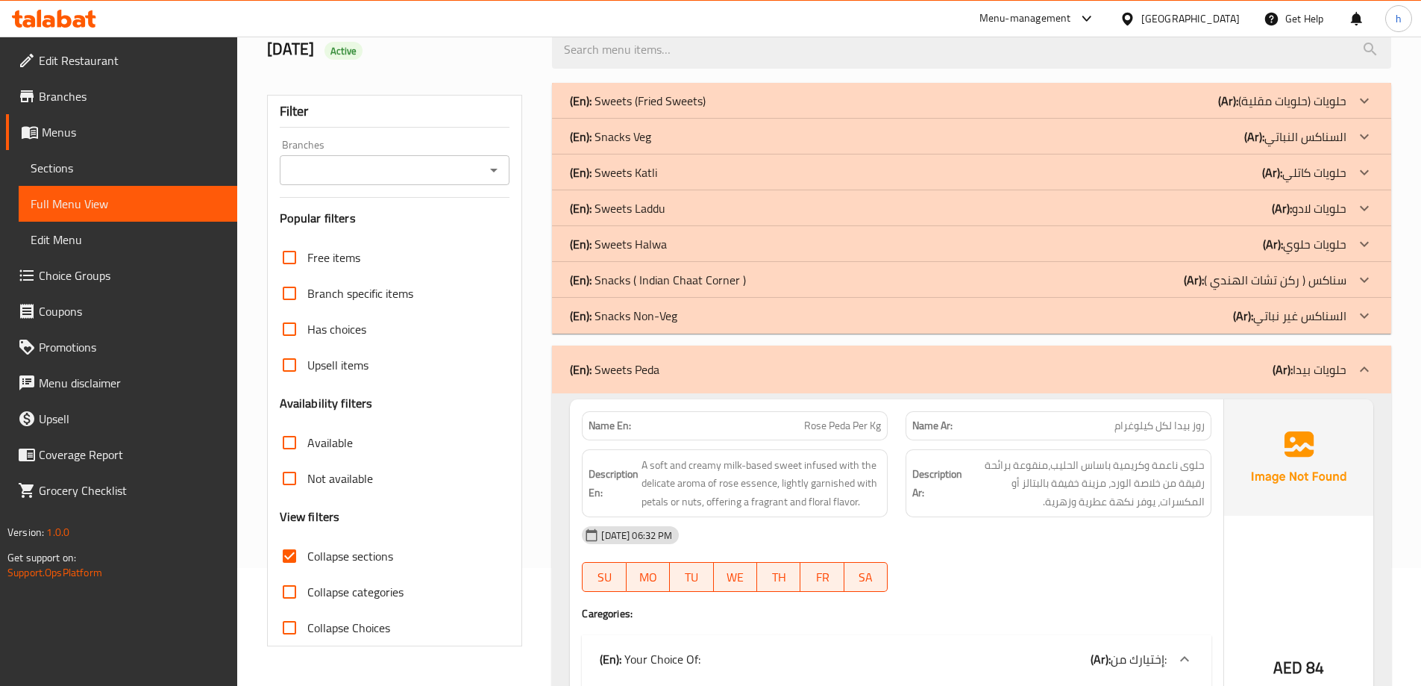
click at [671, 202] on div "(En): Sweets Laddu (Ar): حلويات لادو" at bounding box center [958, 208] width 777 height 18
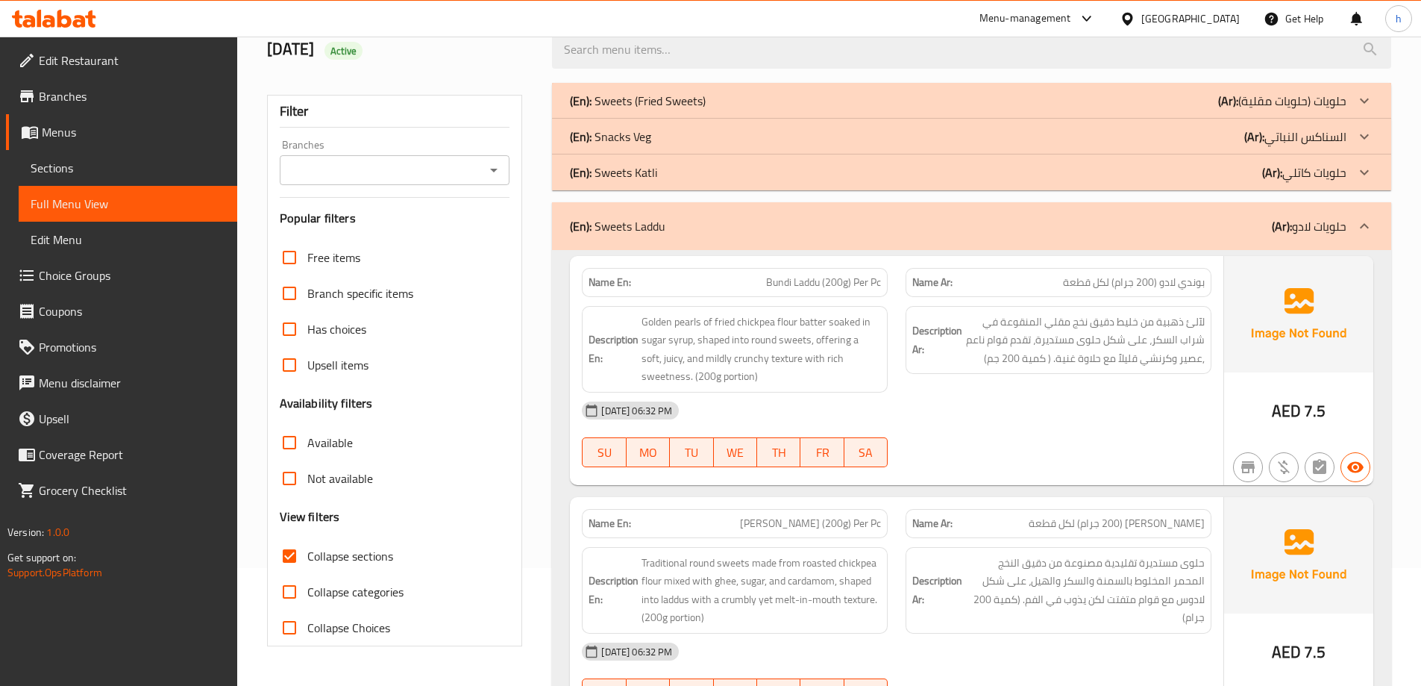
click at [663, 170] on div "(En): Sweets Katli (Ar): حلويات كاتلي" at bounding box center [958, 172] width 777 height 18
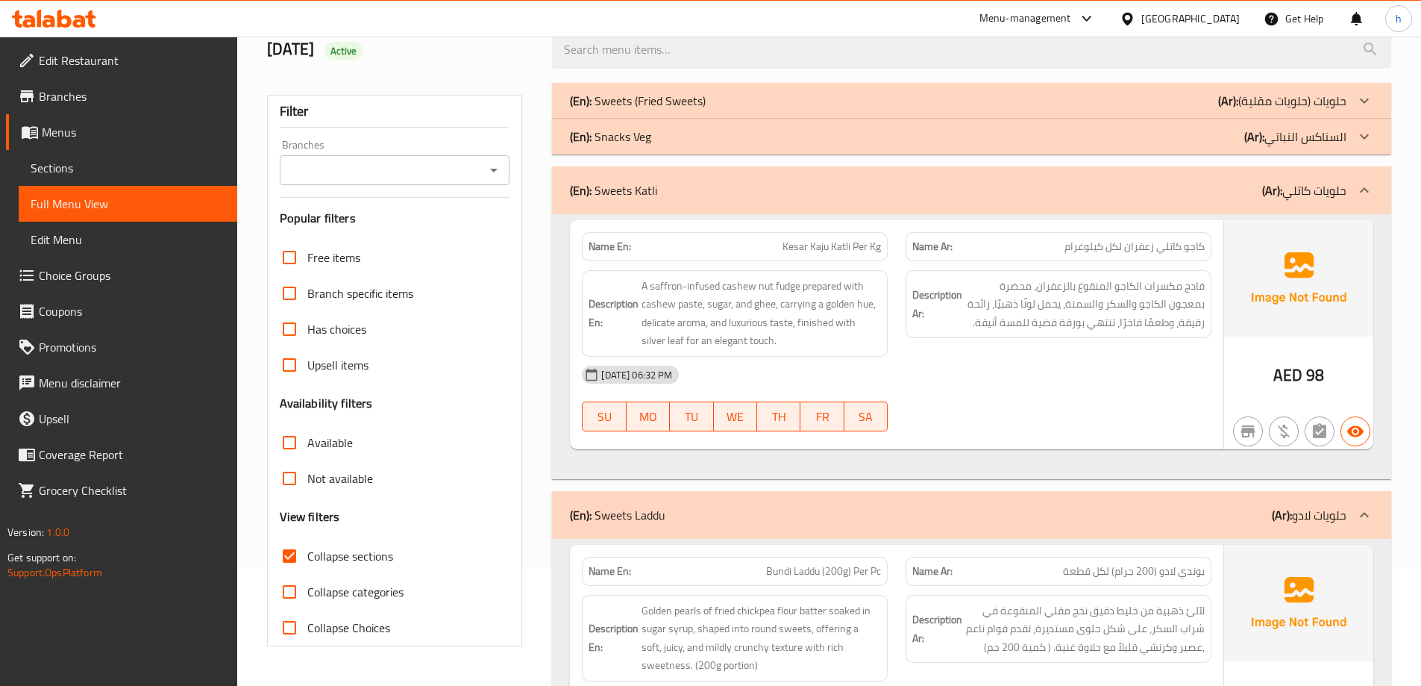
click at [675, 101] on p "(En): Sweets (Fried Sweets)" at bounding box center [638, 101] width 136 height 18
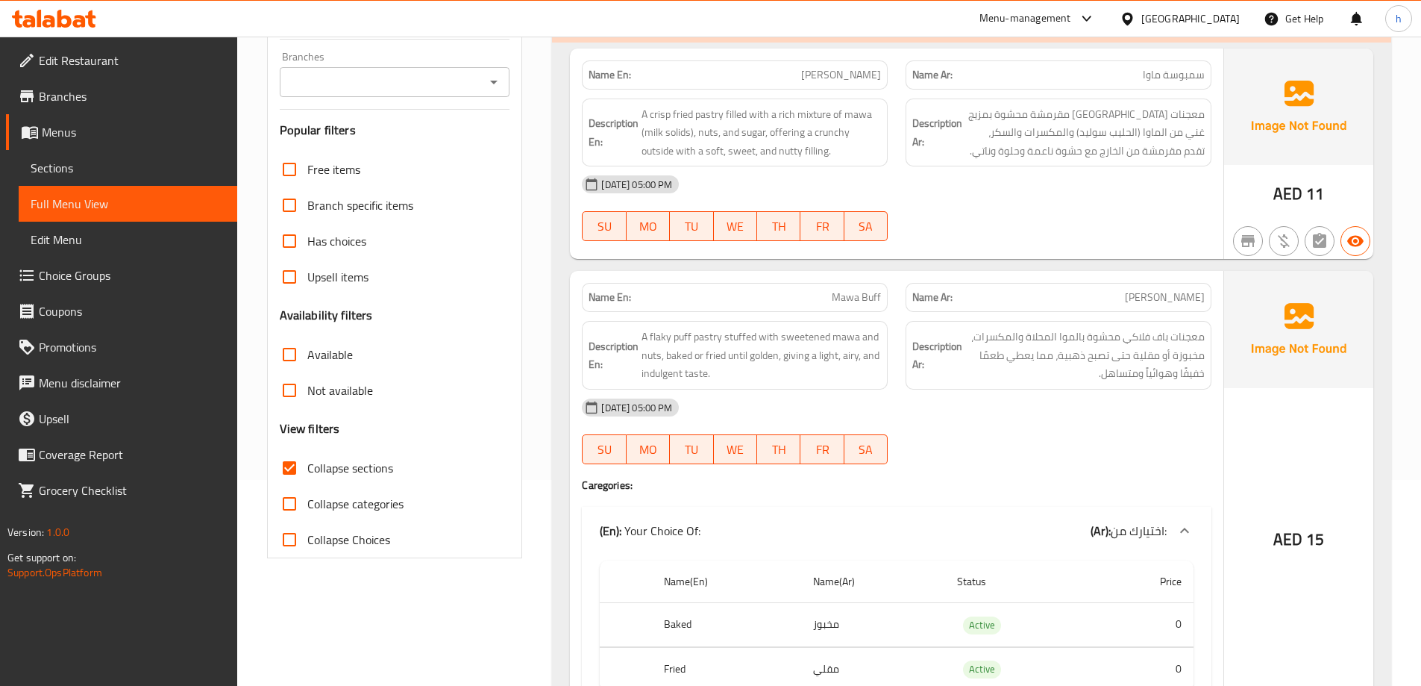
scroll to position [75, 0]
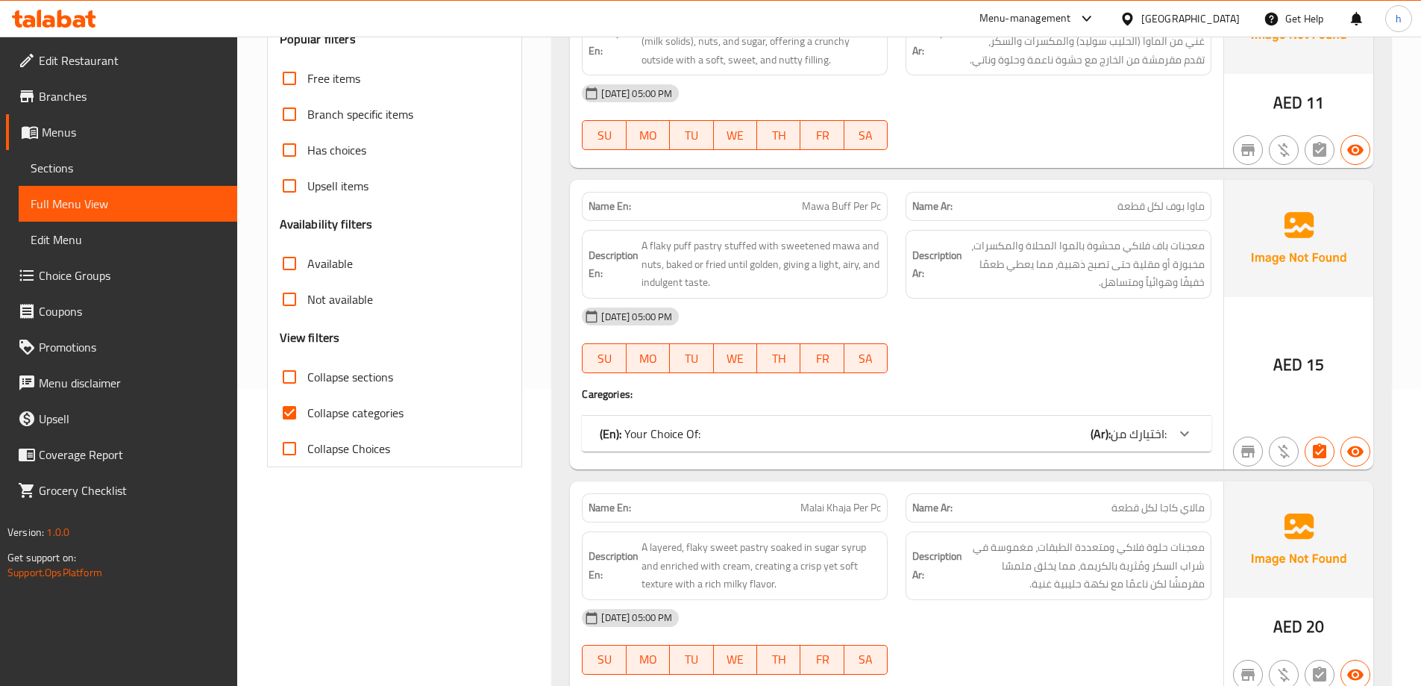
scroll to position [298, 0]
click at [282, 408] on input "Collapse categories" at bounding box center [290, 411] width 36 height 36
checkbox input "false"
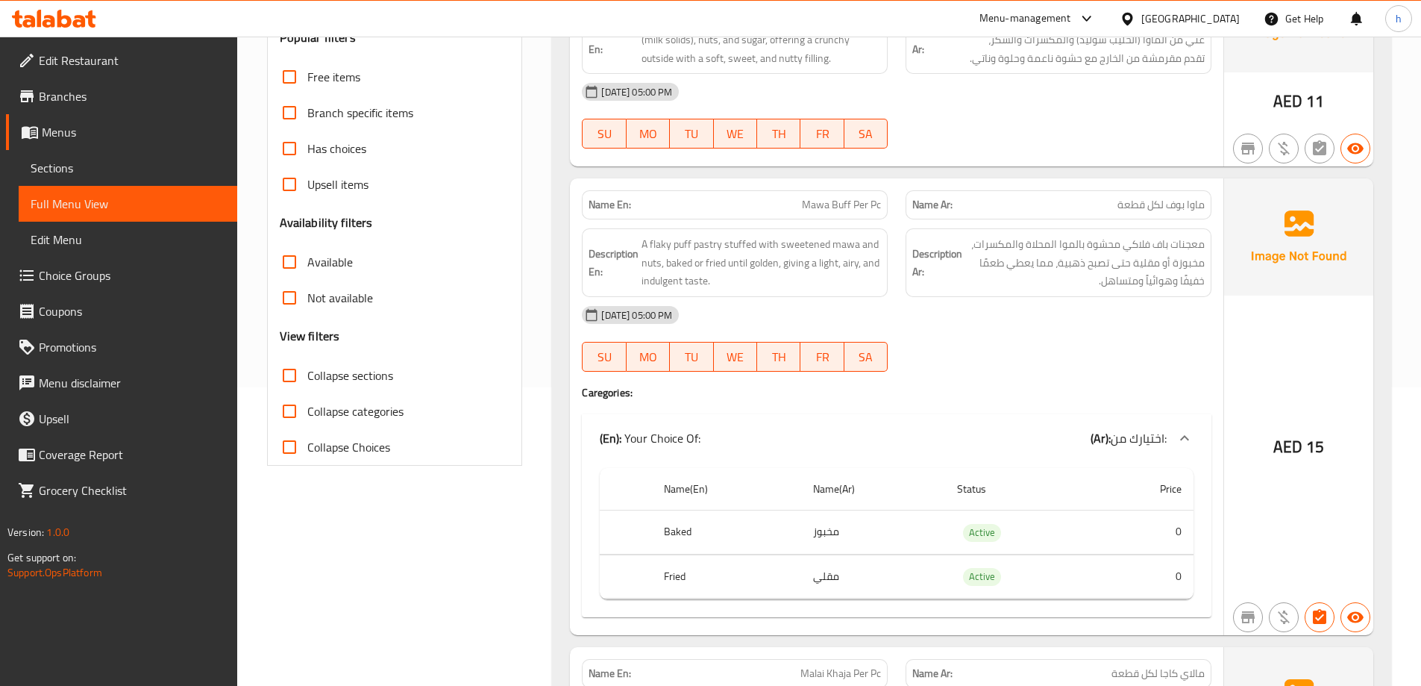
click at [290, 375] on input "Collapse sections" at bounding box center [290, 375] width 36 height 36
checkbox input "true"
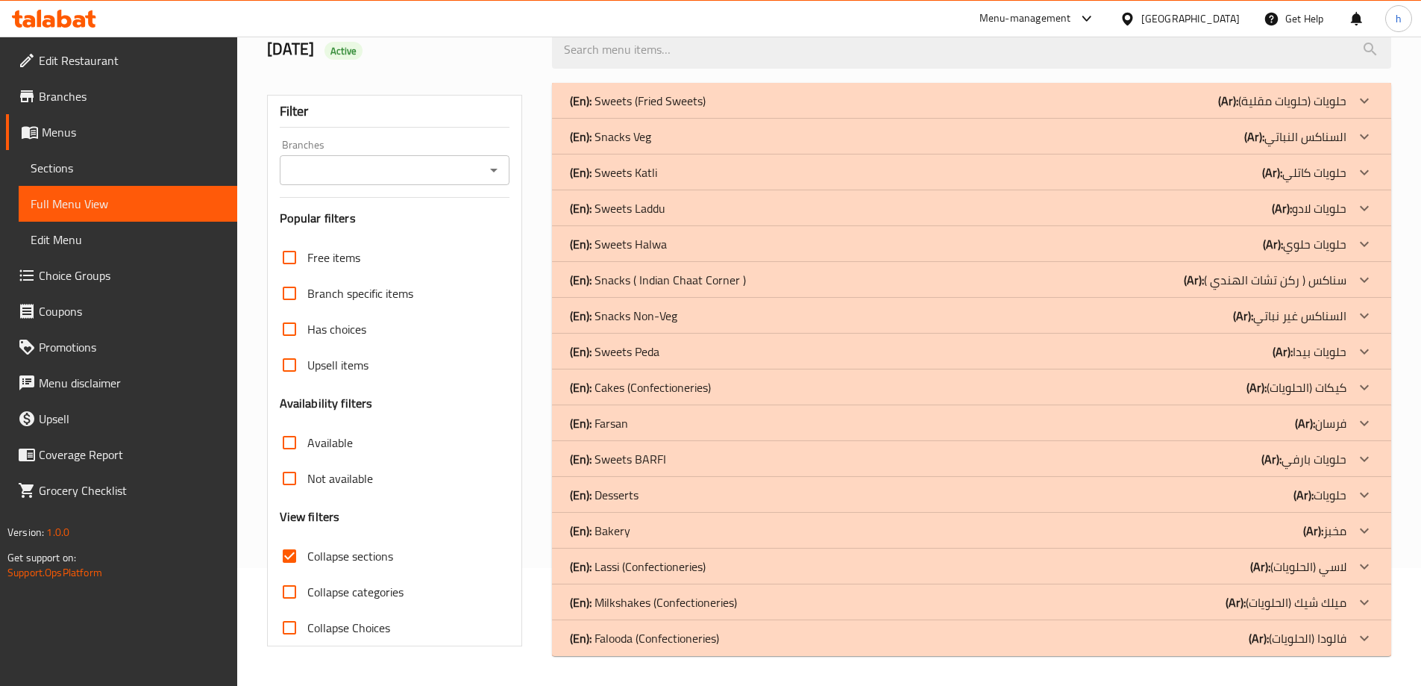
scroll to position [118, 0]
click at [750, 98] on div "(En): Sweets (Fried Sweets) (Ar): حلويات (حلويات مقلية)" at bounding box center [958, 101] width 777 height 18
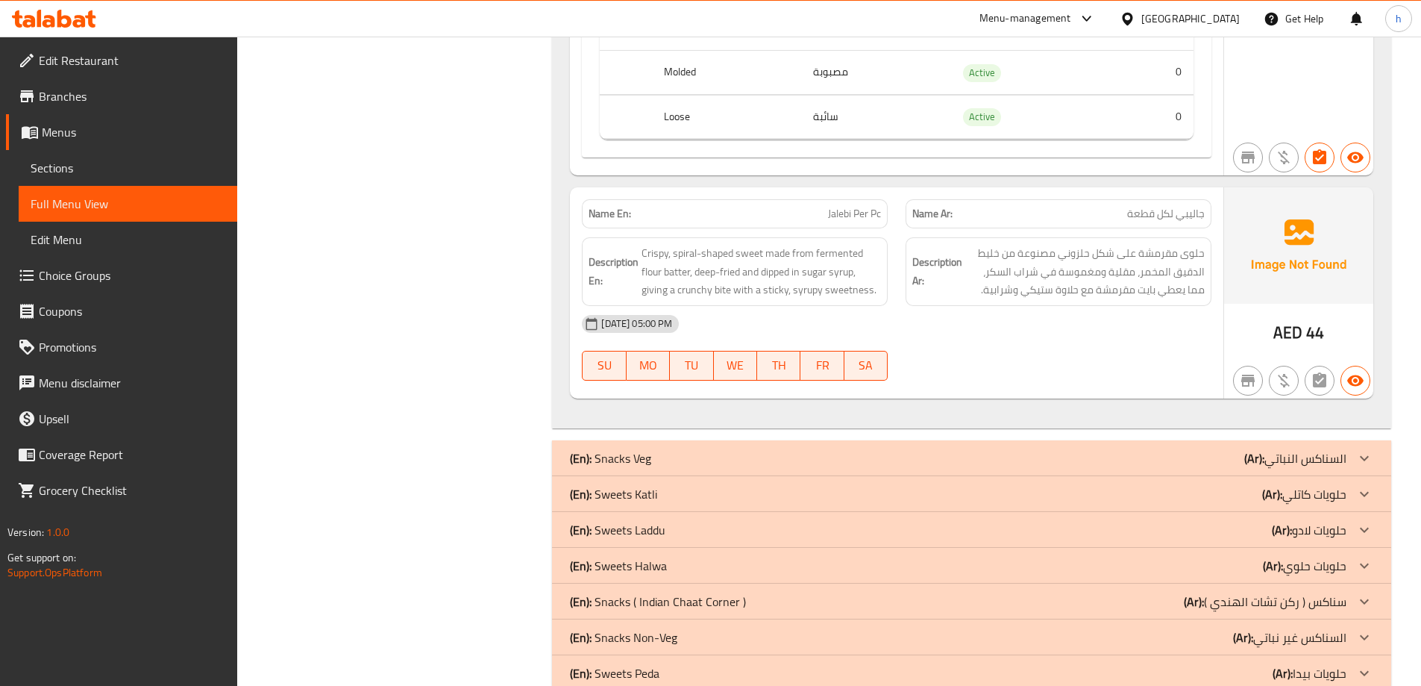
scroll to position [2505, 0]
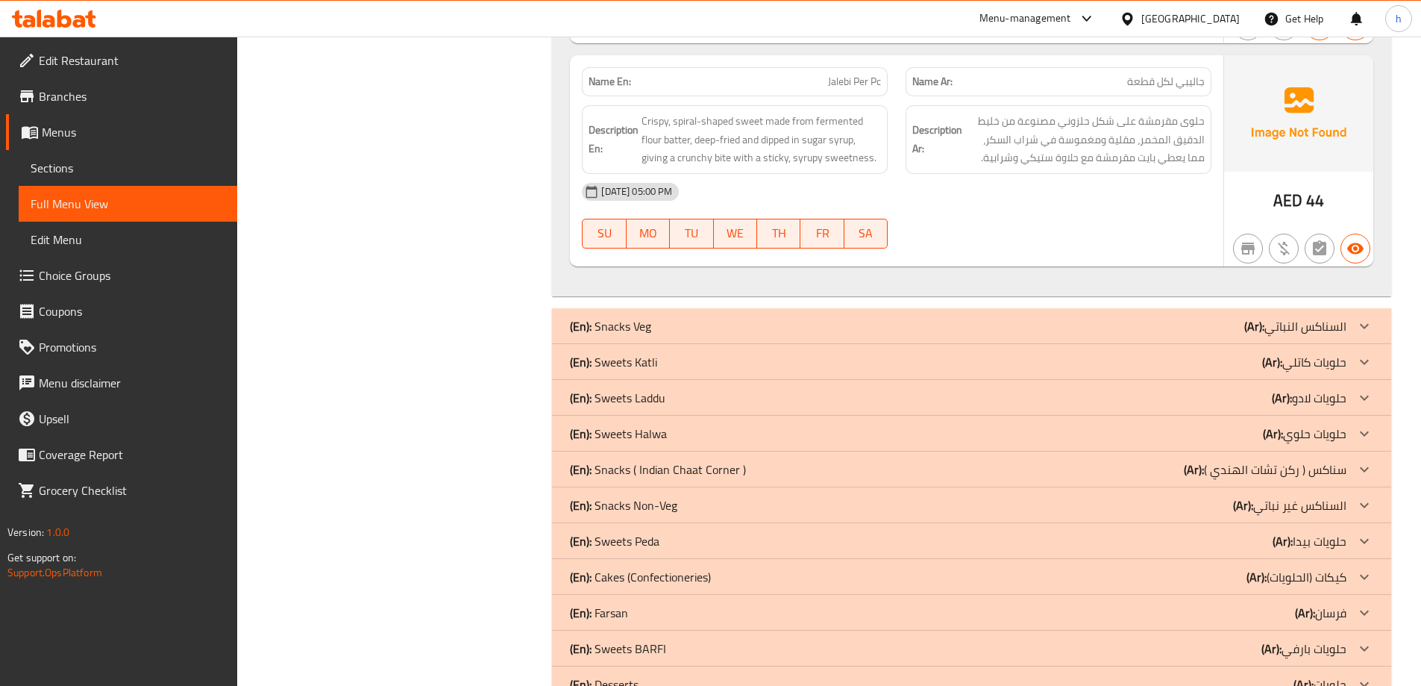
click at [668, 366] on div "(En): Sweets Katli (Ar): حلويات كاتلي" at bounding box center [958, 362] width 777 height 18
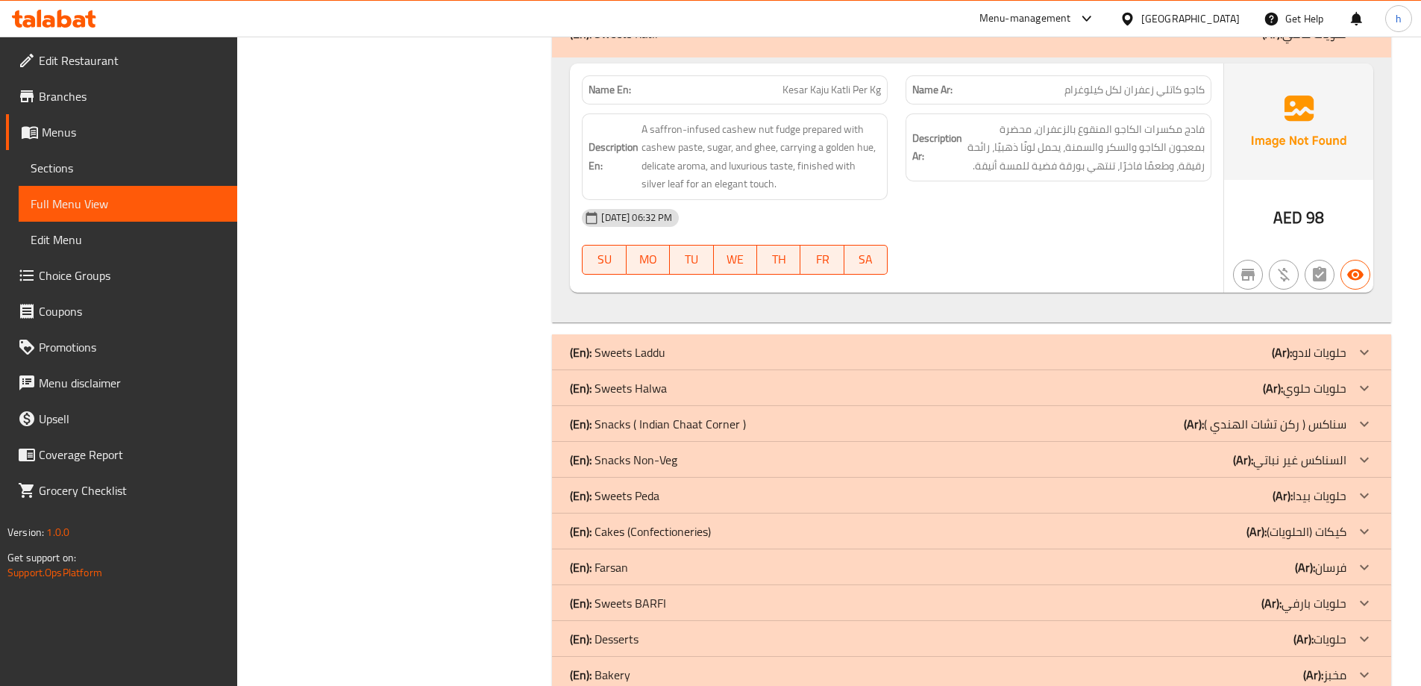
scroll to position [2878, 0]
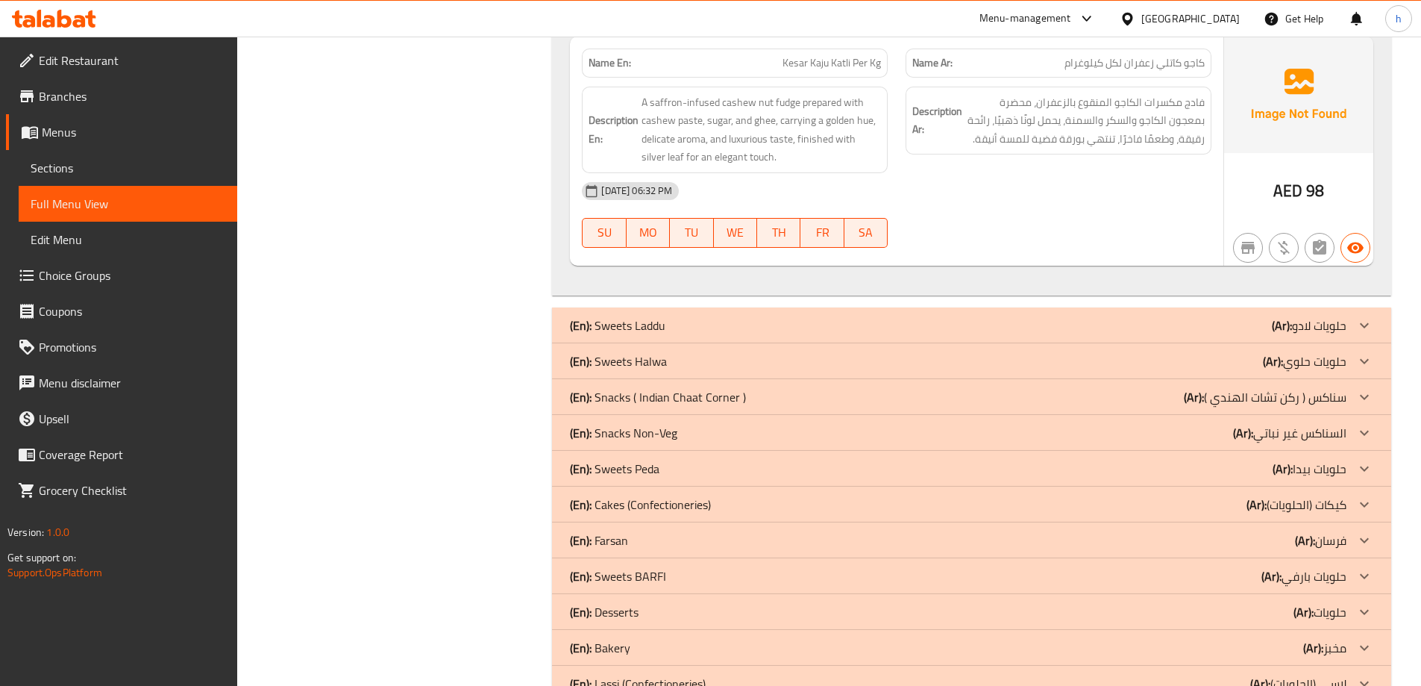
click at [677, 324] on div "(En): Sweets Laddu (Ar): حلويات لادو" at bounding box center [958, 325] width 777 height 18
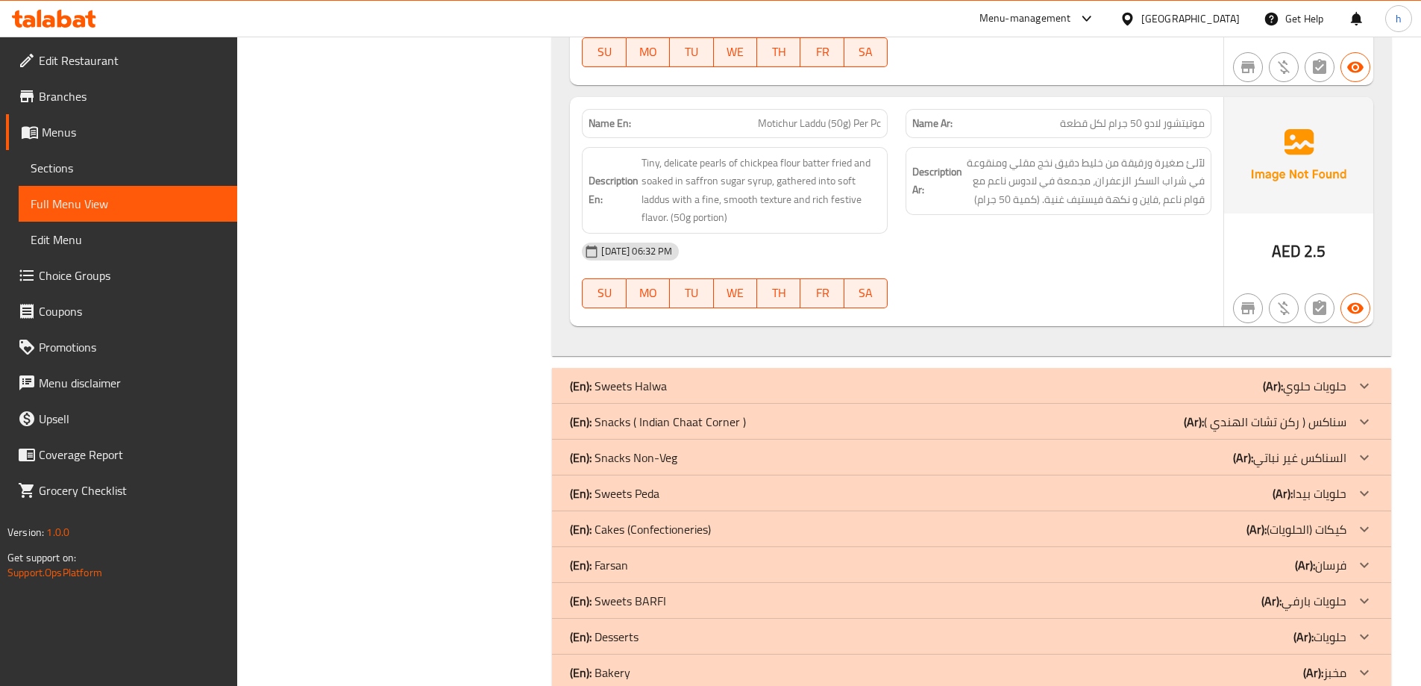
scroll to position [3766, 0]
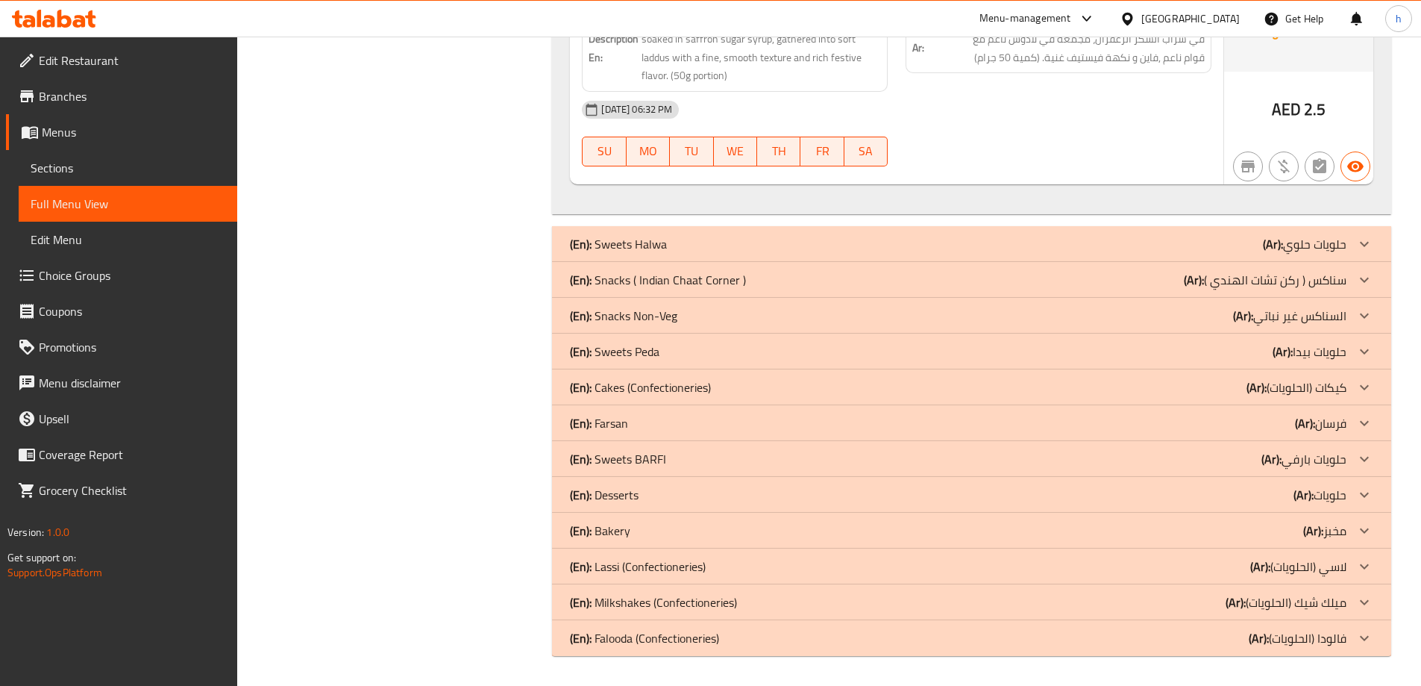
click at [671, 348] on div "(En): Sweets Peda (Ar): حلويات بيدا" at bounding box center [958, 351] width 777 height 18
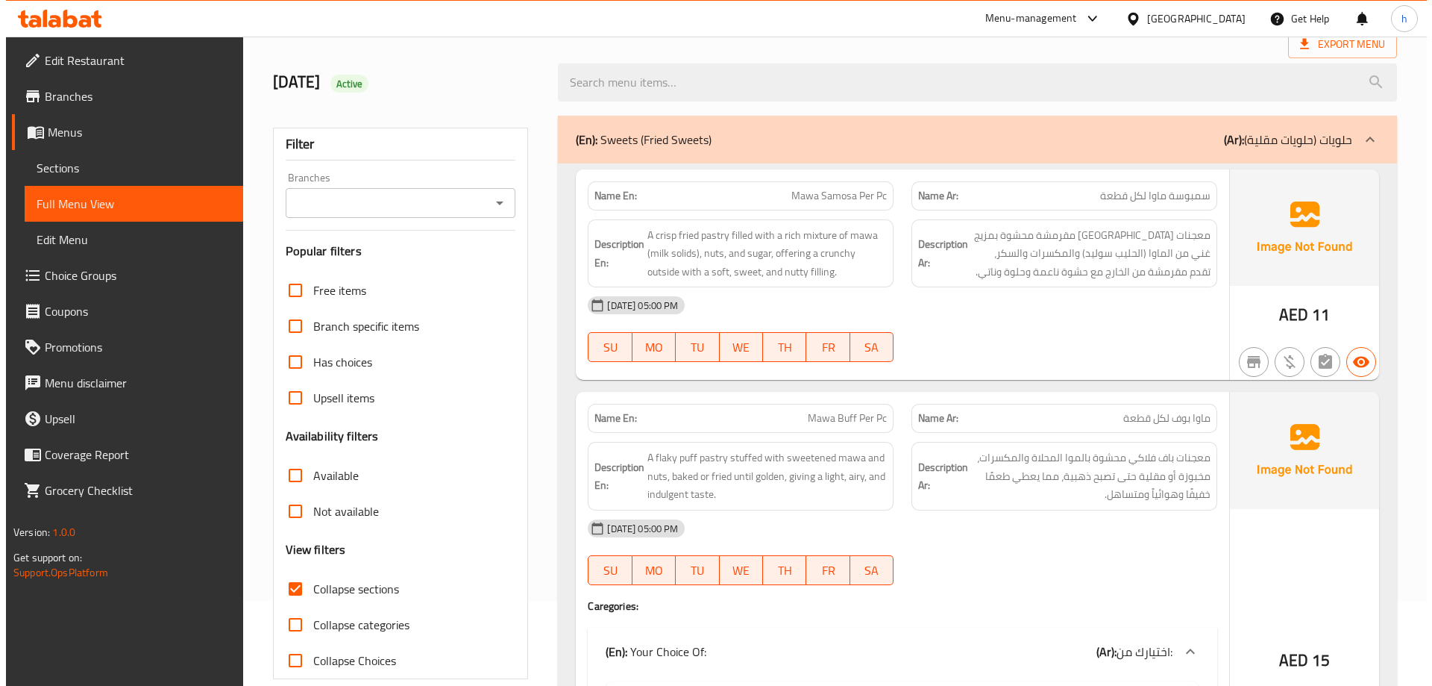
scroll to position [0, 0]
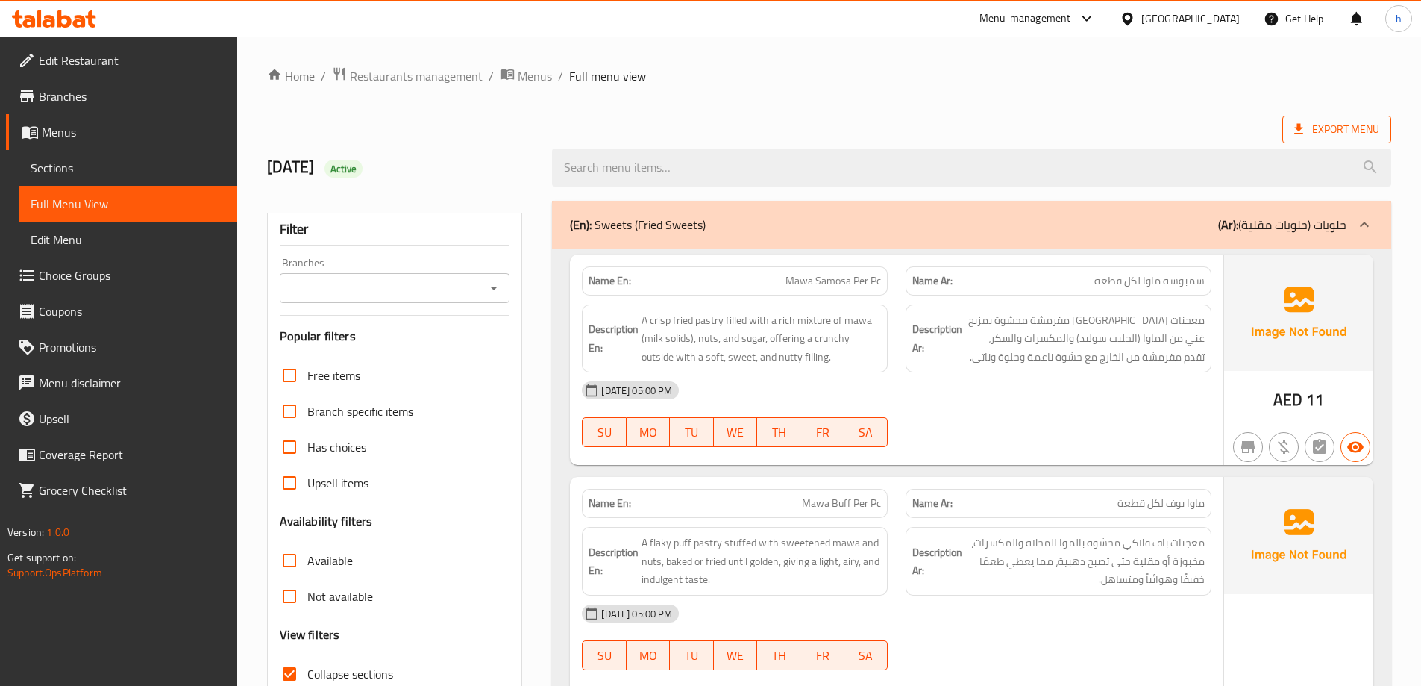
click at [1334, 125] on span "Export Menu" at bounding box center [1336, 129] width 85 height 19
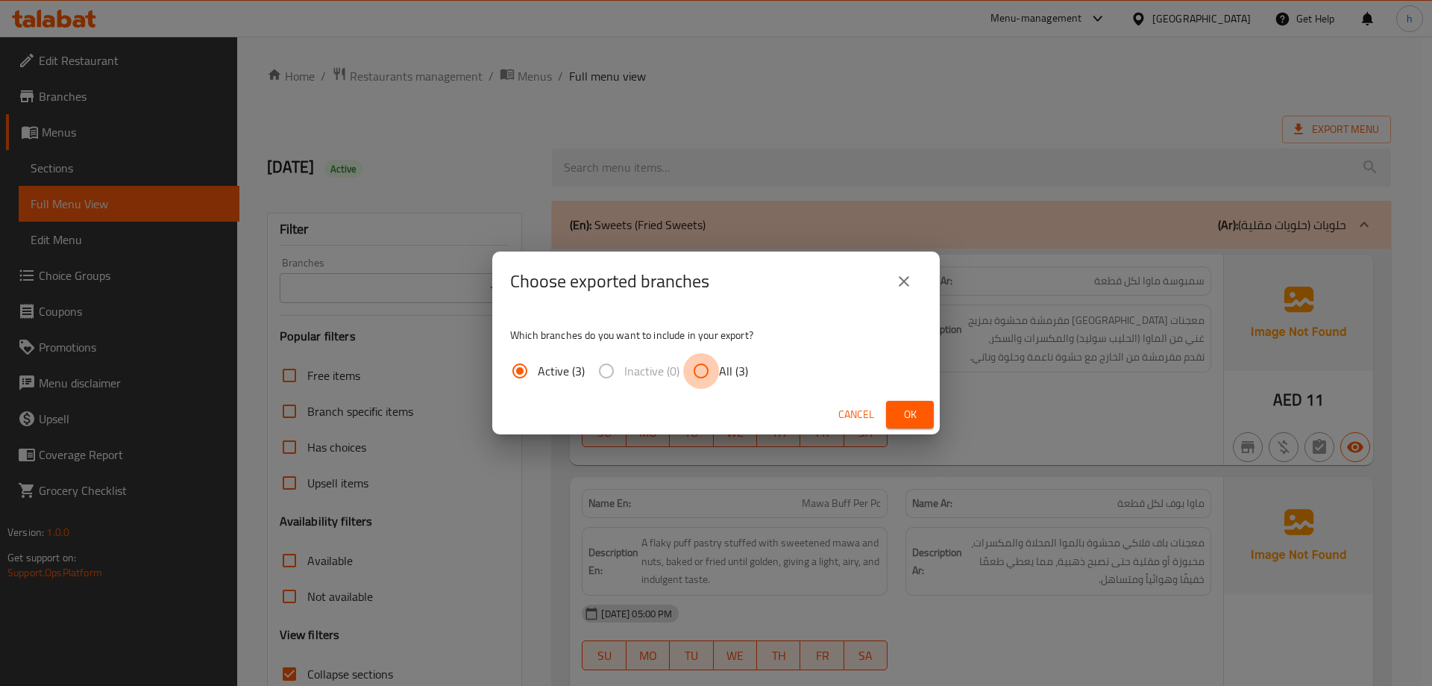
click at [706, 366] on input "All (3)" at bounding box center [701, 371] width 36 height 36
radio input "true"
click at [914, 410] on span "Ok" at bounding box center [910, 414] width 24 height 19
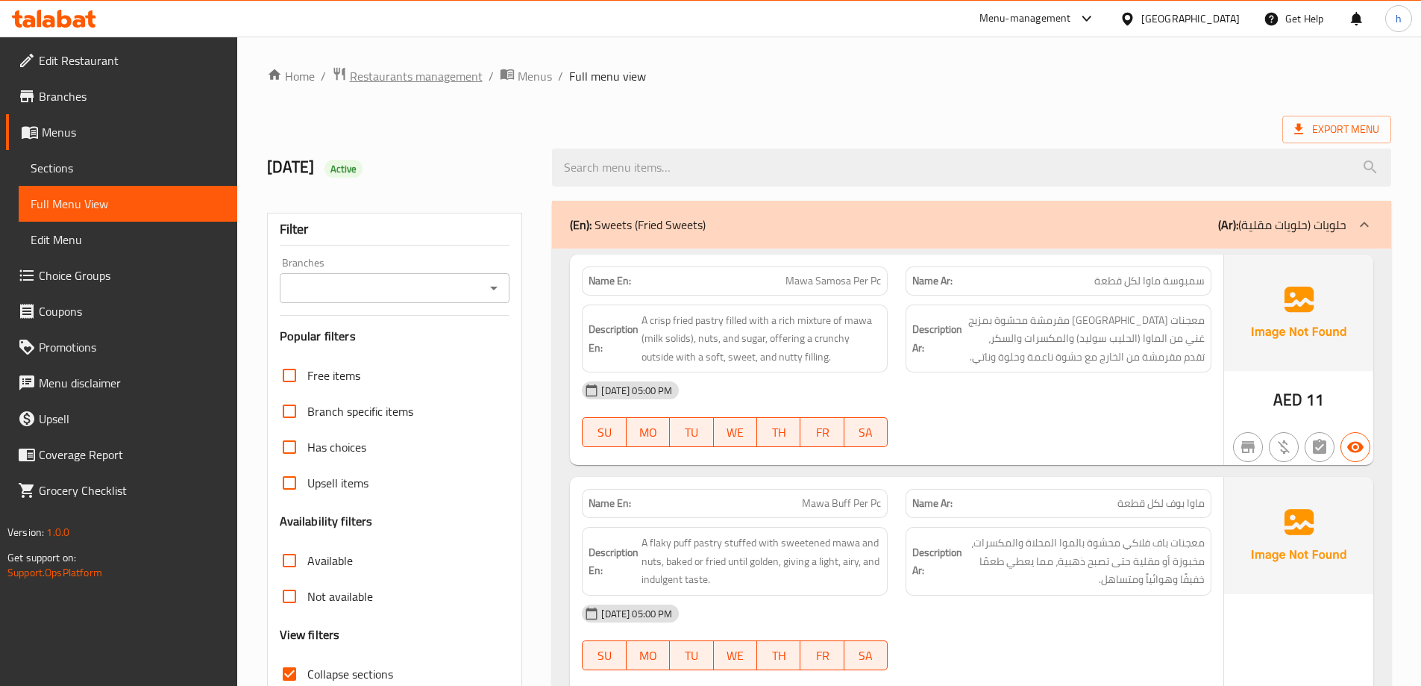
click at [404, 79] on span "Restaurants management" at bounding box center [416, 76] width 133 height 18
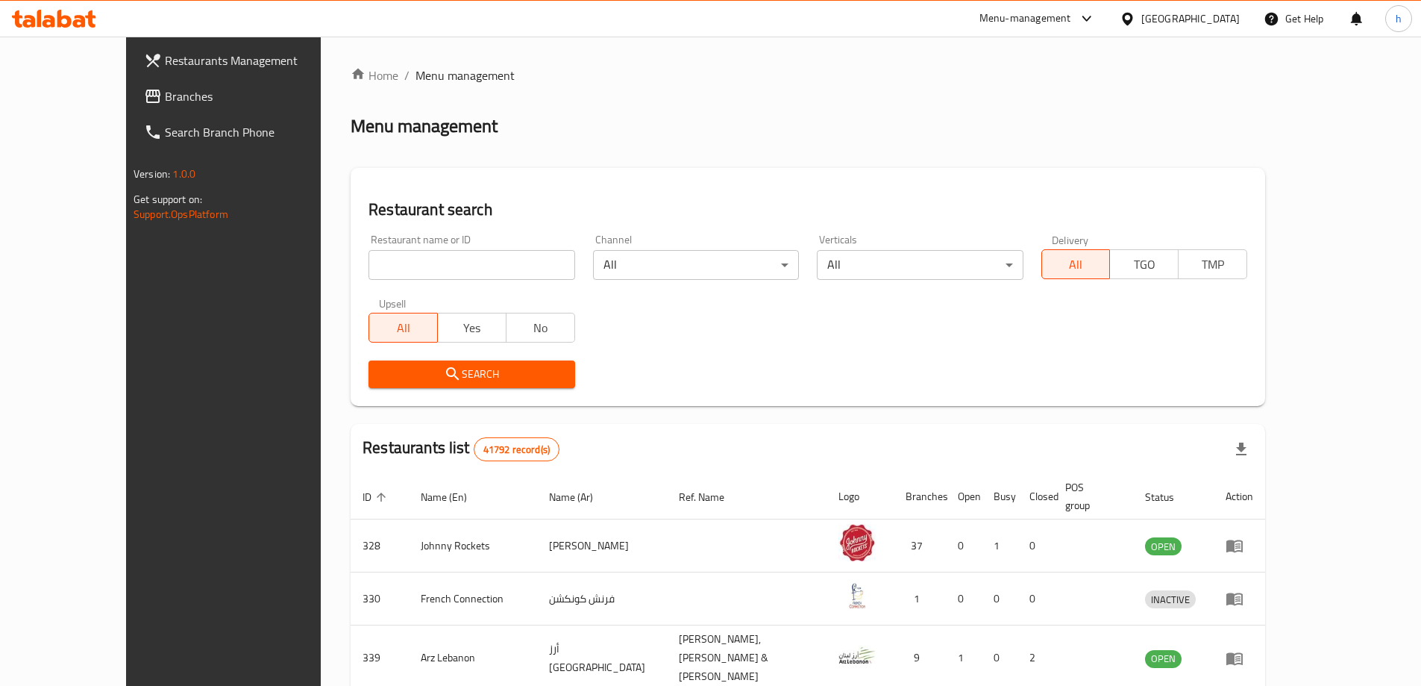
click at [1159, 19] on div "[GEOGRAPHIC_DATA]" at bounding box center [1190, 18] width 98 height 16
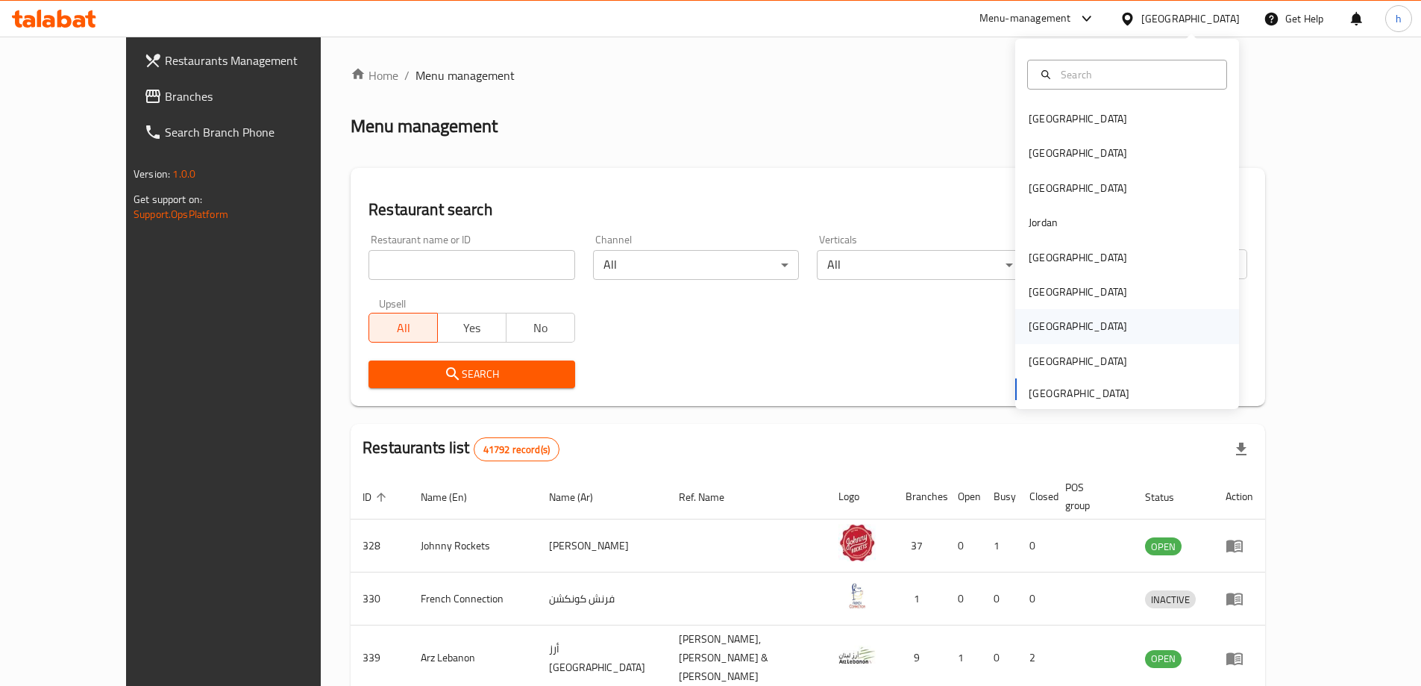
click at [1048, 327] on div "Qatar" at bounding box center [1078, 326] width 122 height 34
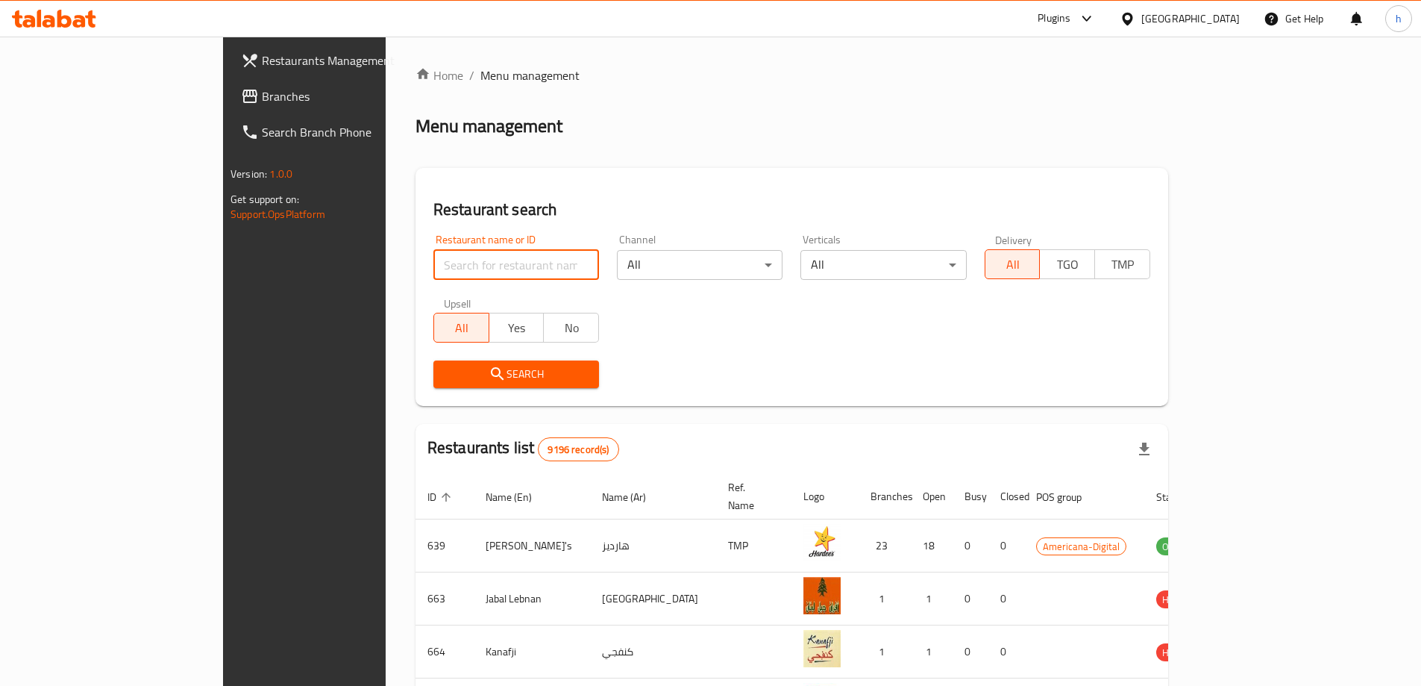
paste input "779694"
type input "779694"
click at [445, 379] on span "Search" at bounding box center [516, 374] width 142 height 19
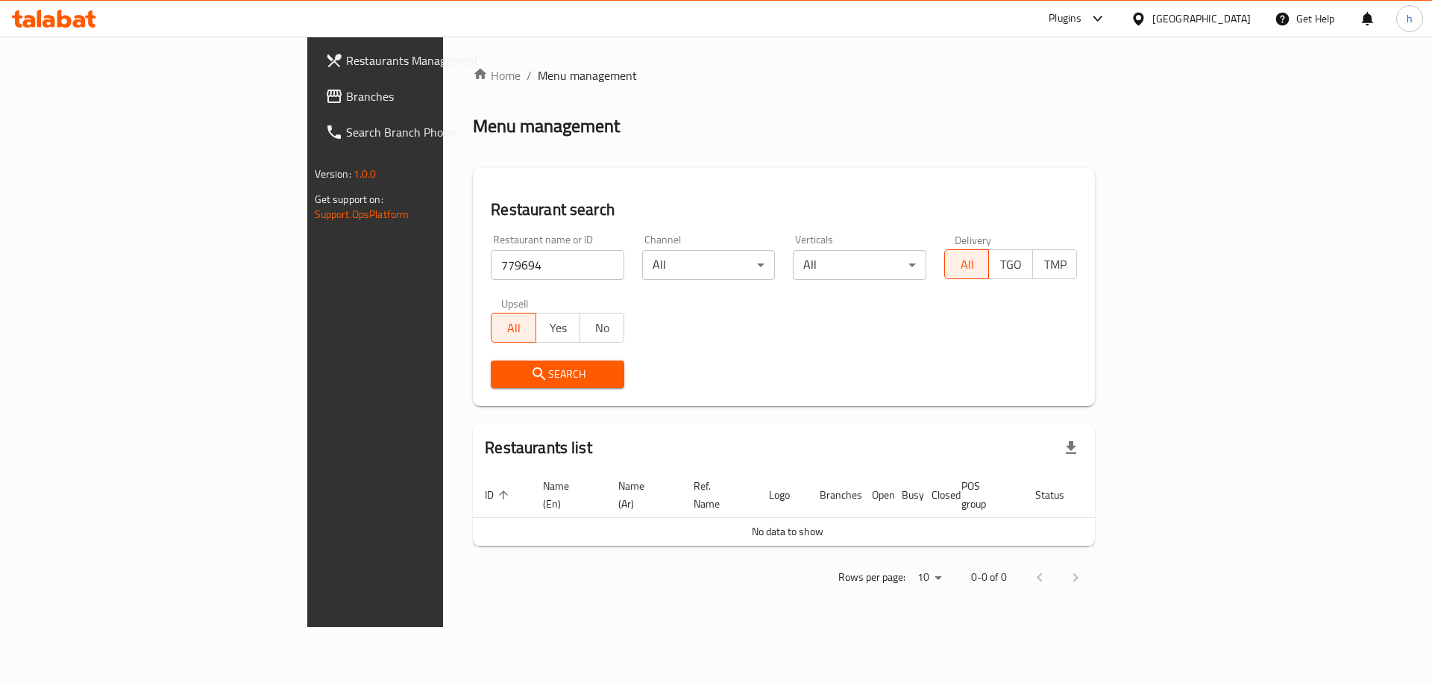
click at [346, 87] on span "Branches" at bounding box center [440, 96] width 189 height 18
